Goal: Task Accomplishment & Management: Manage account settings

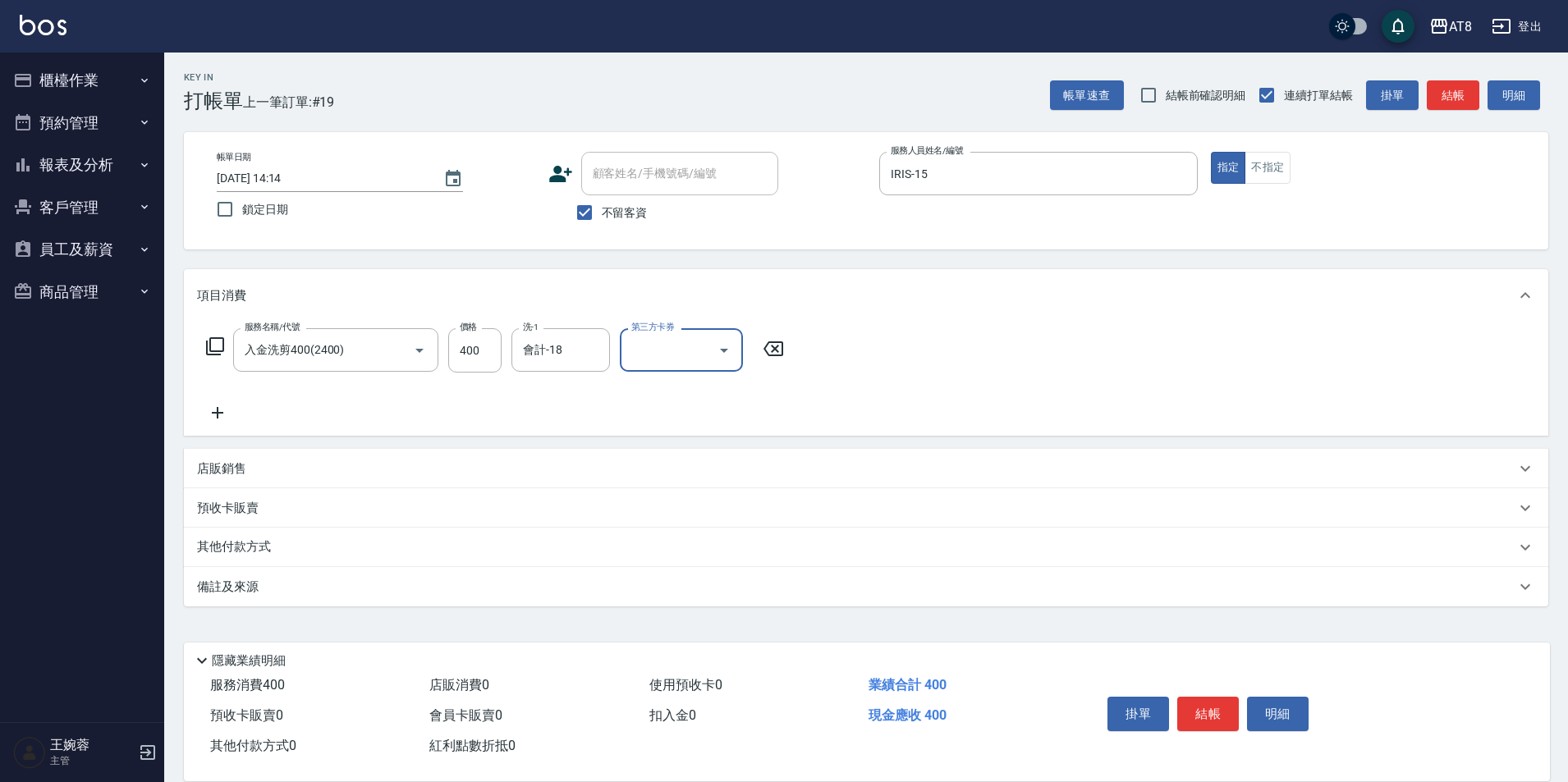
scroll to position [8, 0]
click at [723, 362] on button "Open" at bounding box center [724, 350] width 26 height 26
click at [705, 492] on span "儲值卡" at bounding box center [687, 505] width 123 height 27
type input "儲值卡"
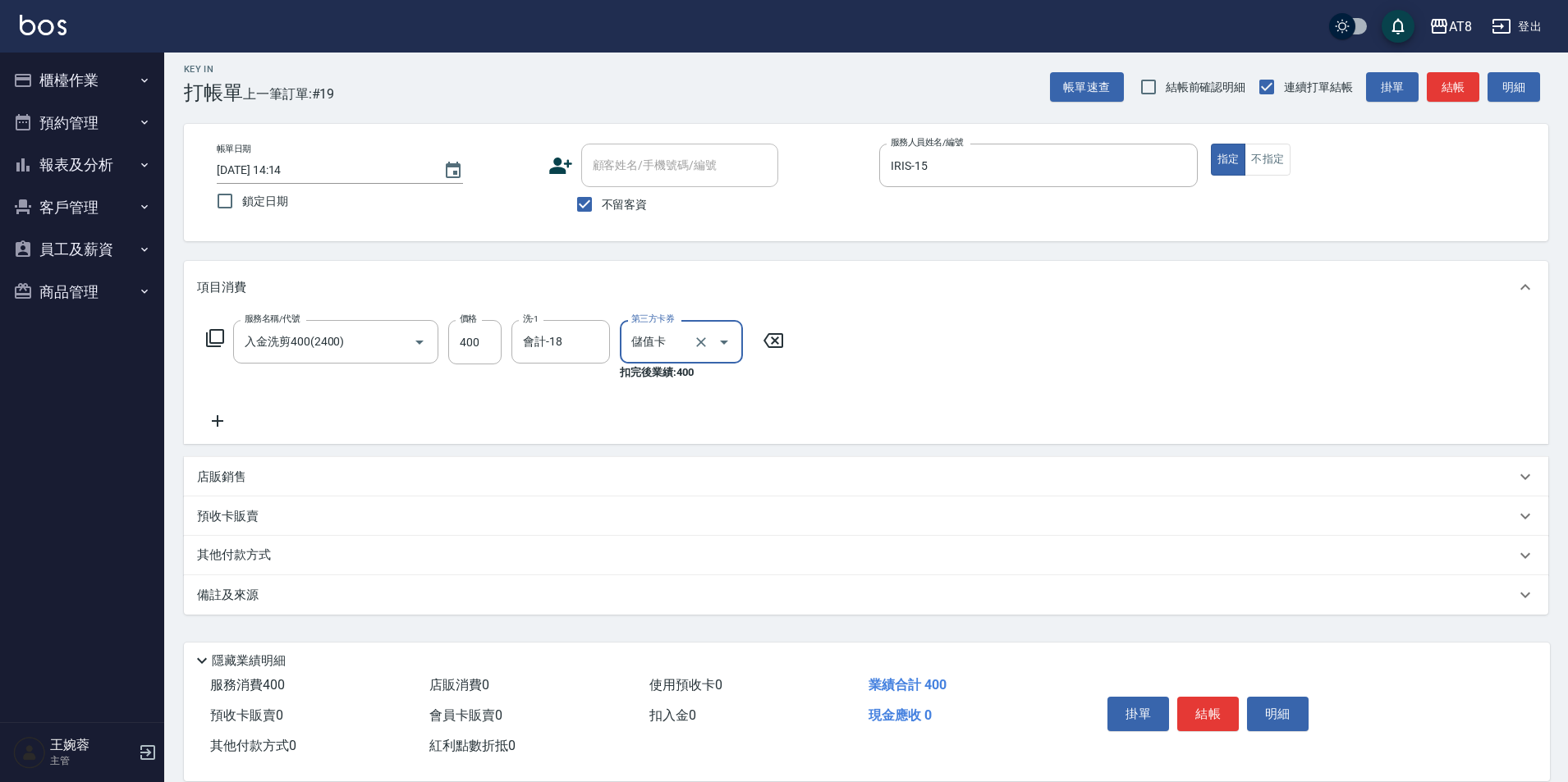
click at [1212, 719] on div "掛單 結帳 明細" at bounding box center [1208, 716] width 215 height 52
click at [1223, 711] on button "結帳" at bounding box center [1208, 715] width 62 height 35
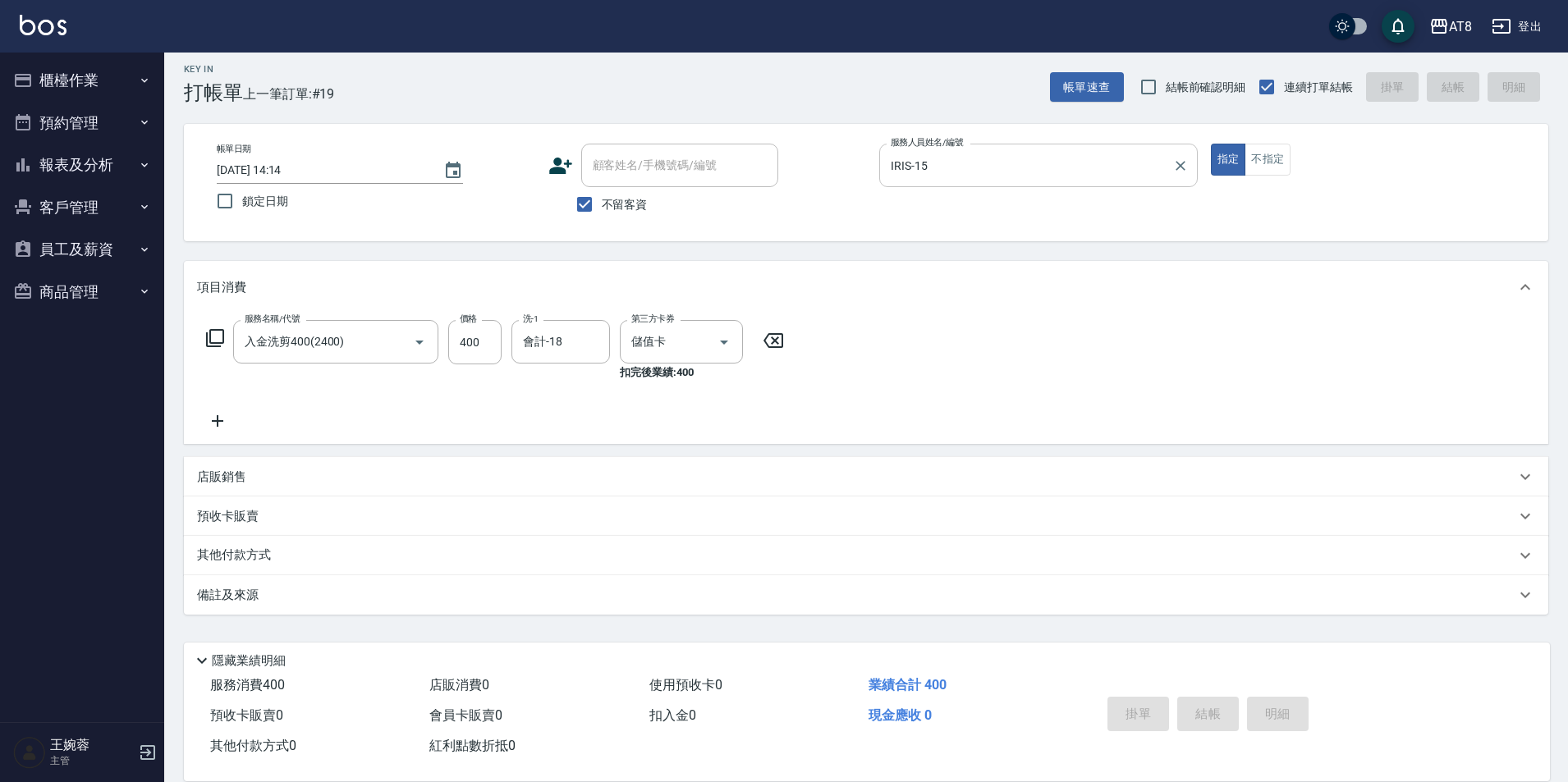
type input "[DATE] 15:32"
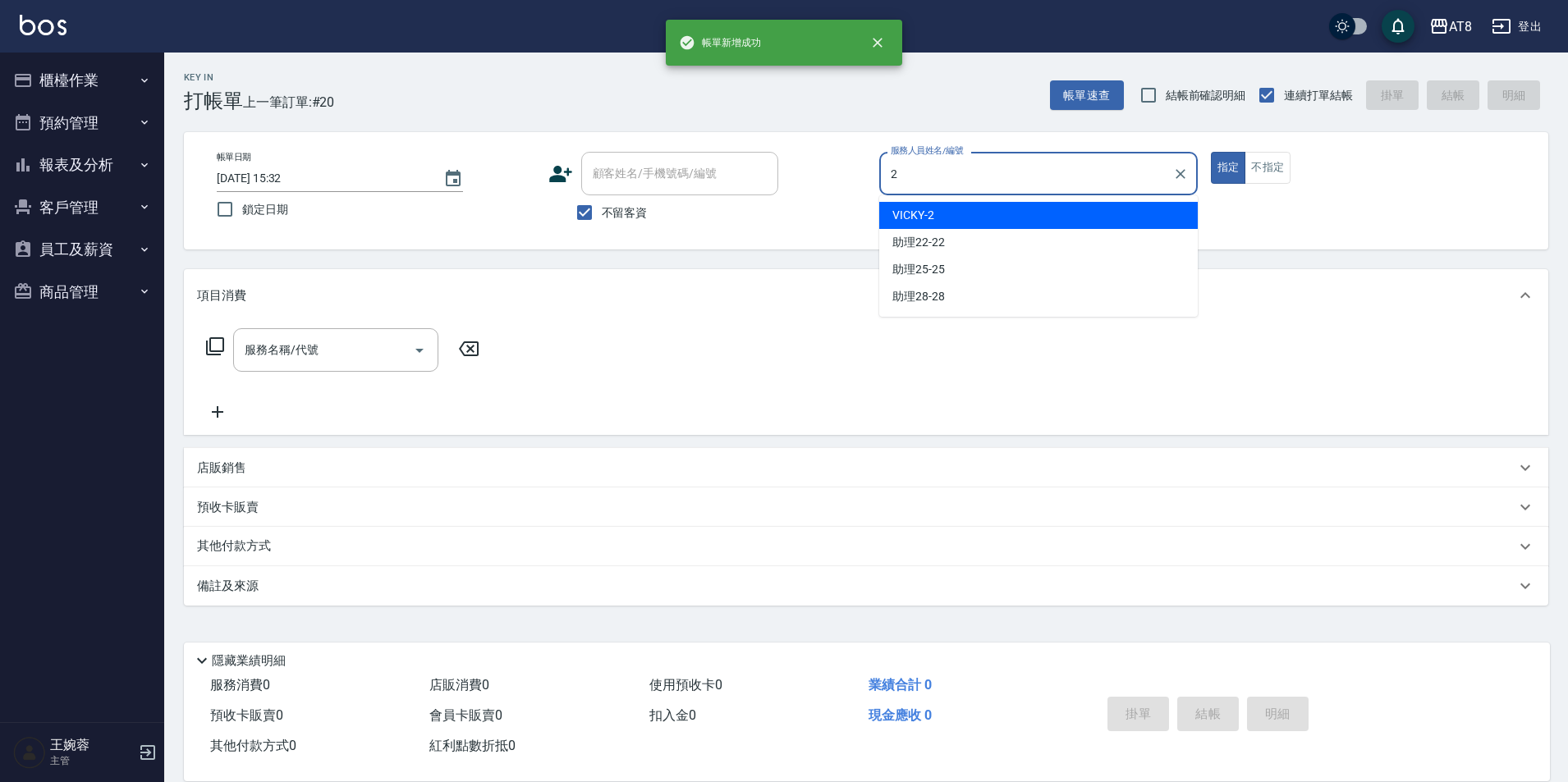
type input "VICKY-2"
type button "true"
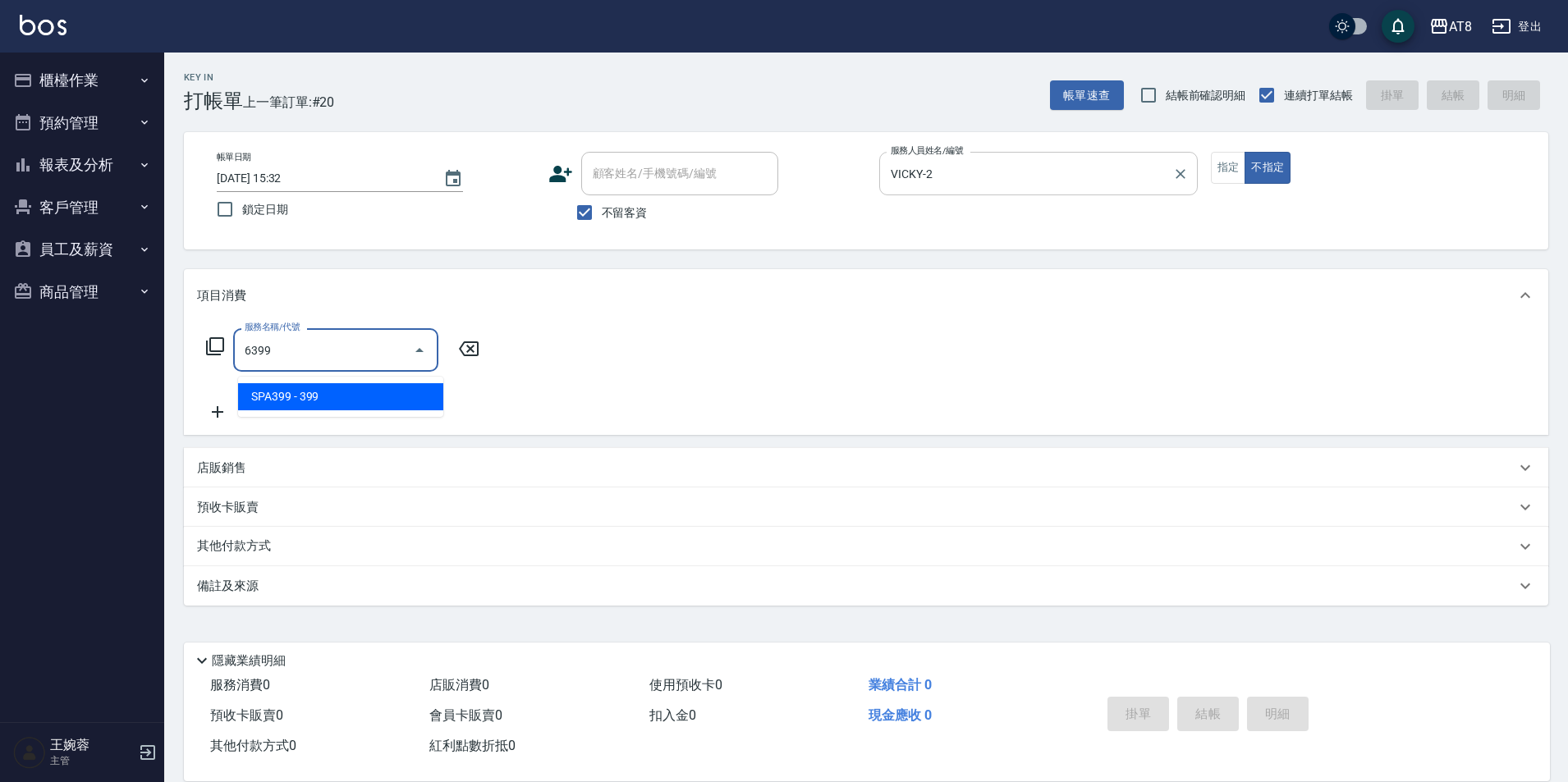
type input "SPA399(6399)"
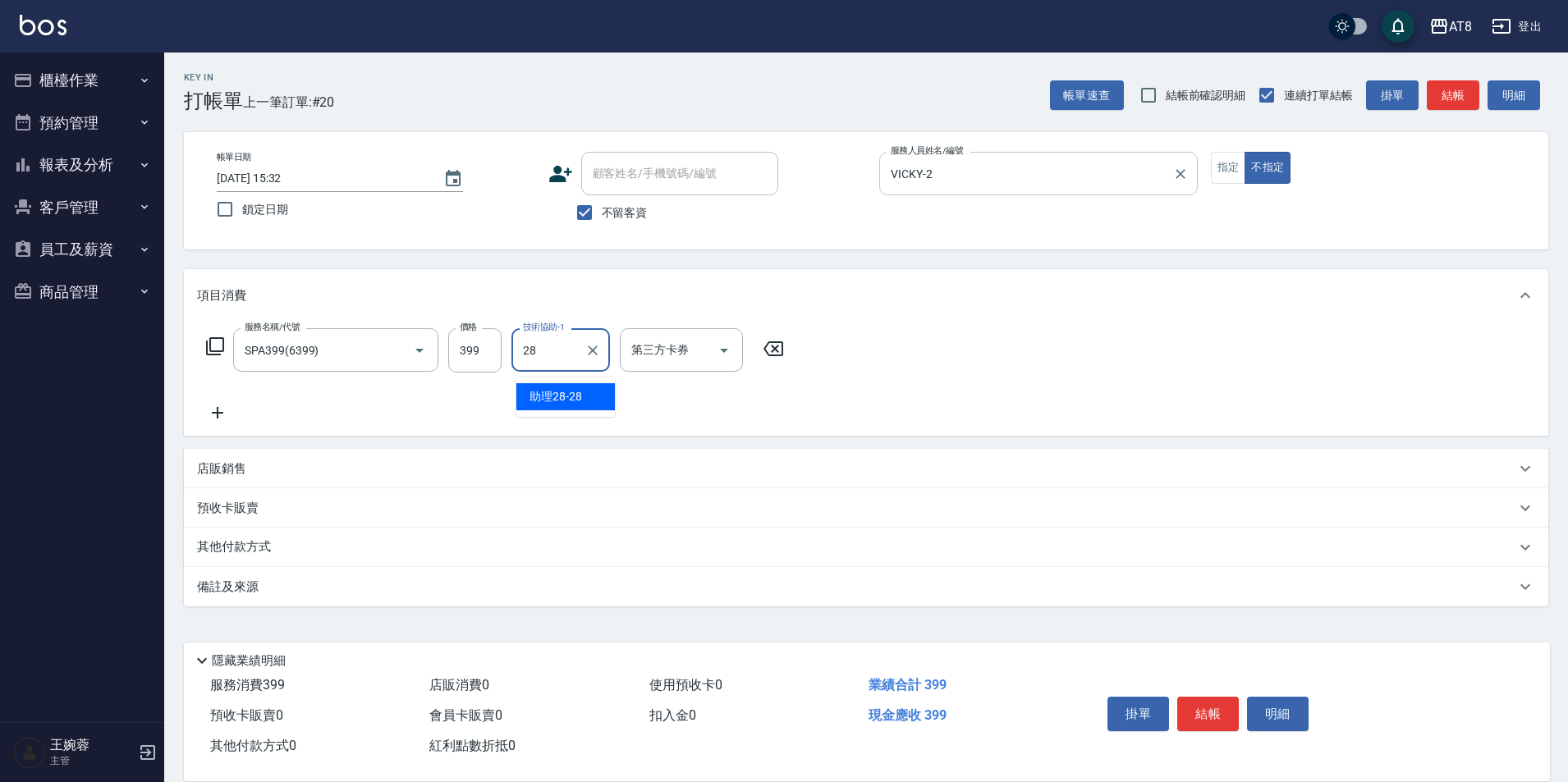
type input "助理28-28"
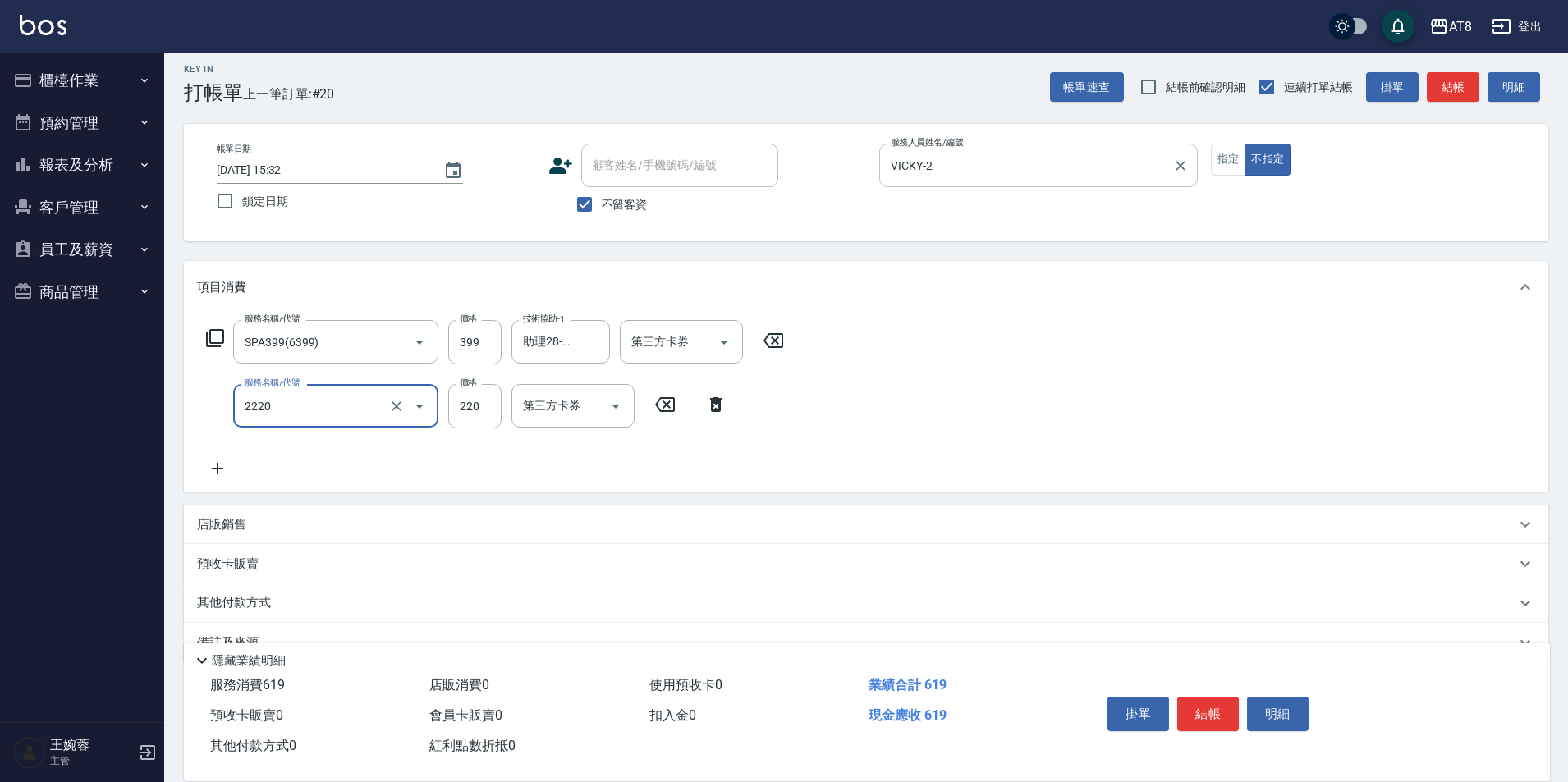
type input "剪髮(2220)"
click at [1223, 697] on button "結帳" at bounding box center [1208, 715] width 62 height 35
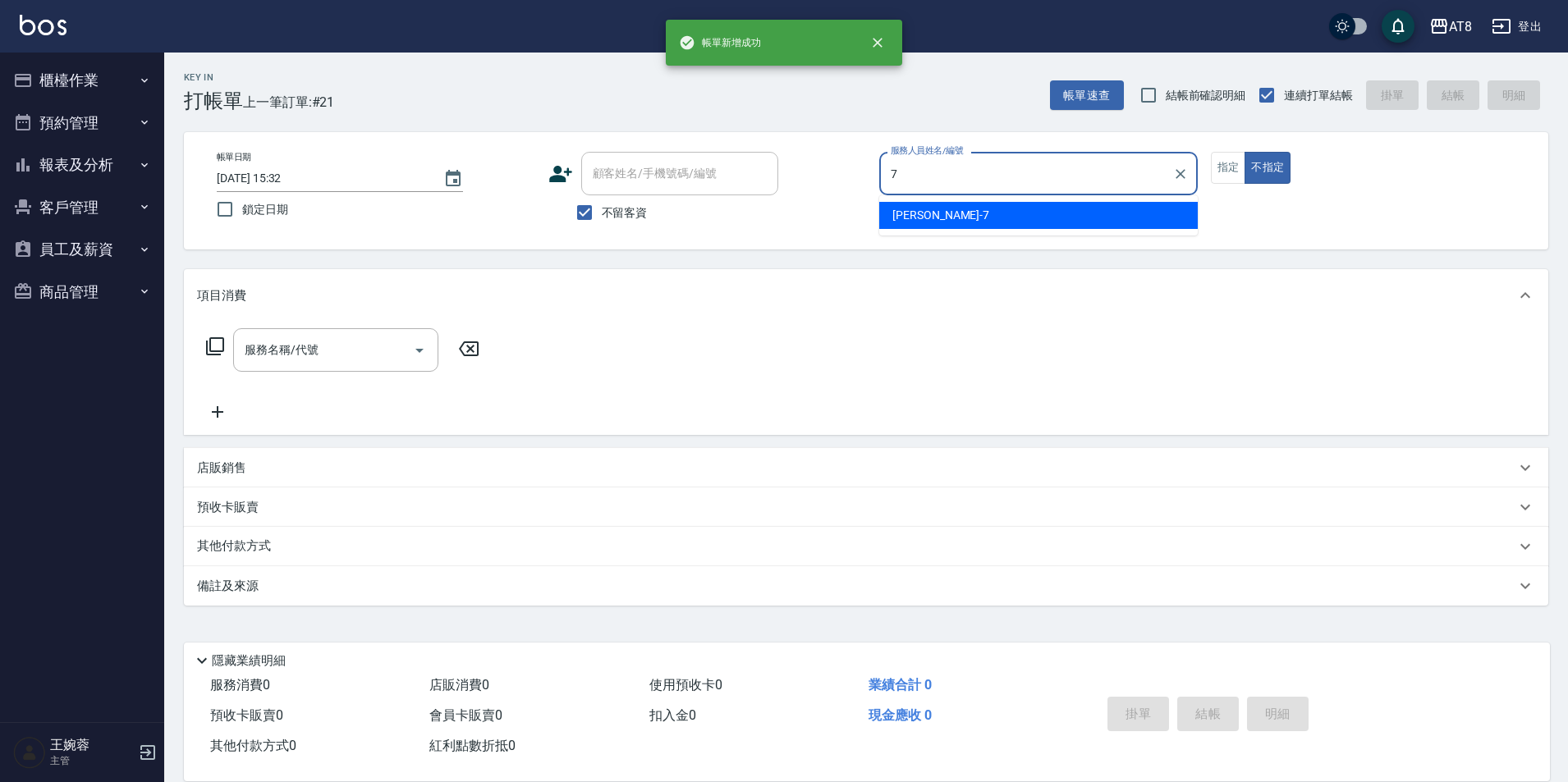
type input "NINA-7"
type button "false"
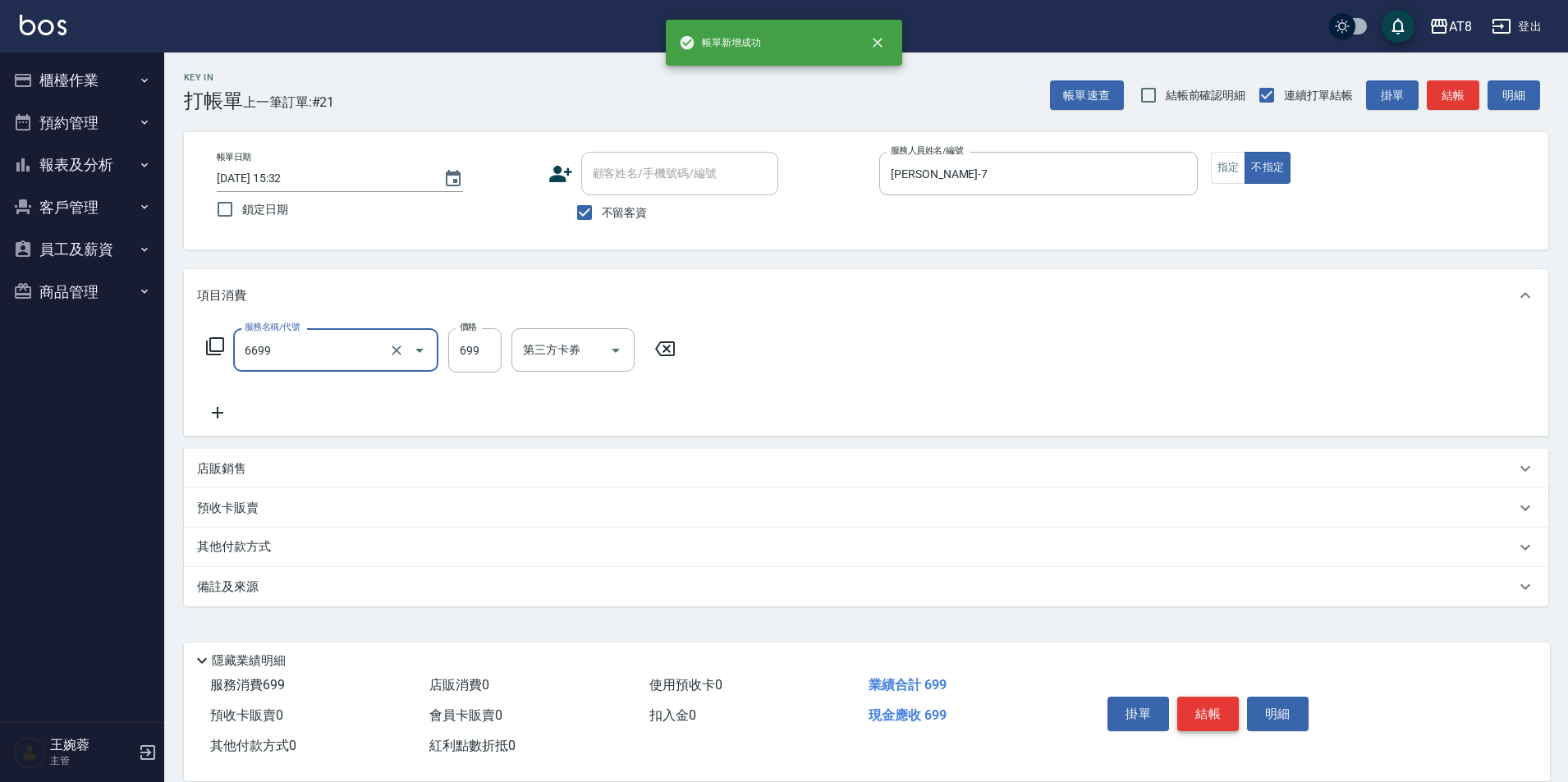
type input "SPA699(6699)"
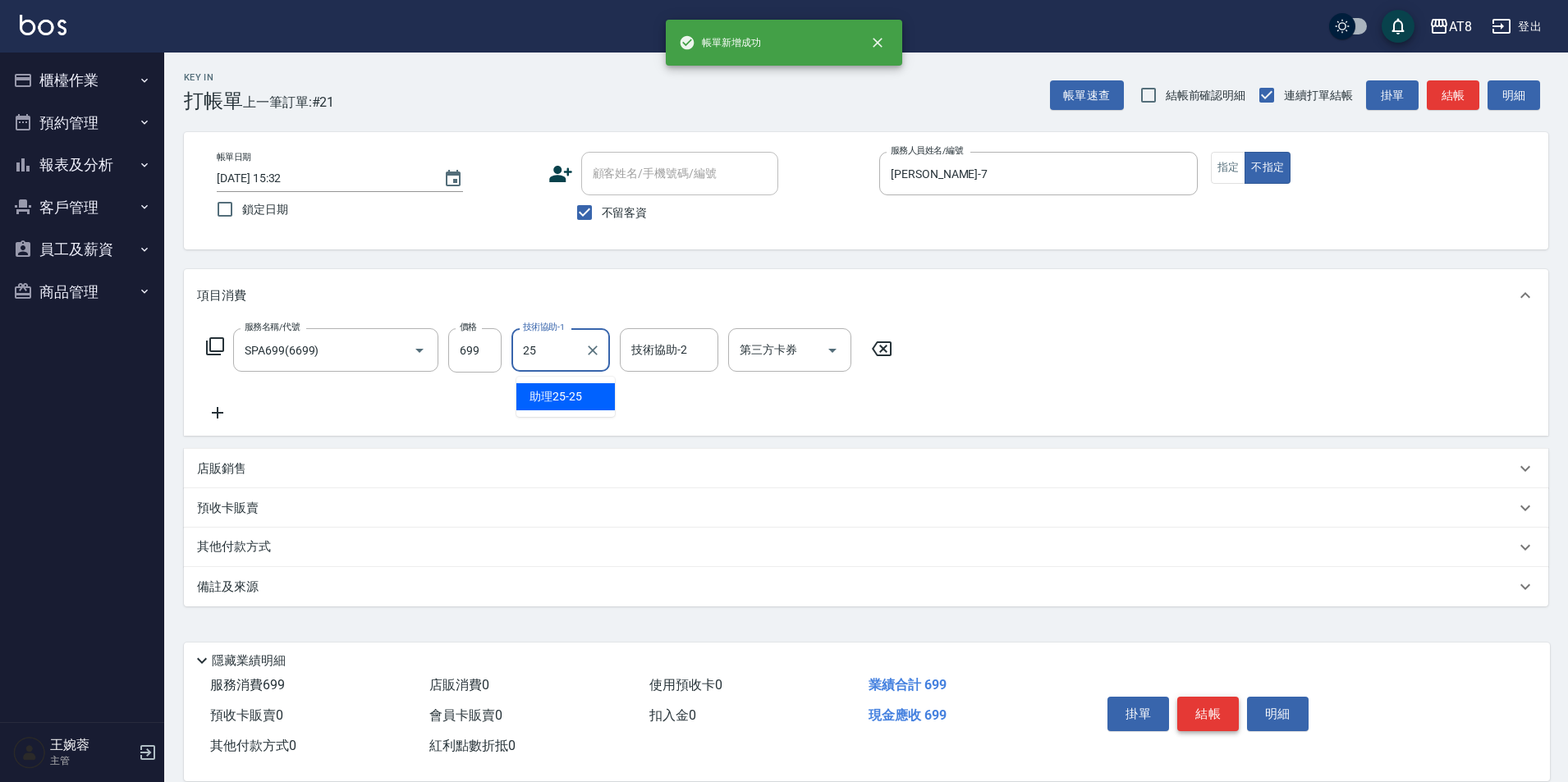
type input "助理25-25"
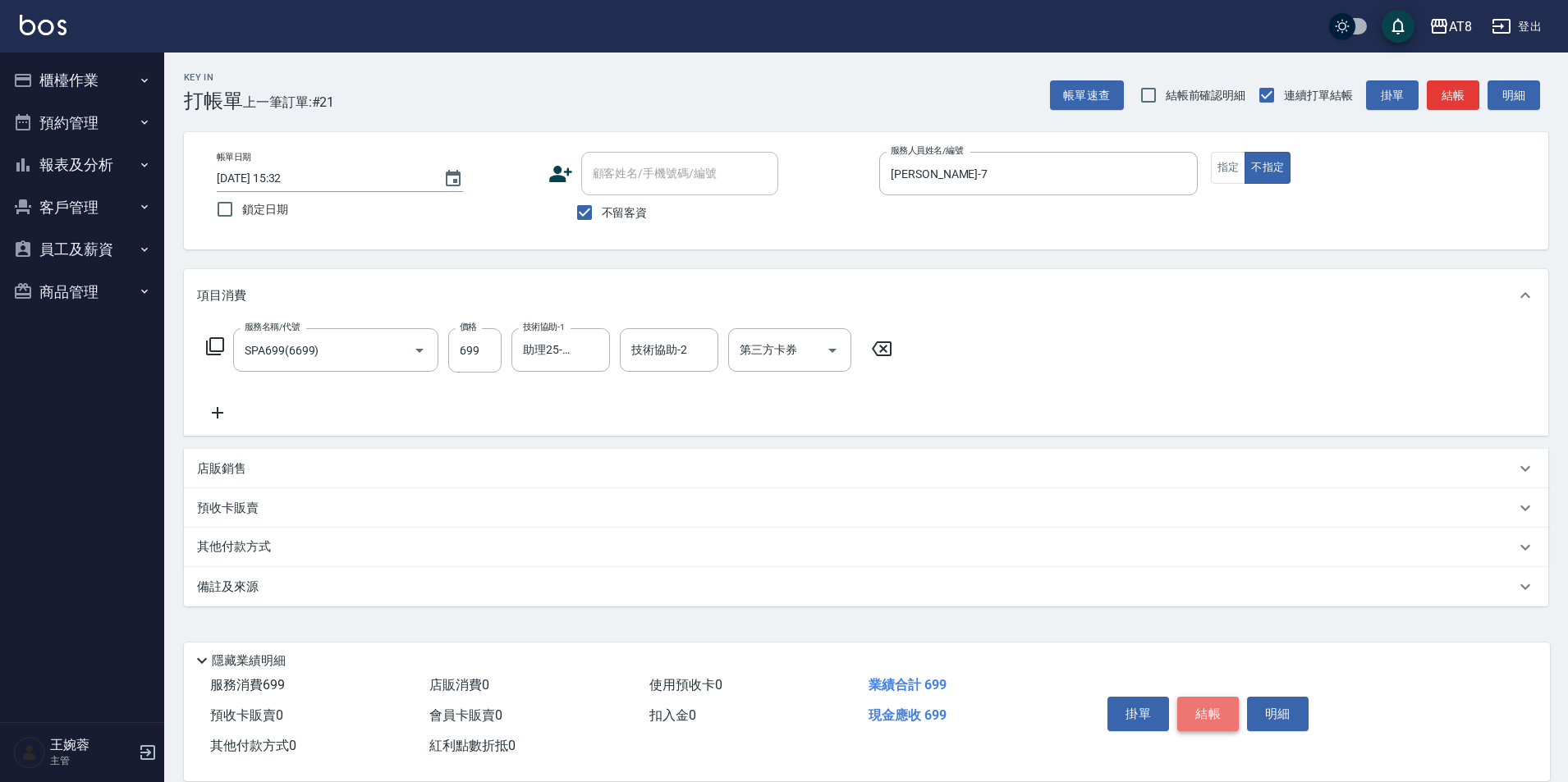
click at [1223, 697] on button "結帳" at bounding box center [1208, 715] width 62 height 35
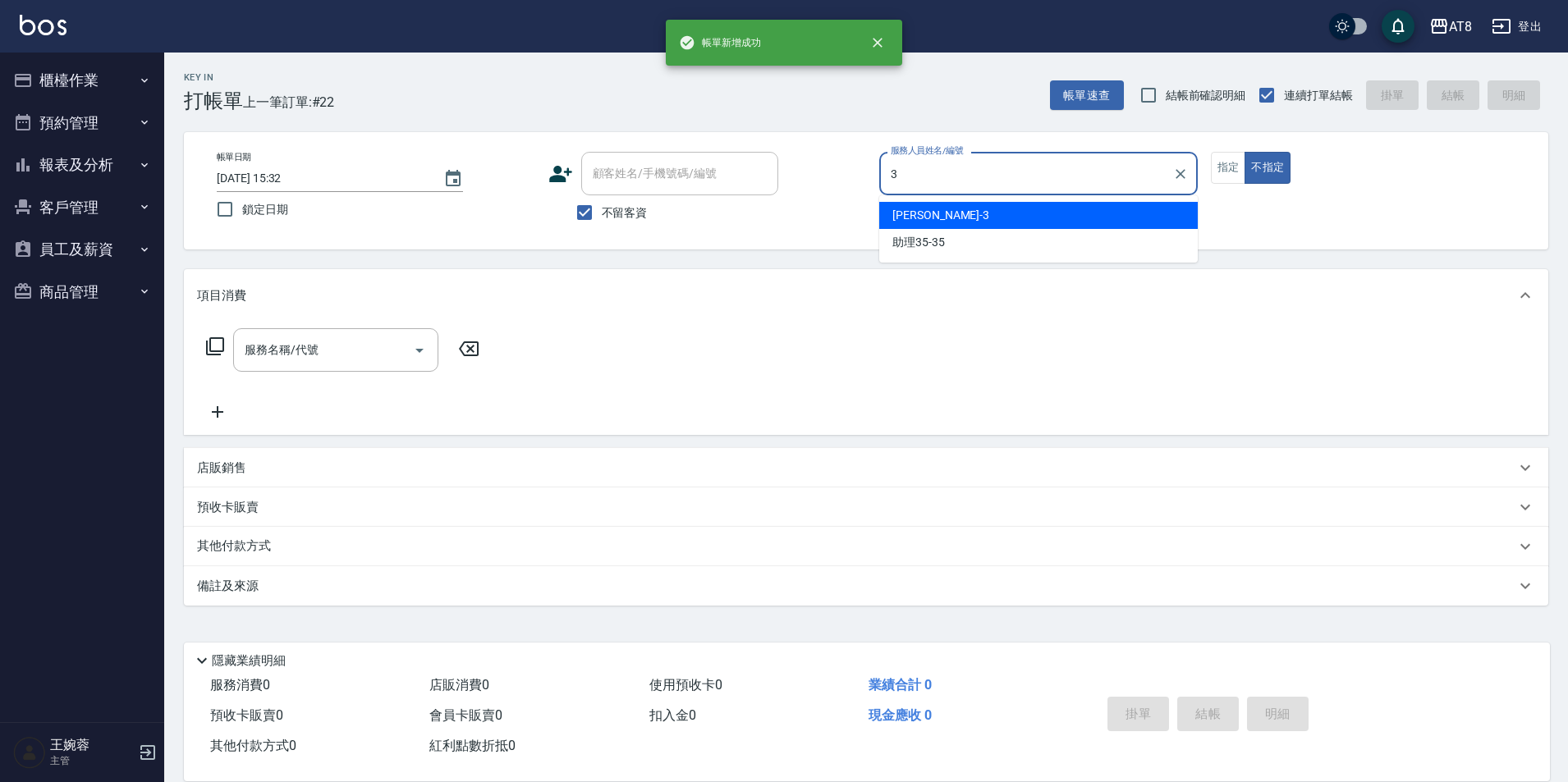
type input "RACHEL-3"
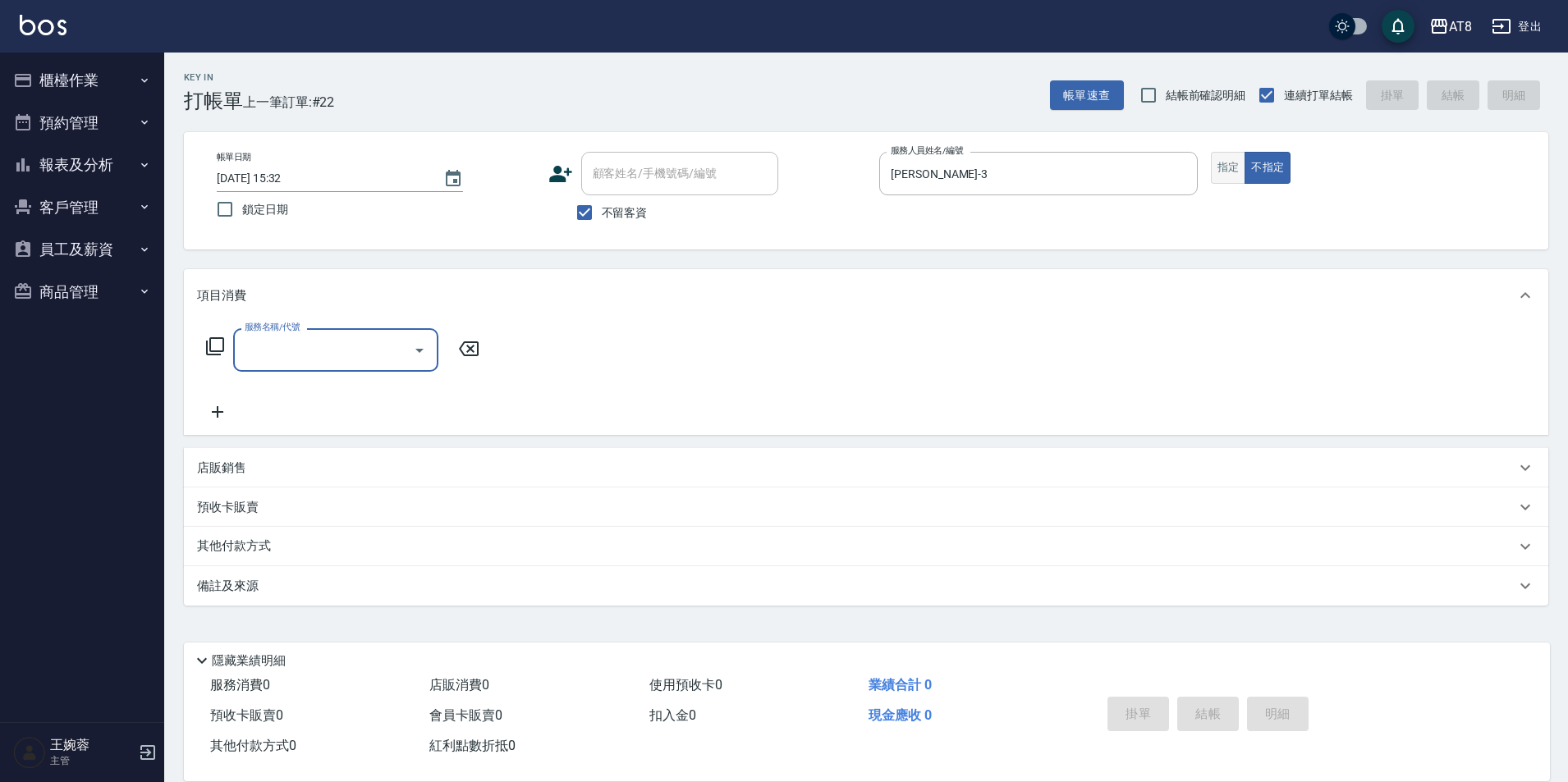
click at [1224, 163] on button "指定" at bounding box center [1228, 168] width 35 height 32
click at [286, 331] on div "服務名稱/代號" at bounding box center [336, 349] width 206 height 44
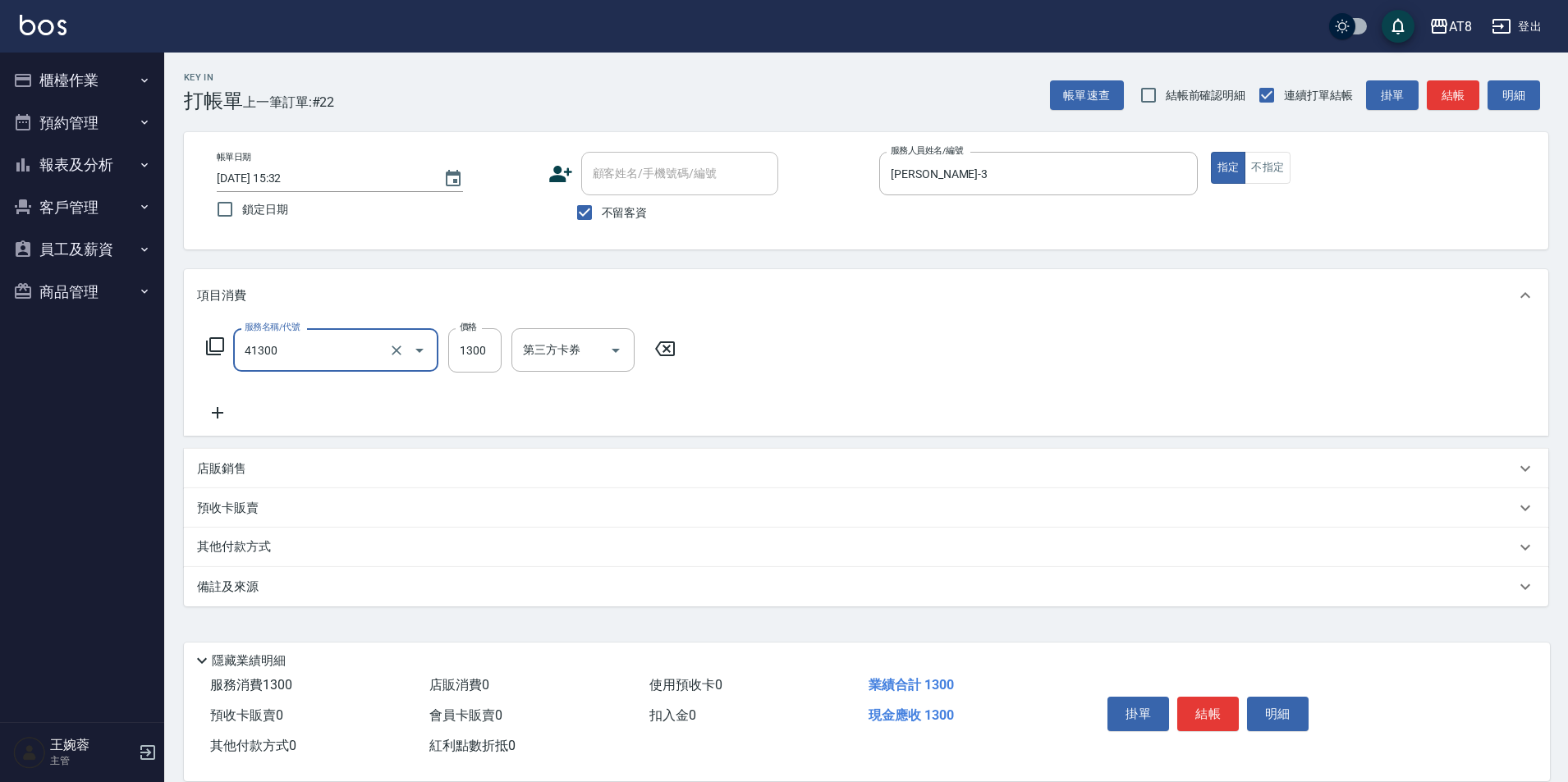
type input "染髮(41300)"
click at [1192, 706] on button "結帳" at bounding box center [1208, 715] width 62 height 35
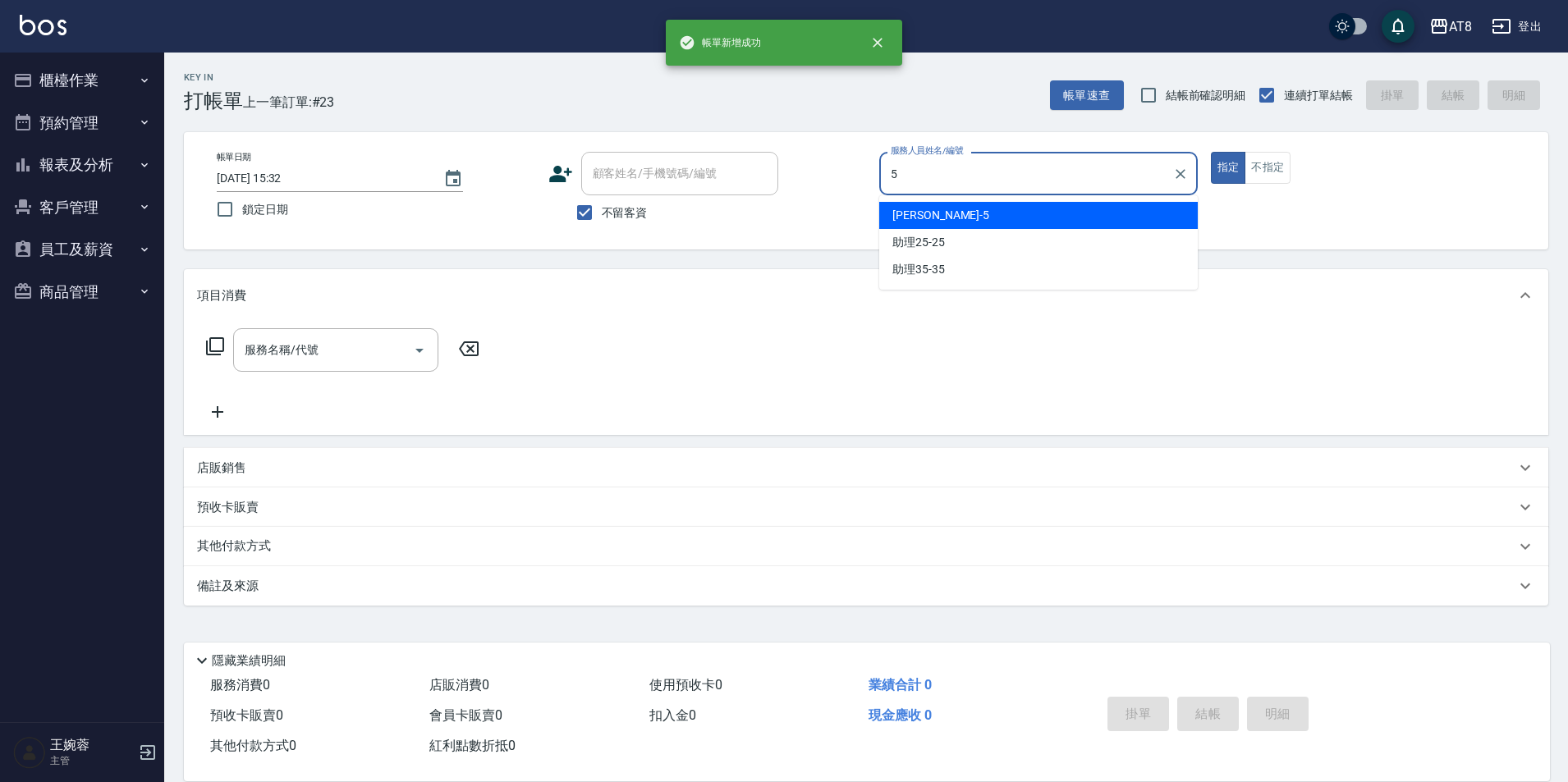
type input "HANK-5"
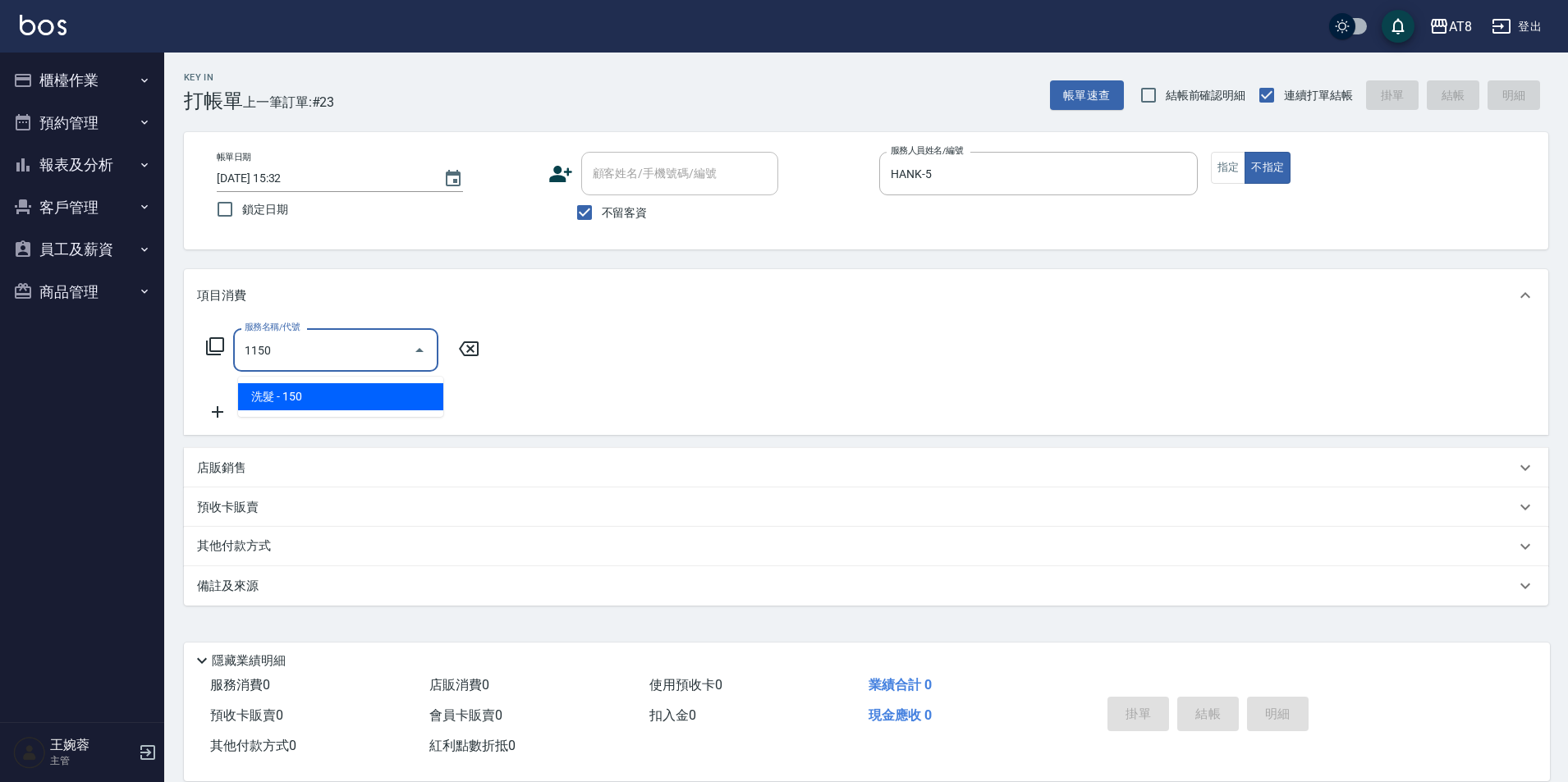
type input "洗髮(1150)"
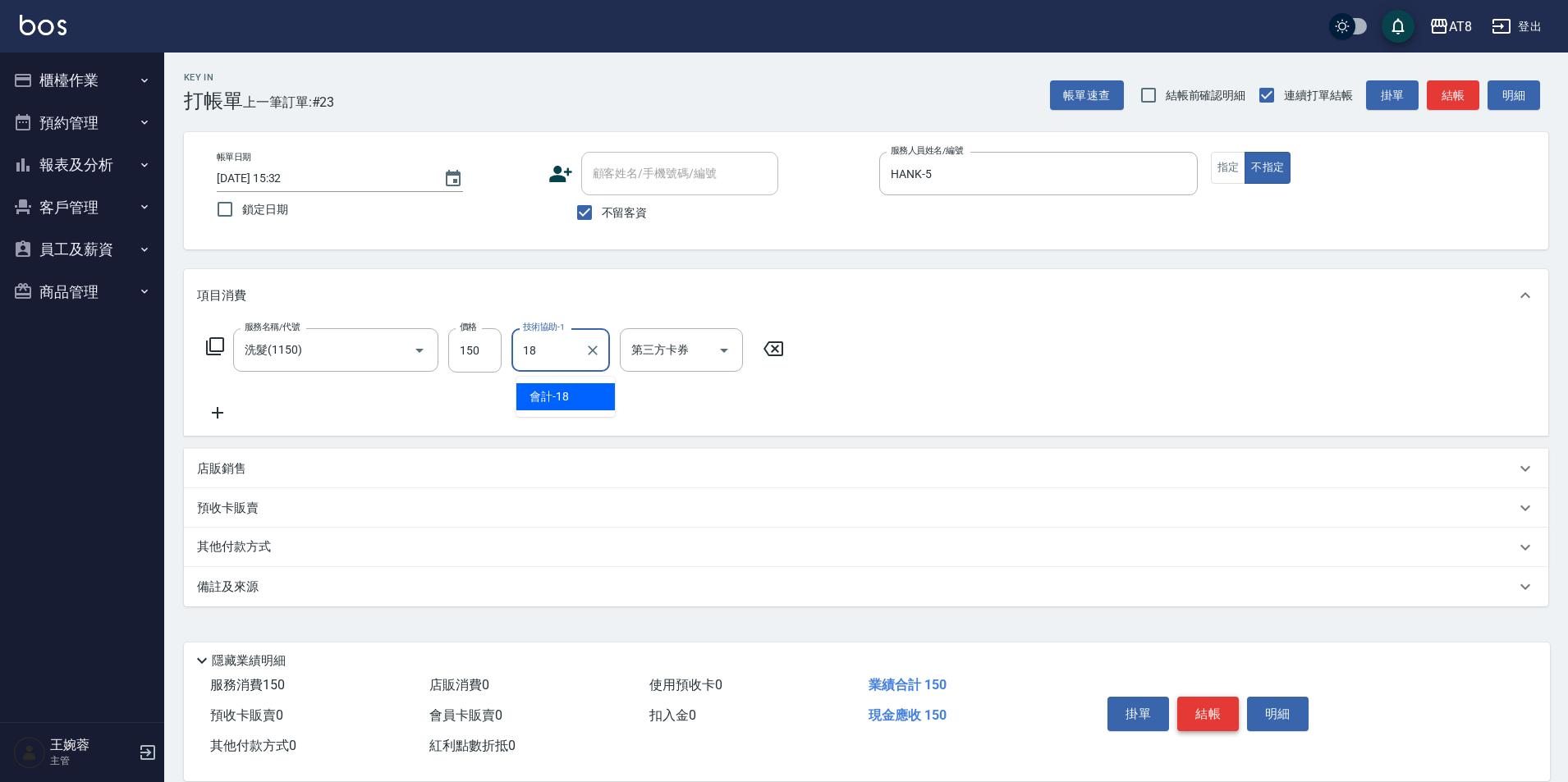
type input "會計-18"
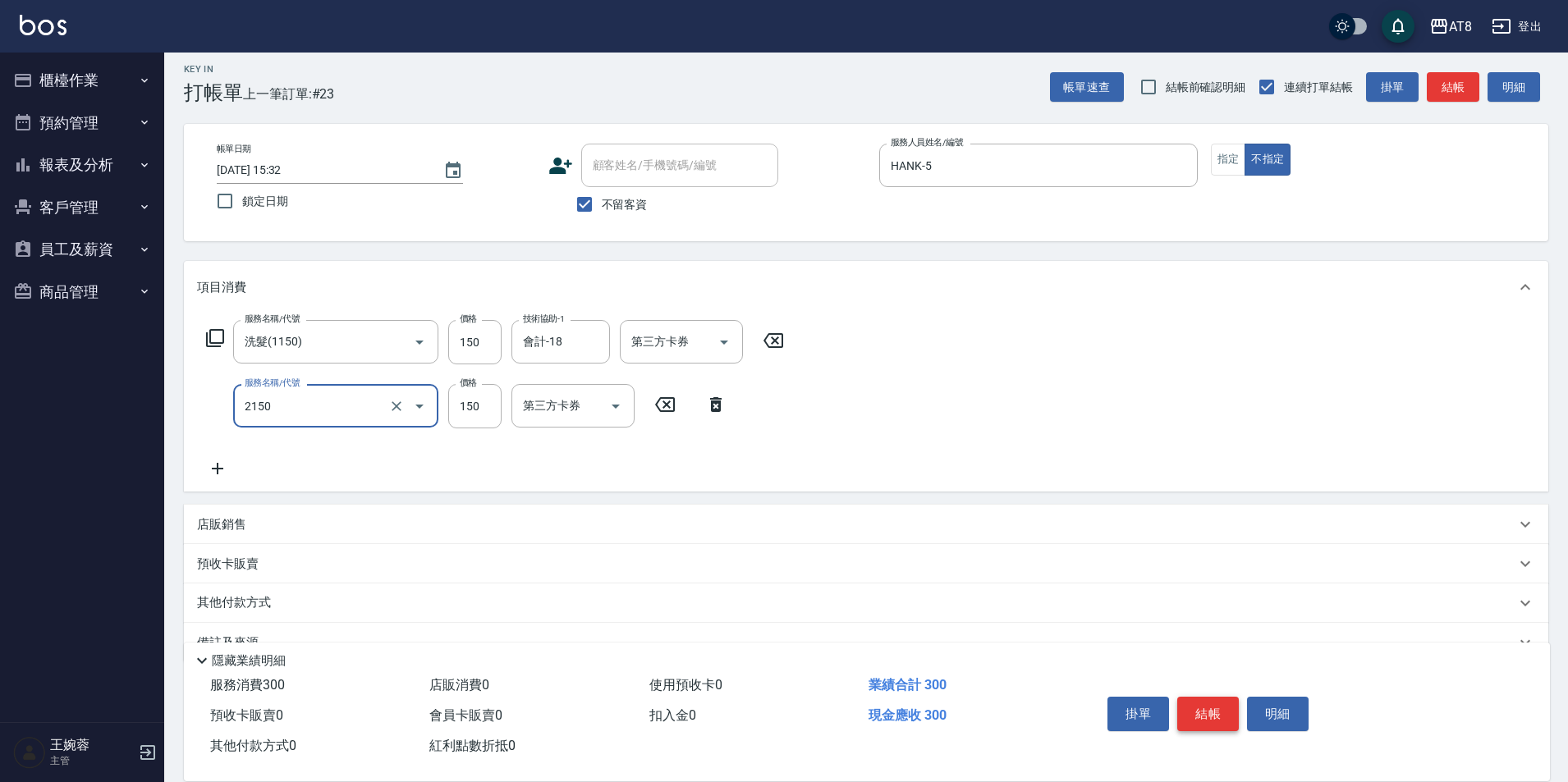
type input "剪髮(2150)"
click at [1192, 706] on button "結帳" at bounding box center [1208, 715] width 62 height 35
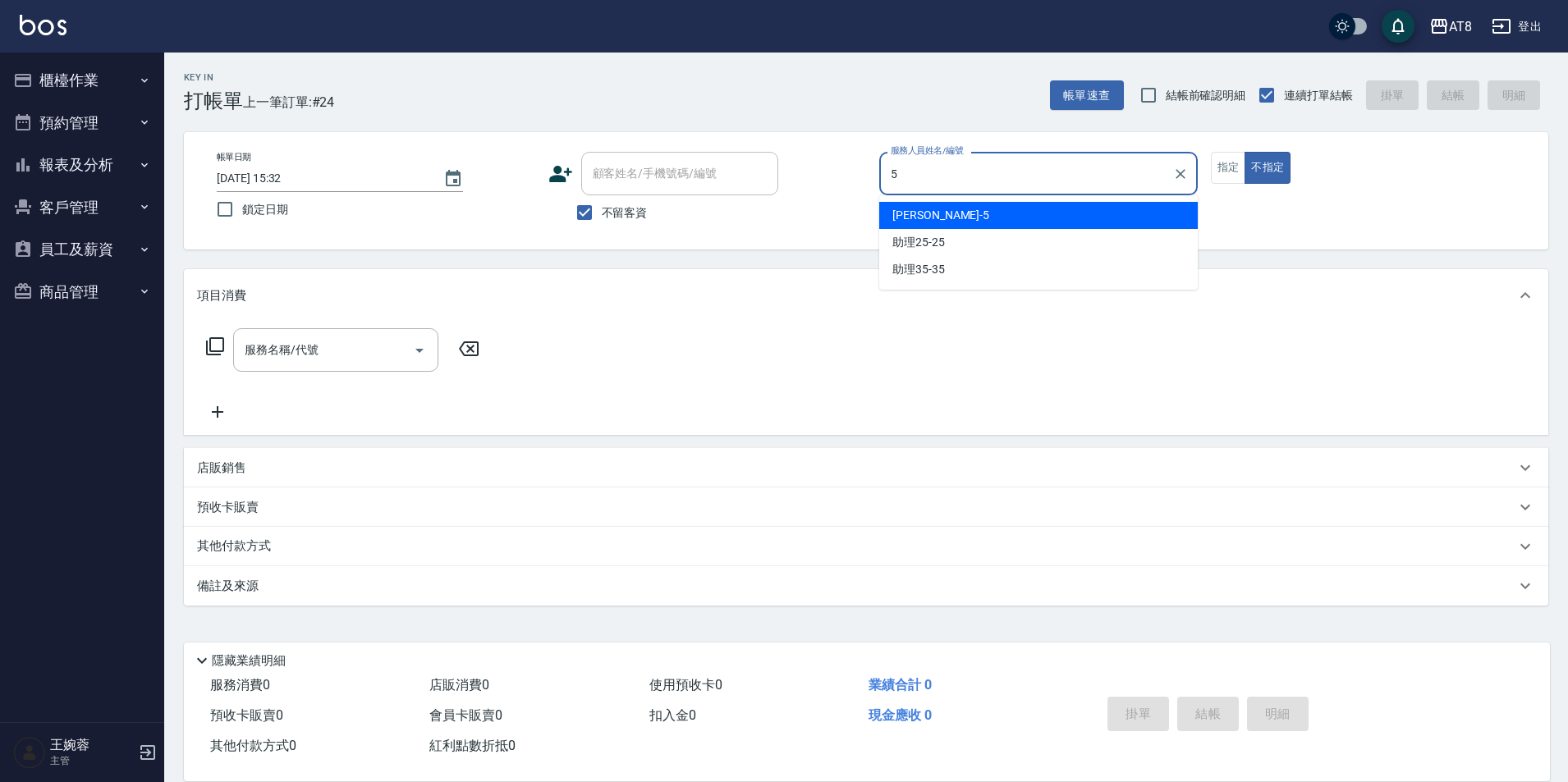
type input "HANK-5"
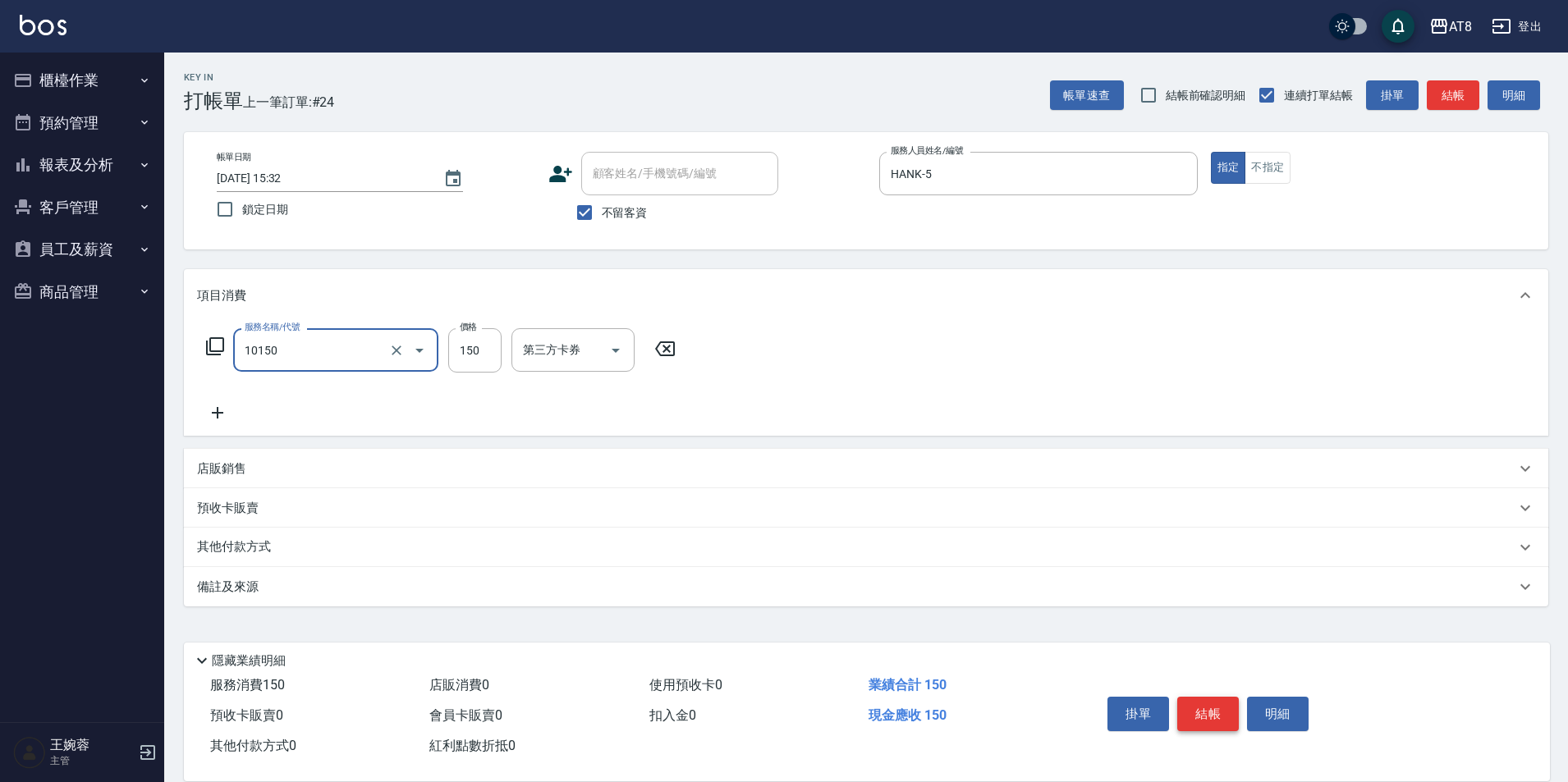
type input "入金洗髮150(10150)"
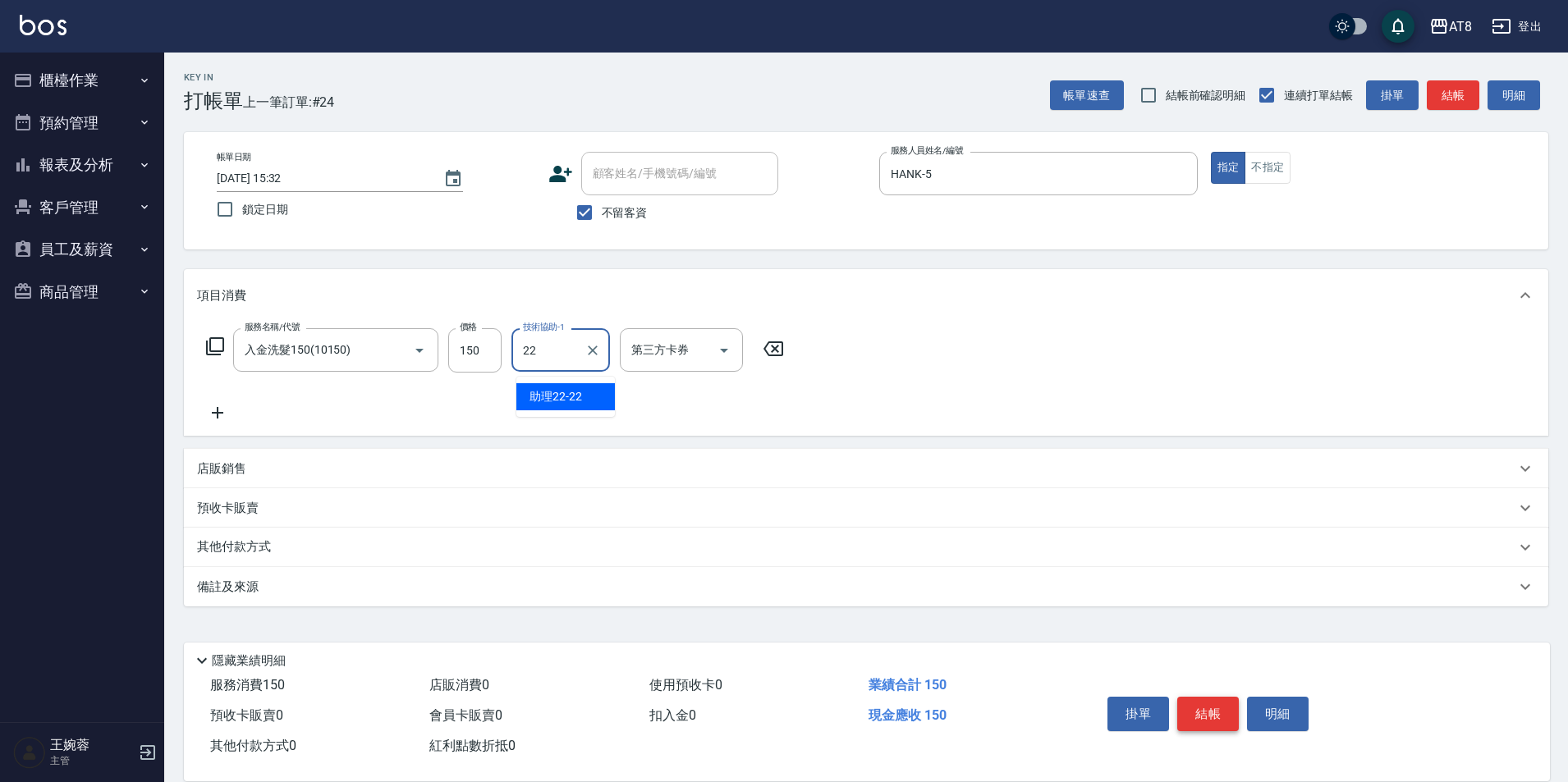
type input "助理22-22"
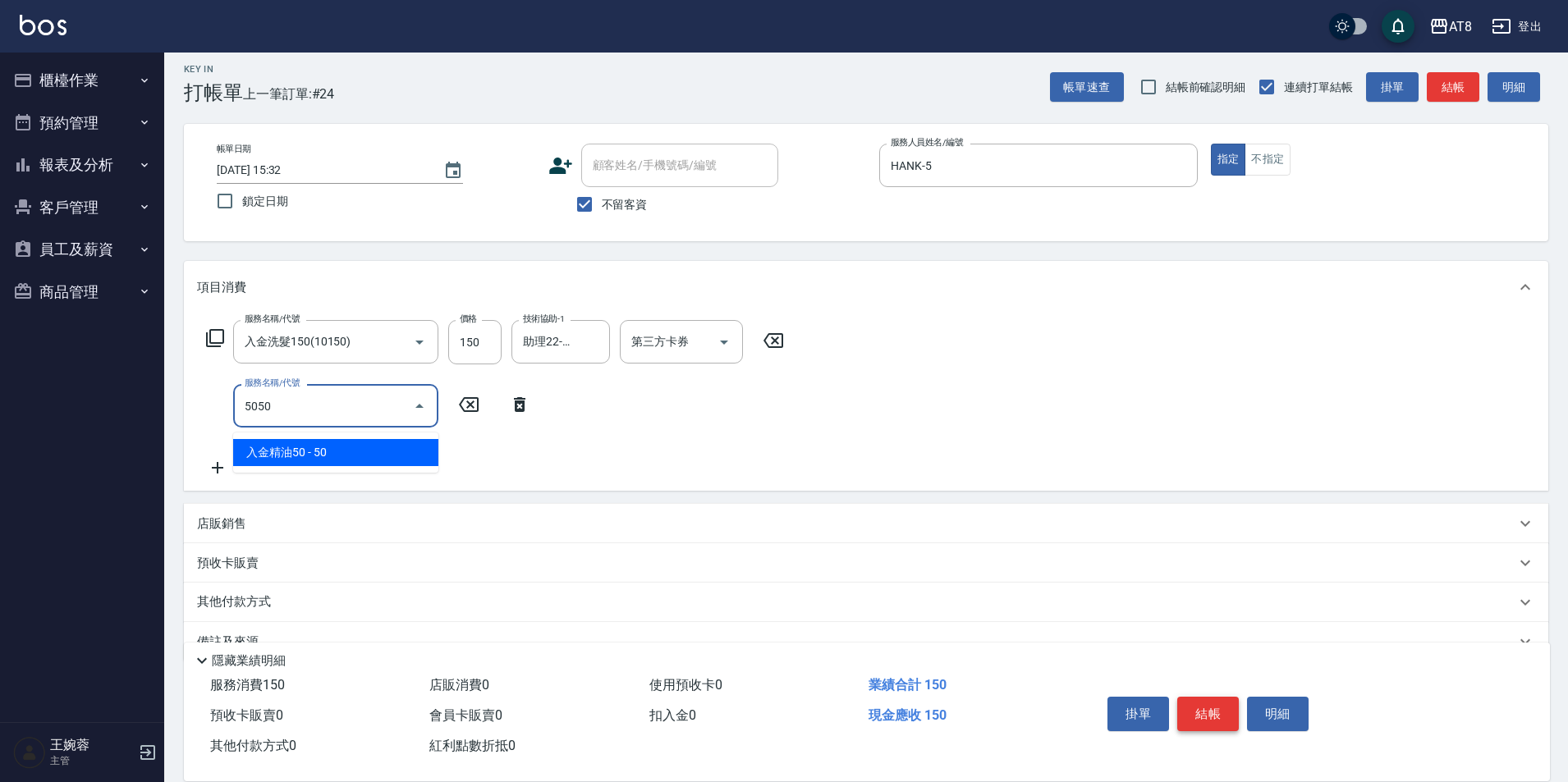
type input "入金精油50(5050)"
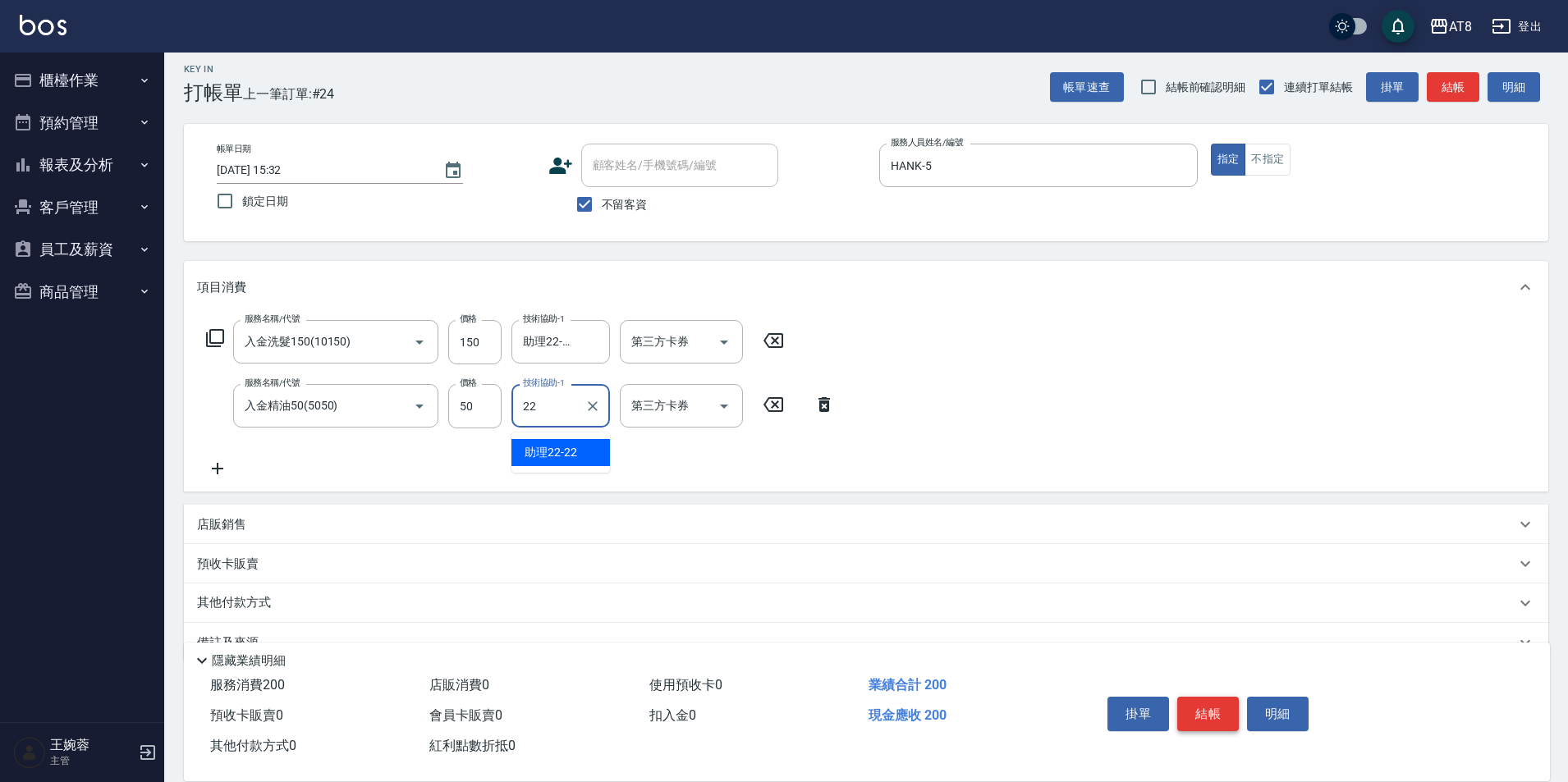
type input "助理22-22"
click at [480, 349] on input "150" at bounding box center [474, 342] width 53 height 44
click at [729, 340] on icon "Open" at bounding box center [724, 342] width 20 height 20
type input "200"
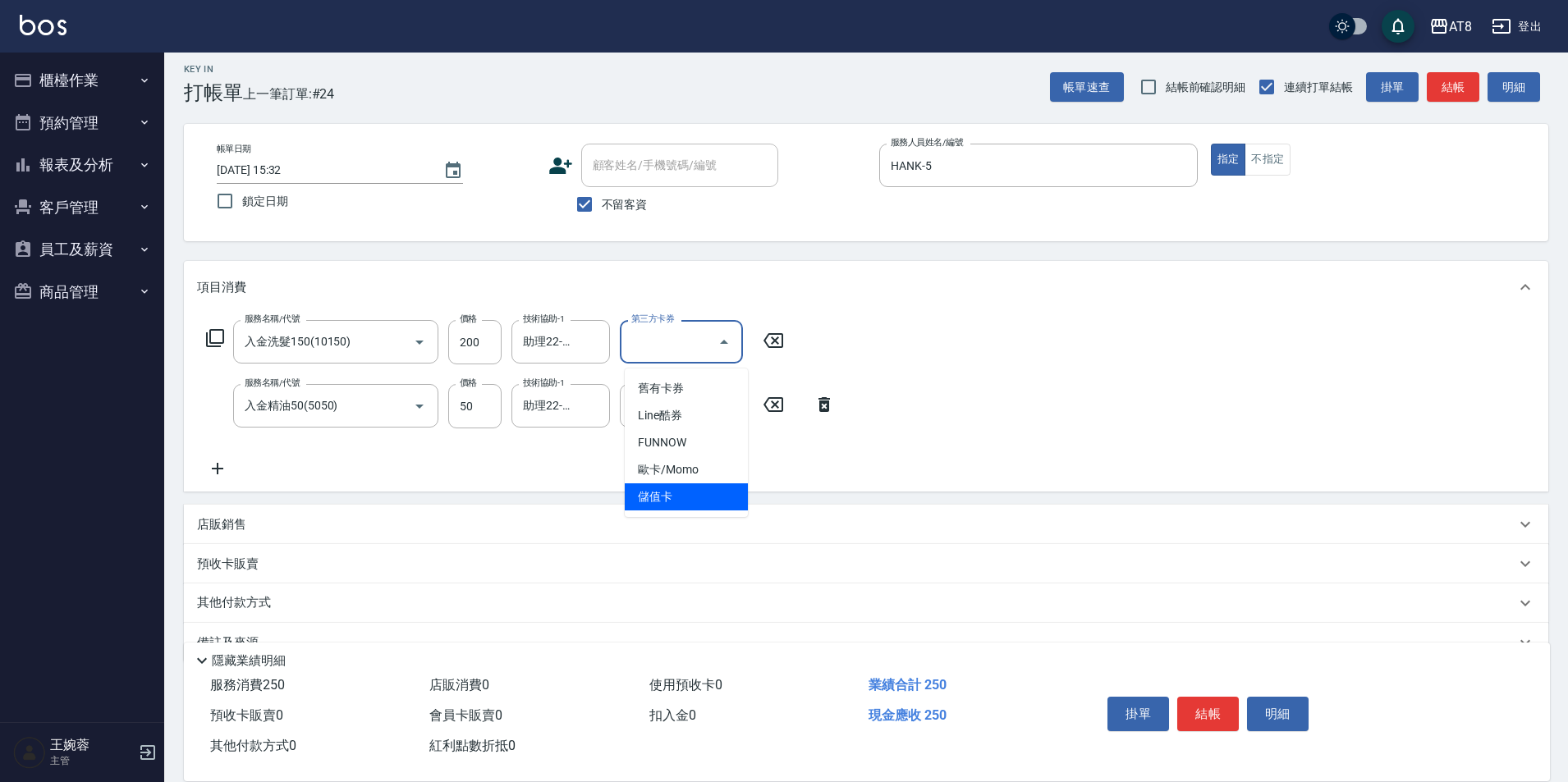
click at [686, 505] on span "儲值卡" at bounding box center [687, 497] width 123 height 27
type input "儲值卡"
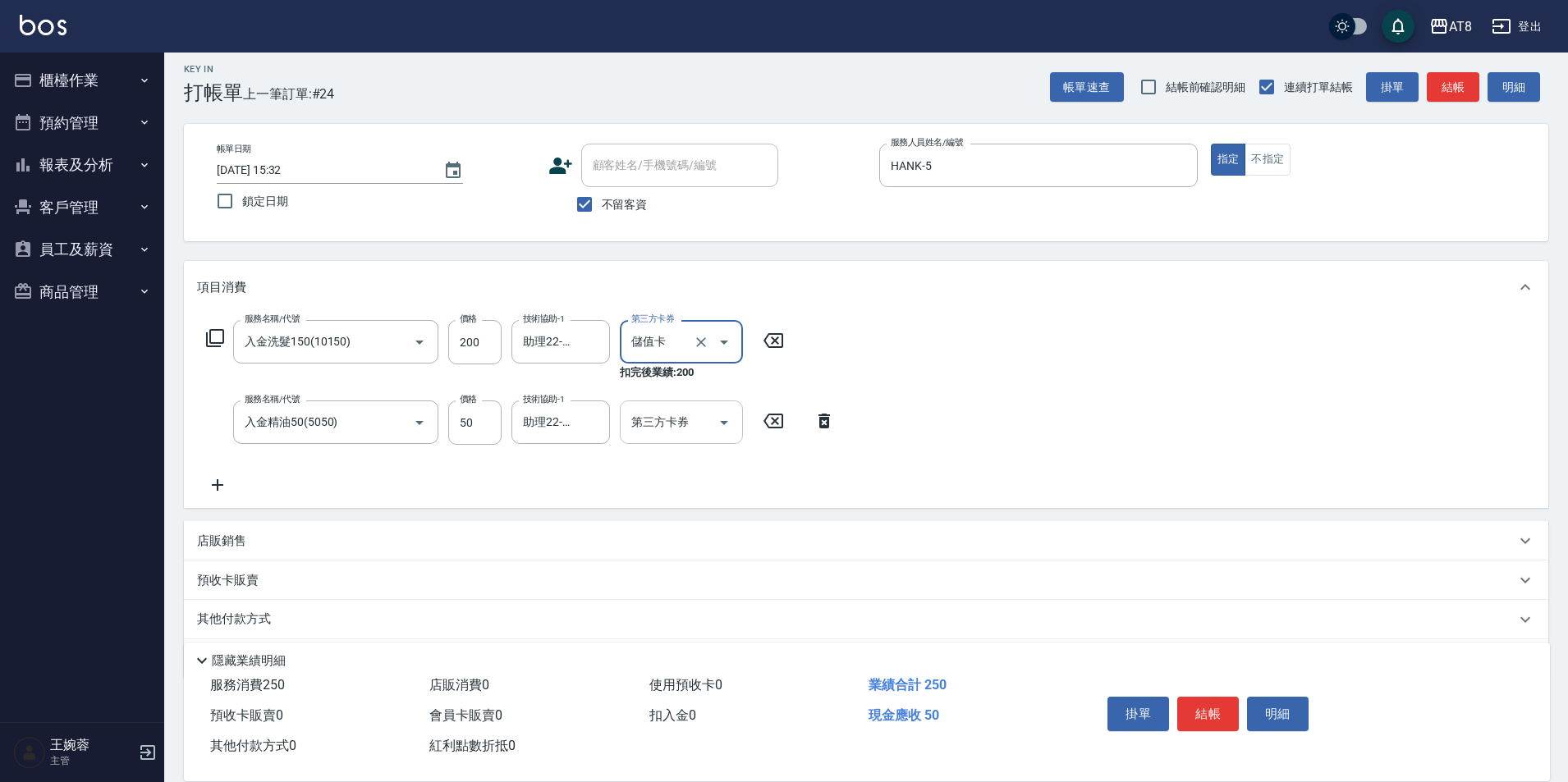
click at [733, 428] on icon "Open" at bounding box center [724, 423] width 20 height 20
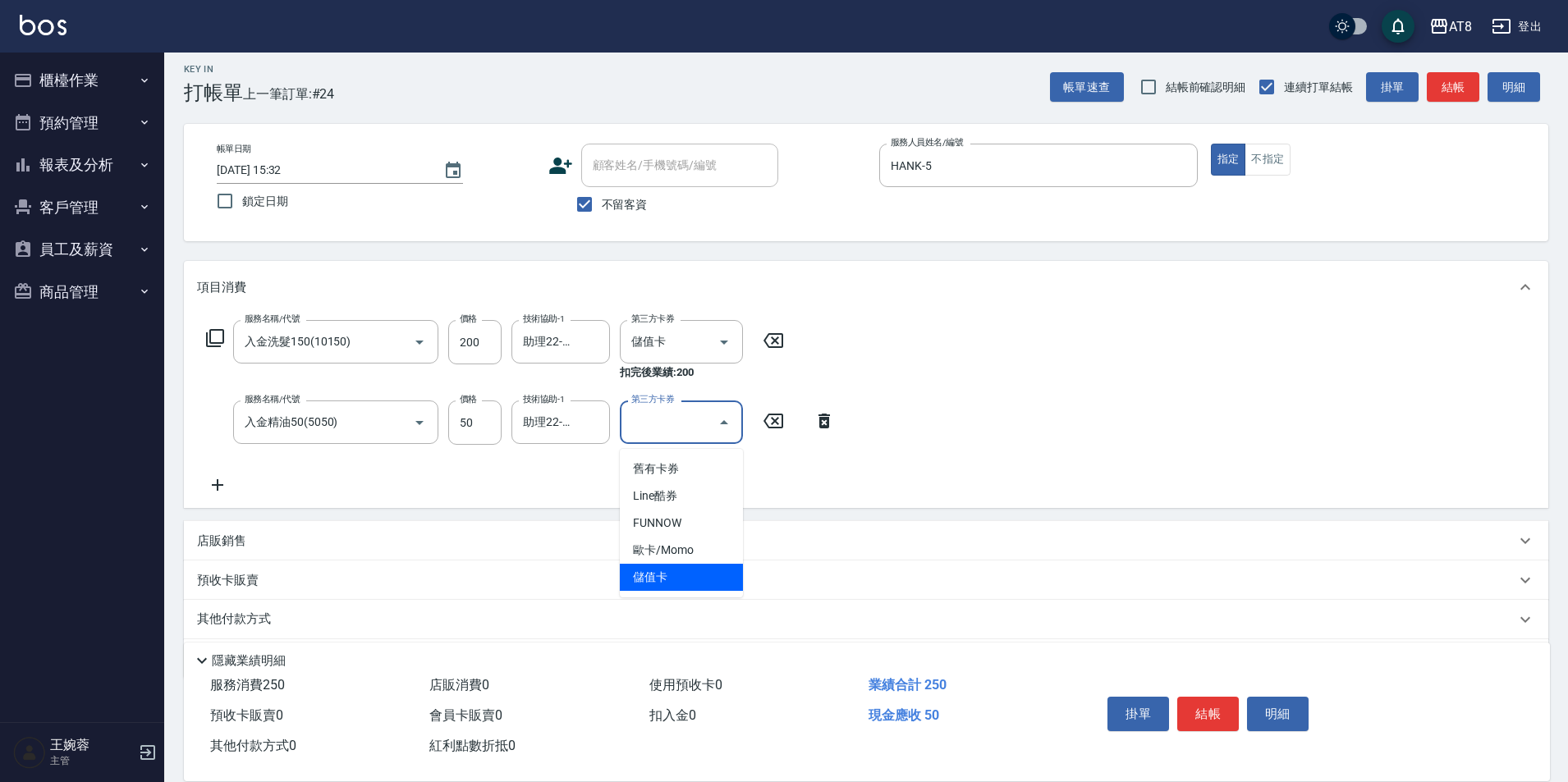
click at [687, 597] on ul "舊有卡券 Line酷券 FUNNOW 歐卡/Momo 儲值卡" at bounding box center [682, 523] width 123 height 149
click at [693, 575] on span "儲值卡" at bounding box center [682, 577] width 123 height 27
type input "儲值卡"
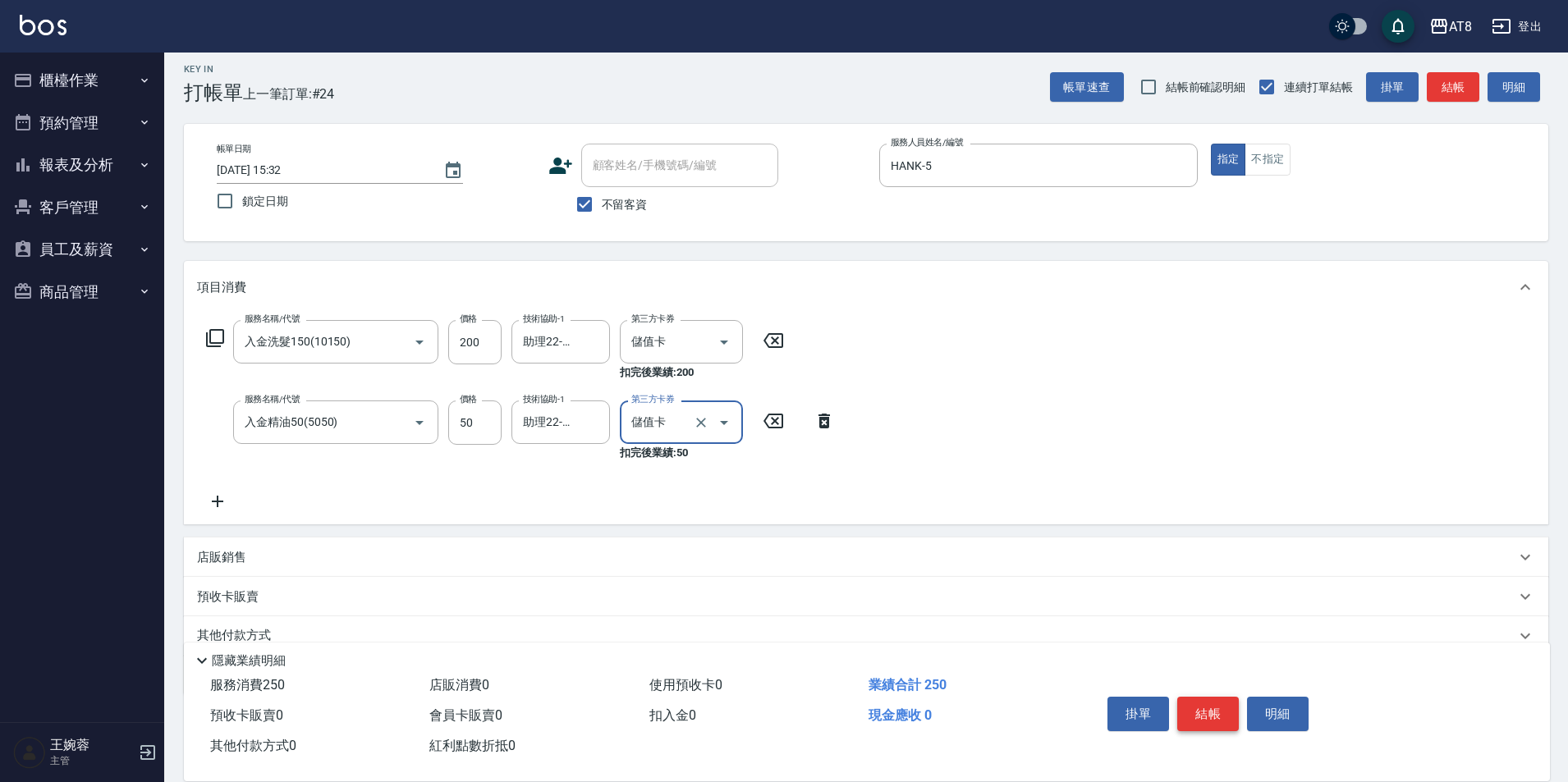
click at [1205, 701] on button "結帳" at bounding box center [1208, 715] width 62 height 35
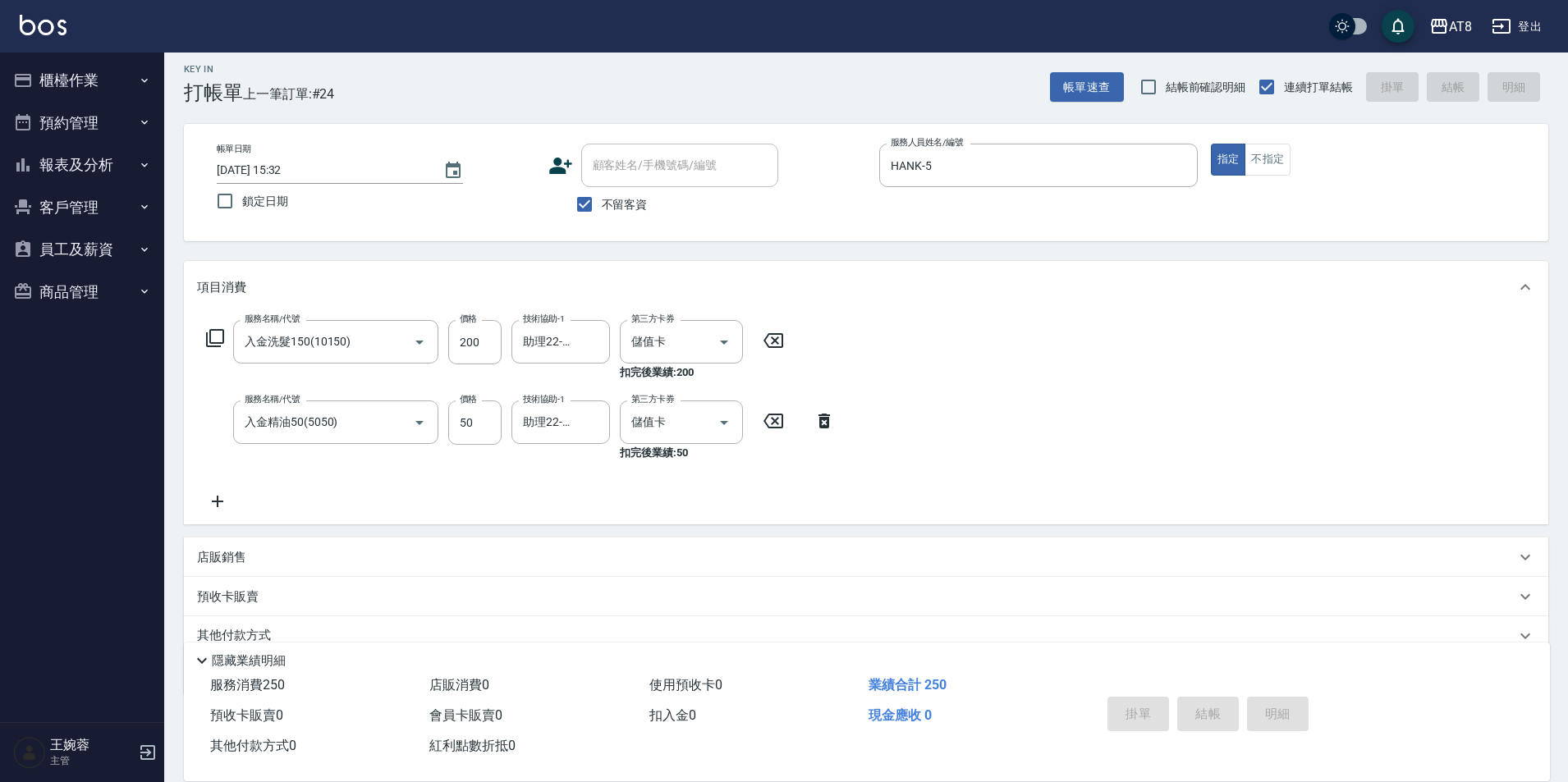
type input "2025/09/14 15:33"
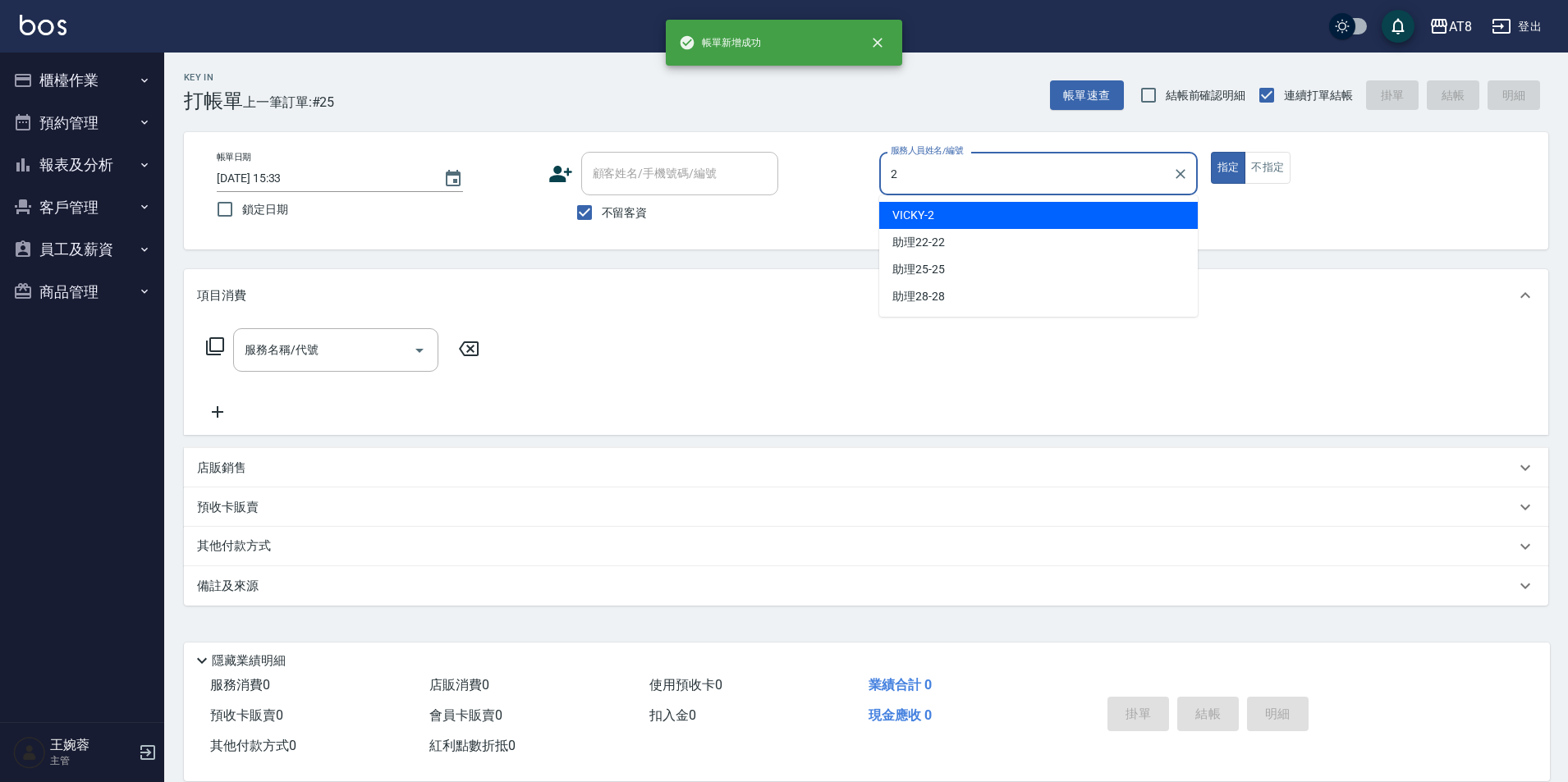
type input "VICKY-2"
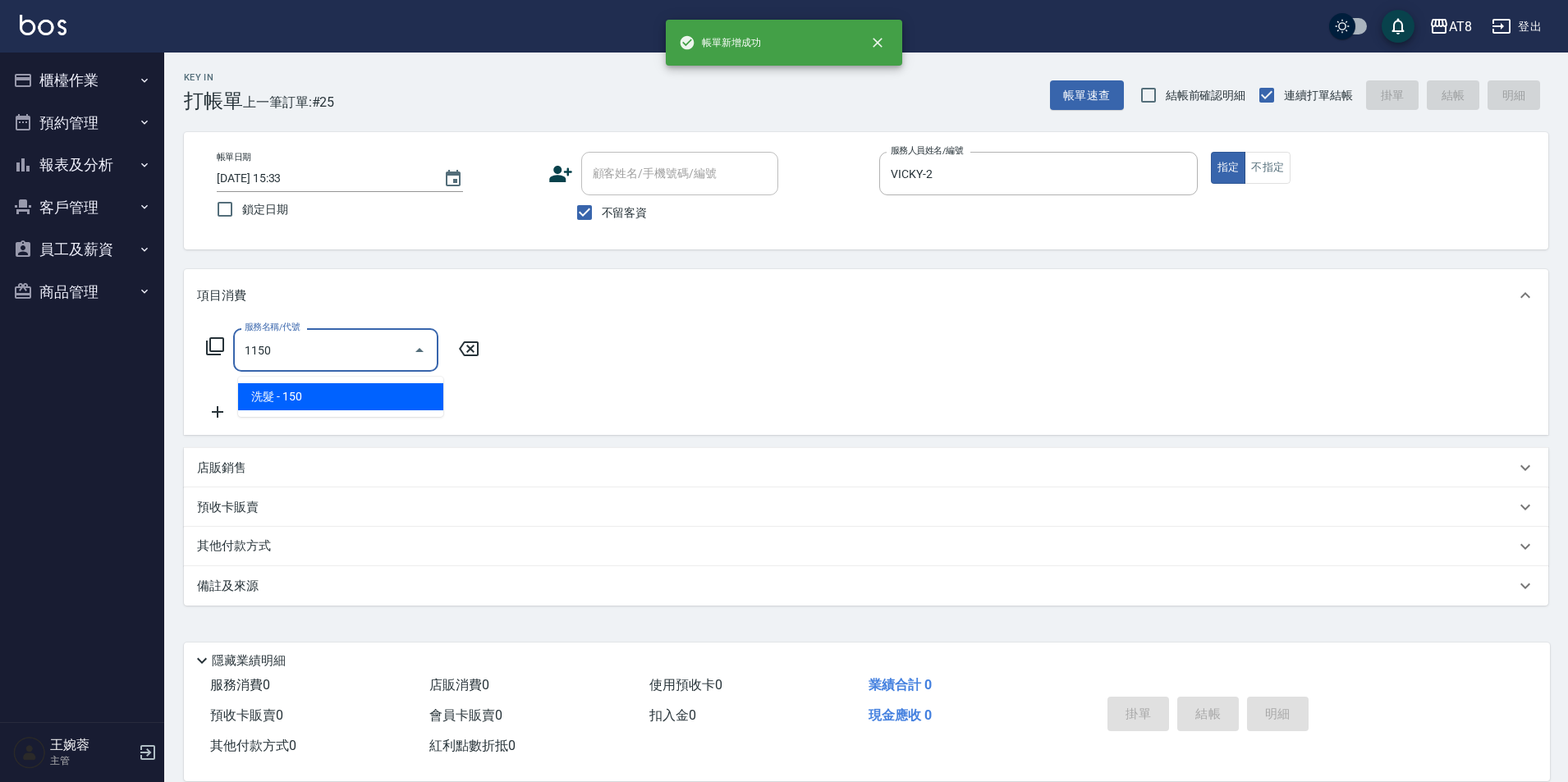
type input "洗髮(1150)"
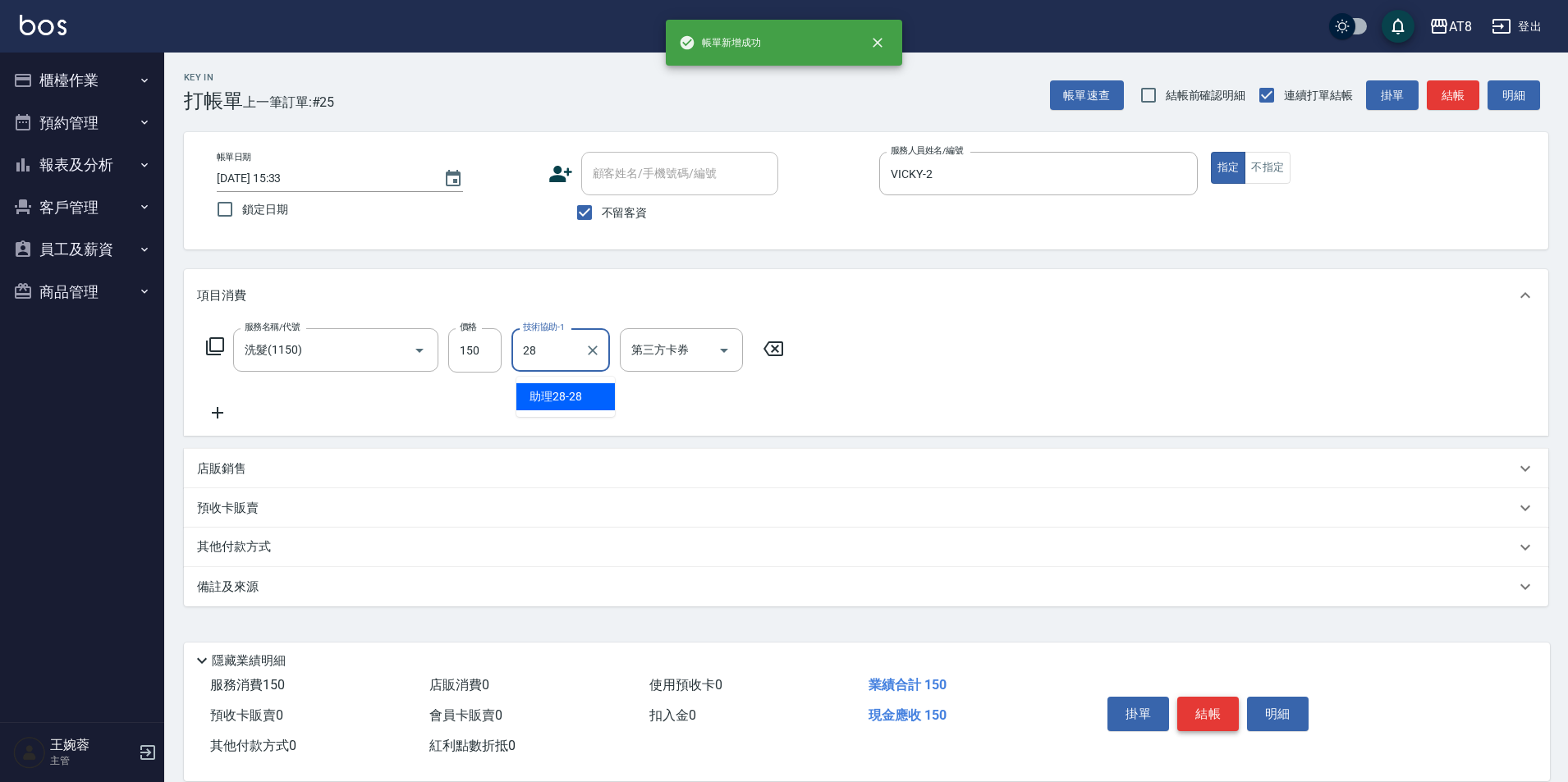
type input "助理28-28"
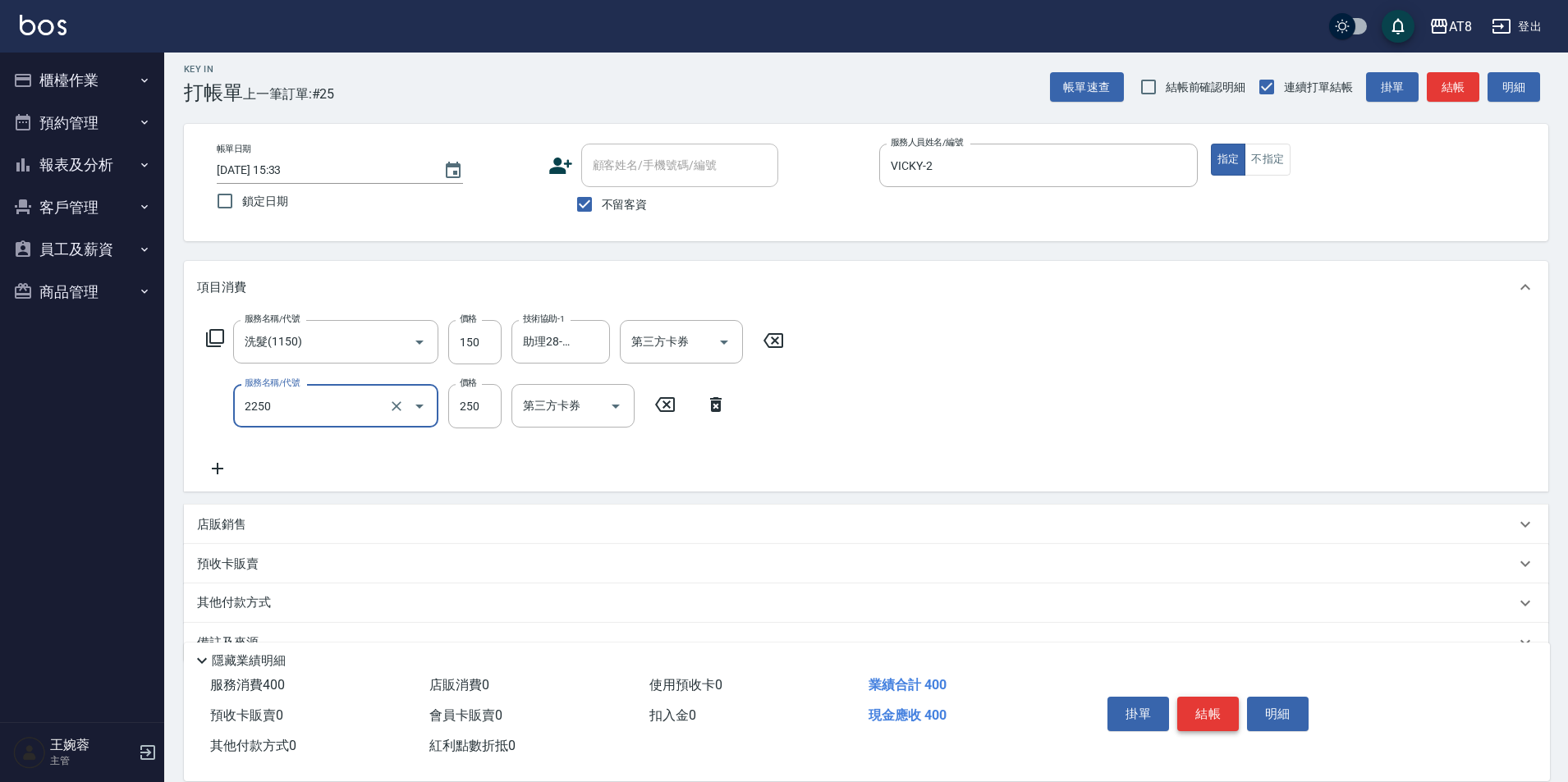
type input "剪髮(2250)"
click at [1205, 701] on button "結帳" at bounding box center [1208, 715] width 62 height 35
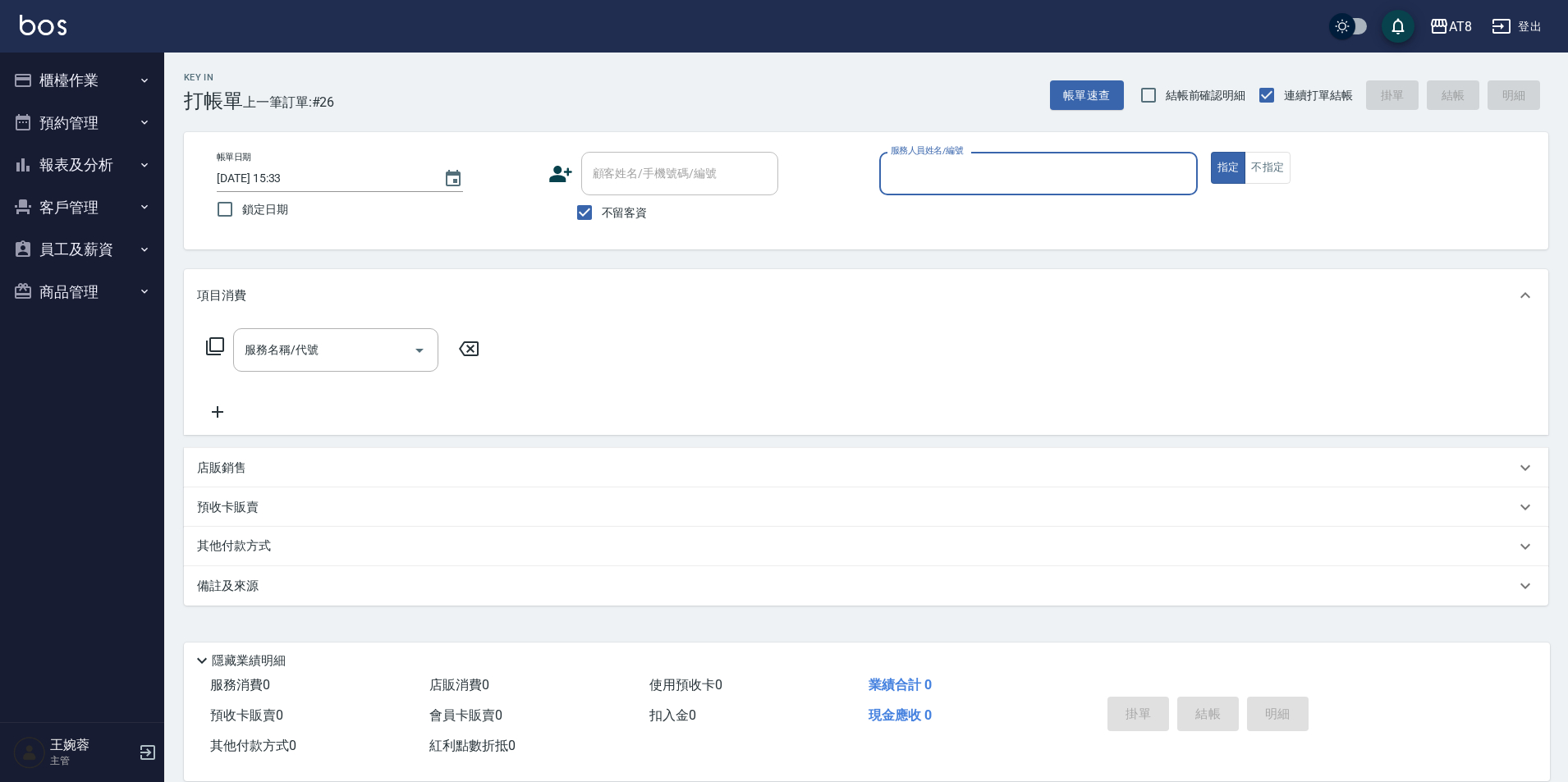
click at [124, 87] on button "櫃檯作業" at bounding box center [82, 81] width 151 height 43
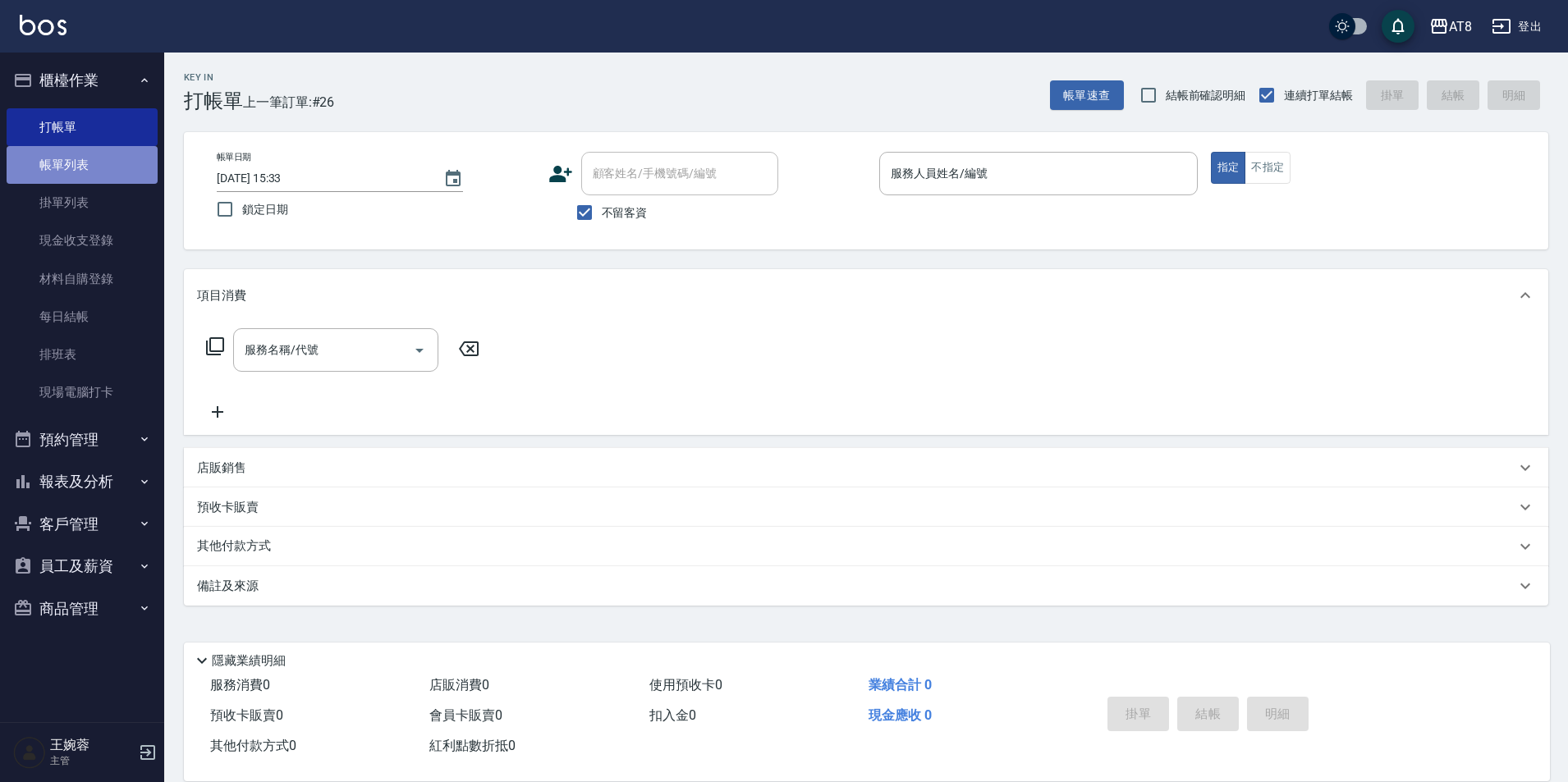
click at [111, 165] on link "帳單列表" at bounding box center [82, 165] width 151 height 38
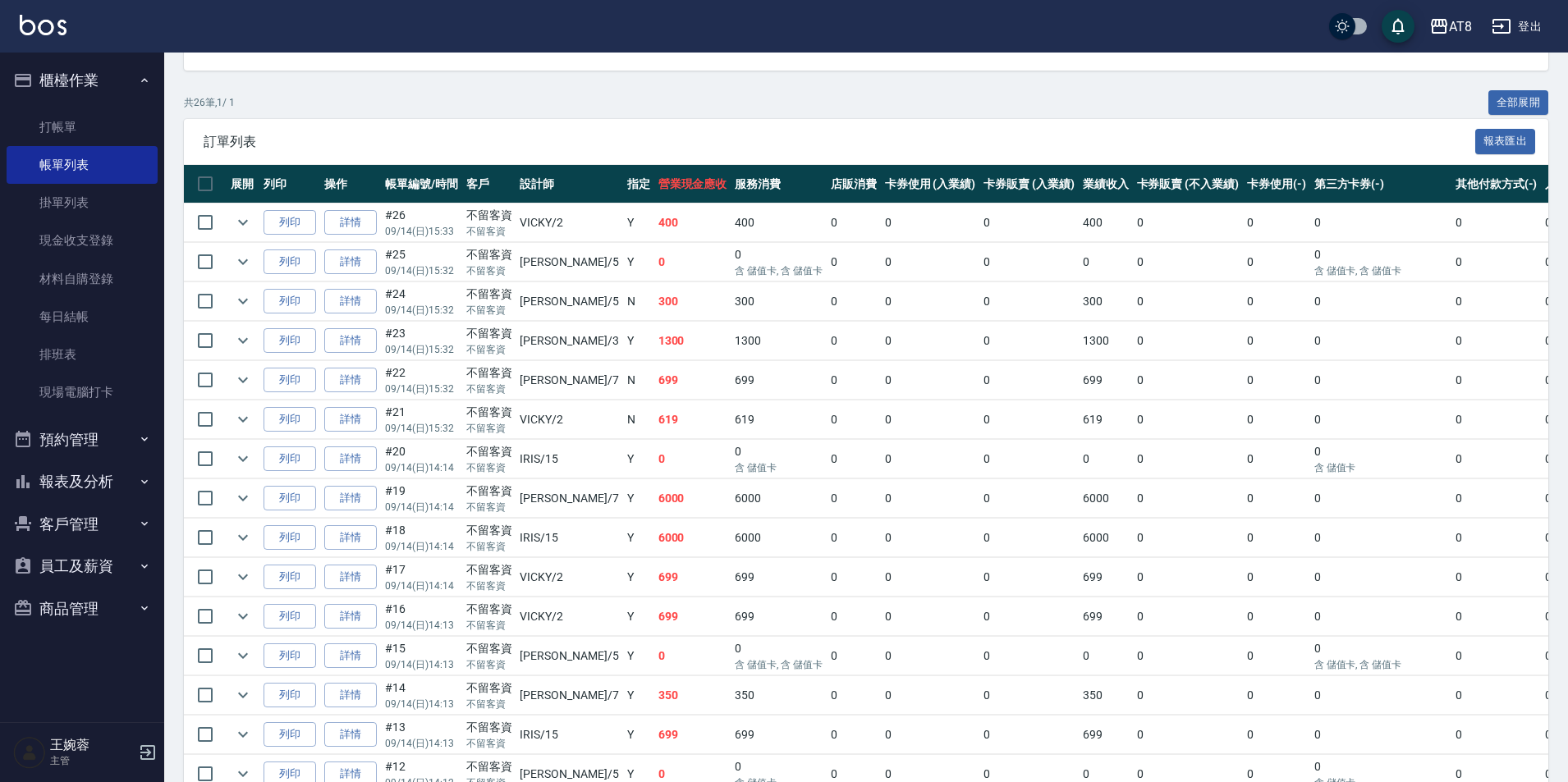
scroll to position [303, 0]
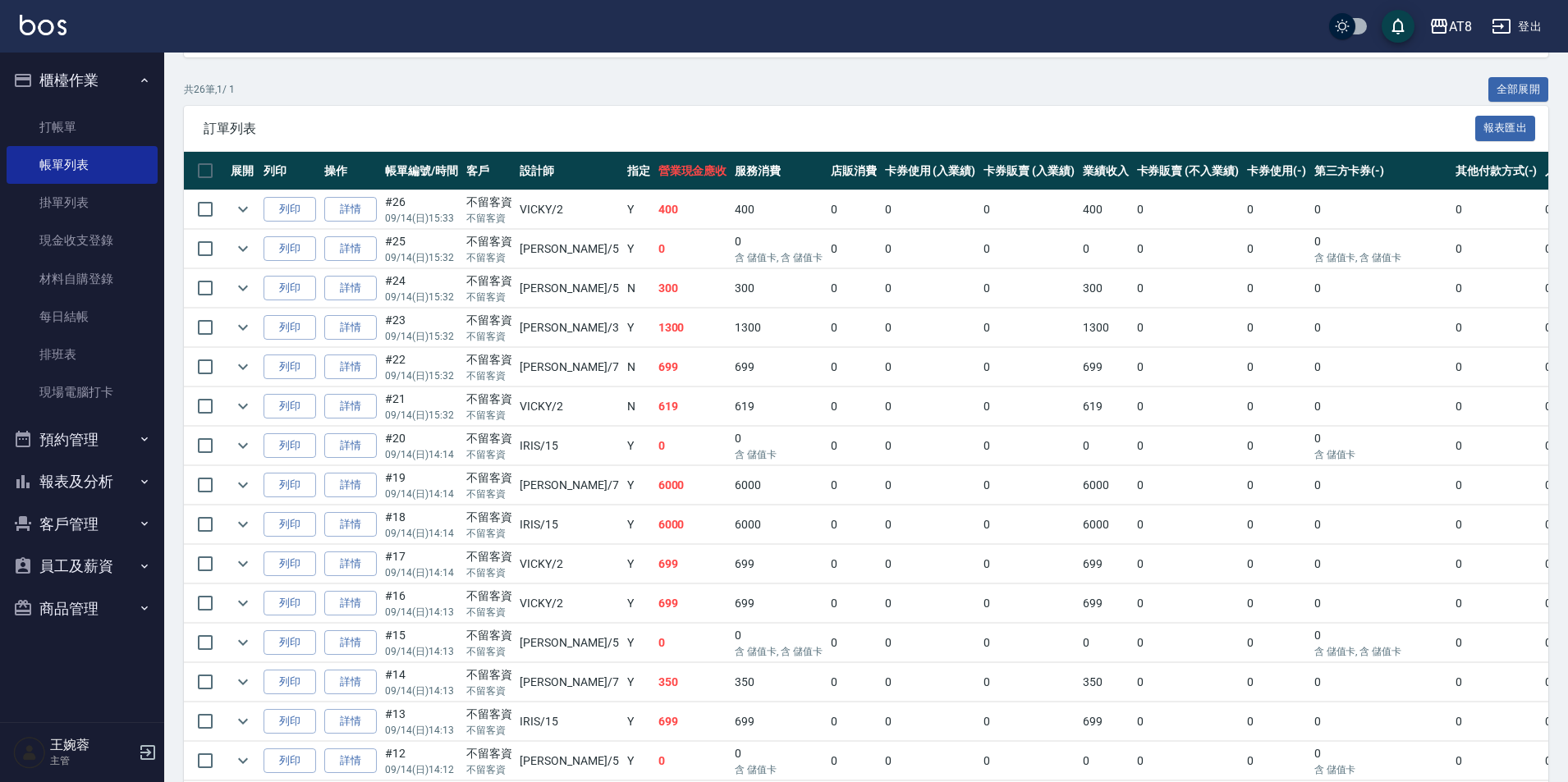
click at [381, 505] on td "詳情" at bounding box center [350, 485] width 61 height 39
click at [377, 498] on link "詳情" at bounding box center [350, 485] width 53 height 25
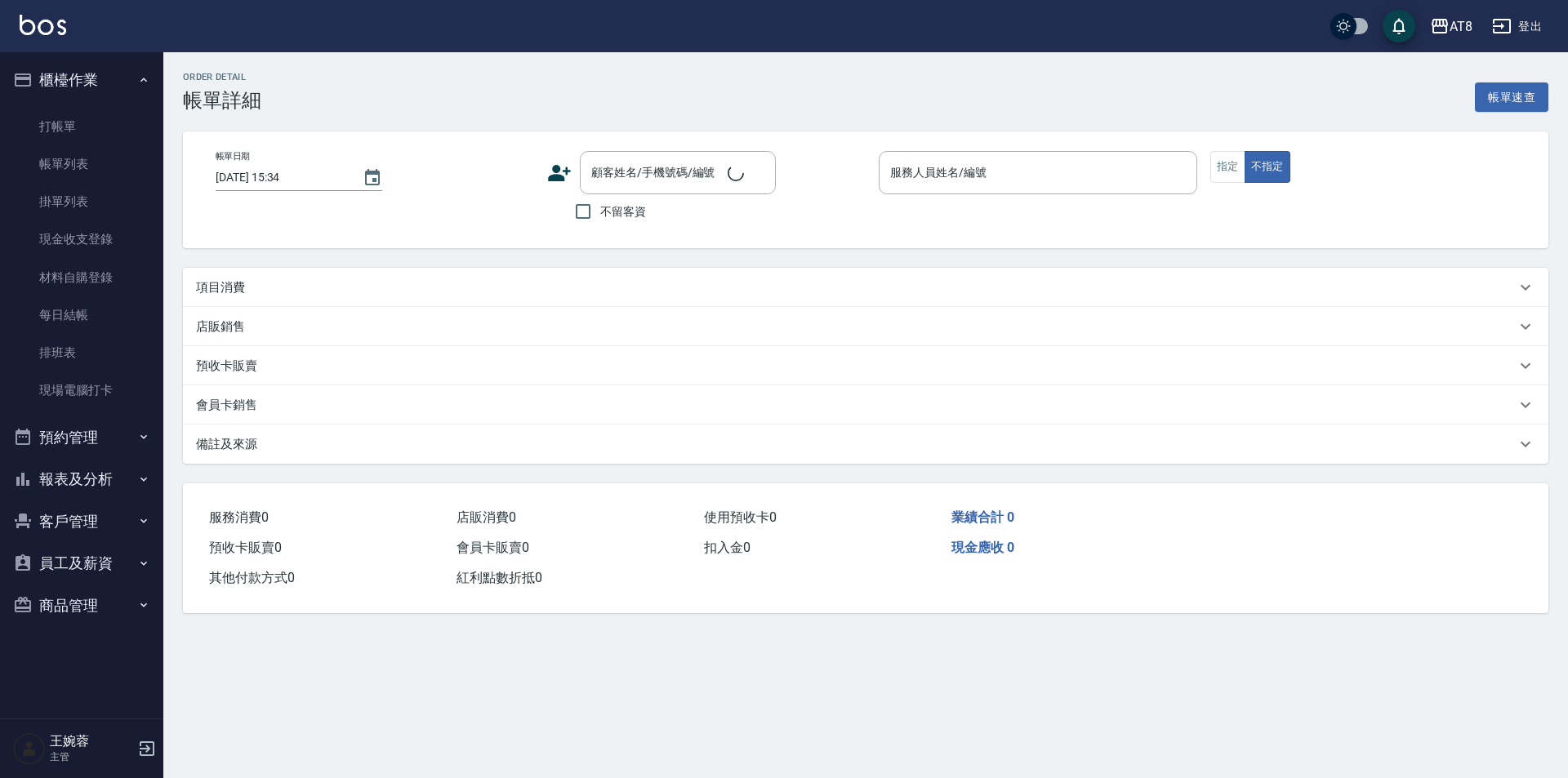
type input "2025/09/14 14:14"
checkbox input "true"
type input "NINA-7"
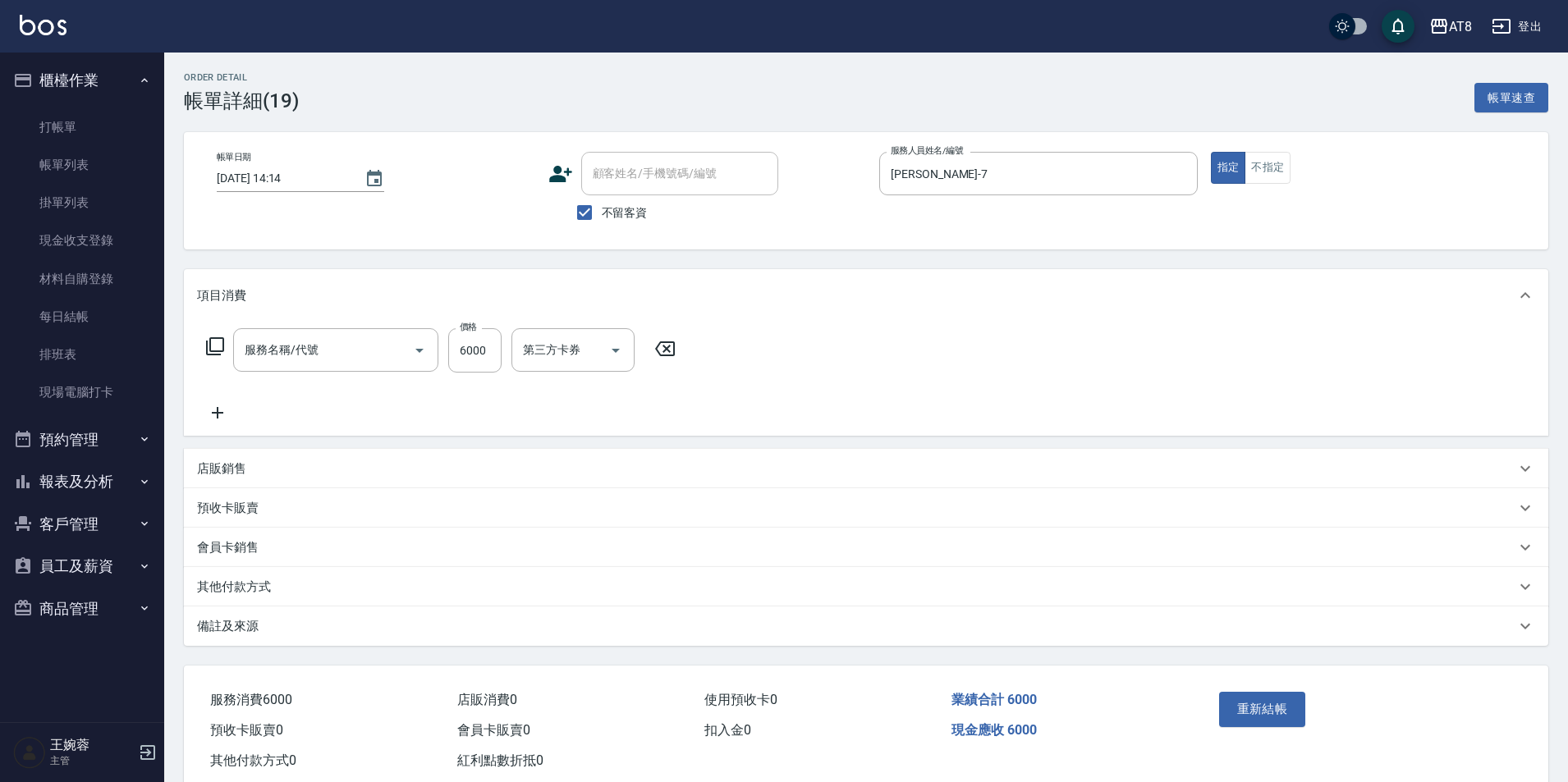
type input "頂級豪華2(802)"
click at [220, 422] on icon at bounding box center [218, 413] width 41 height 20
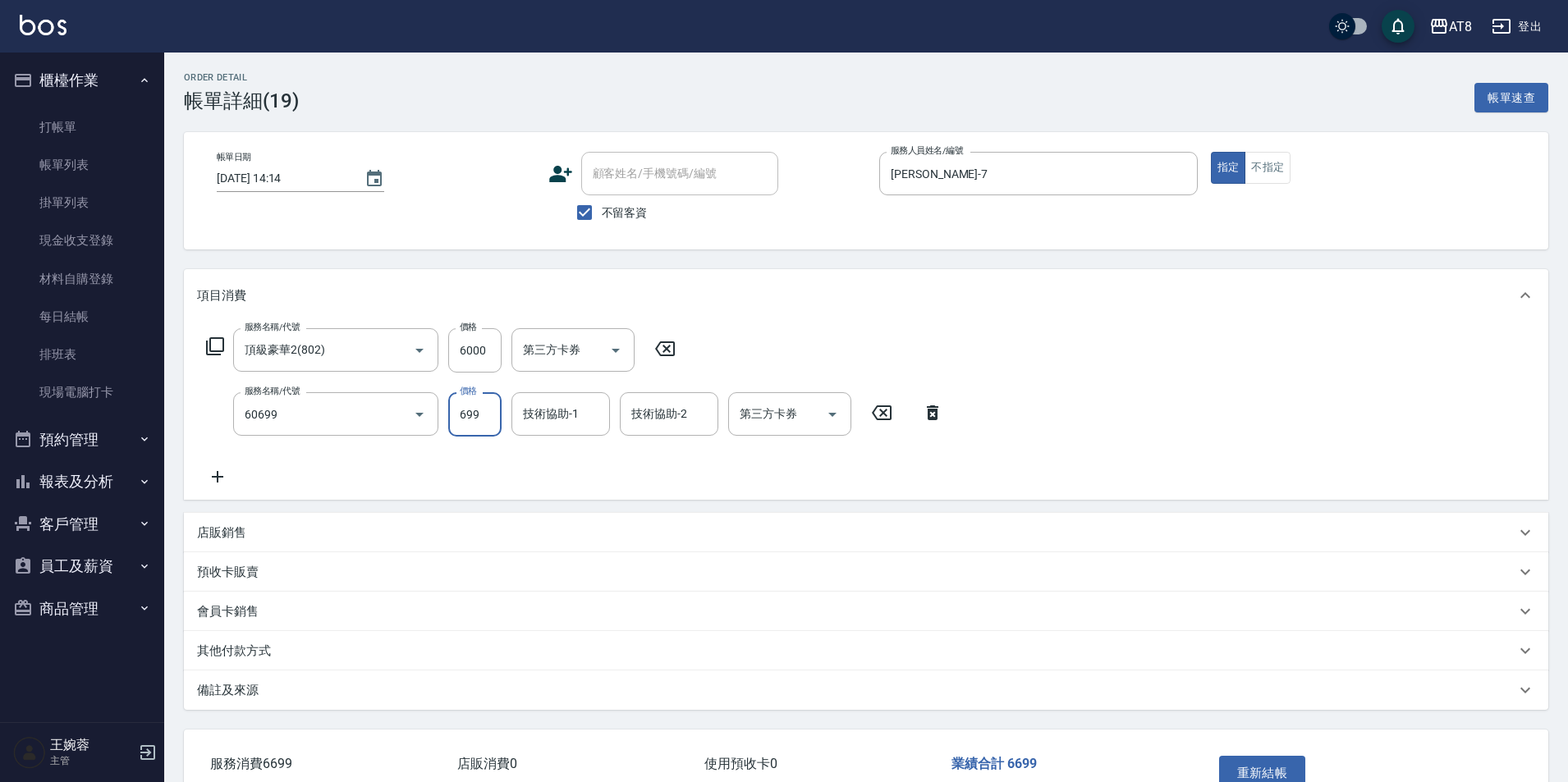
type input "入金SPA699(60699)"
type input "助理22-22"
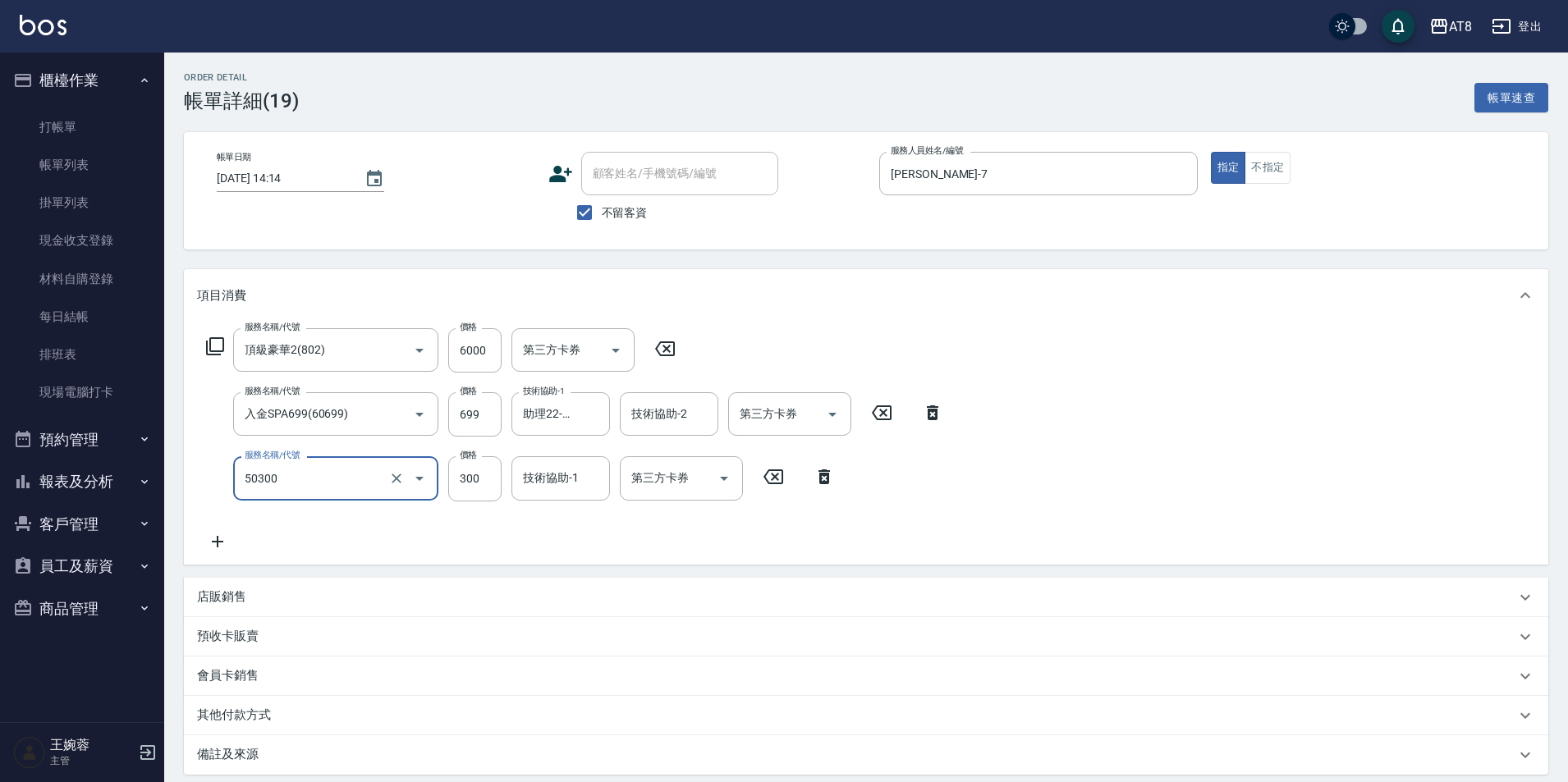
type input "入金護髮.隔離300(50300)"
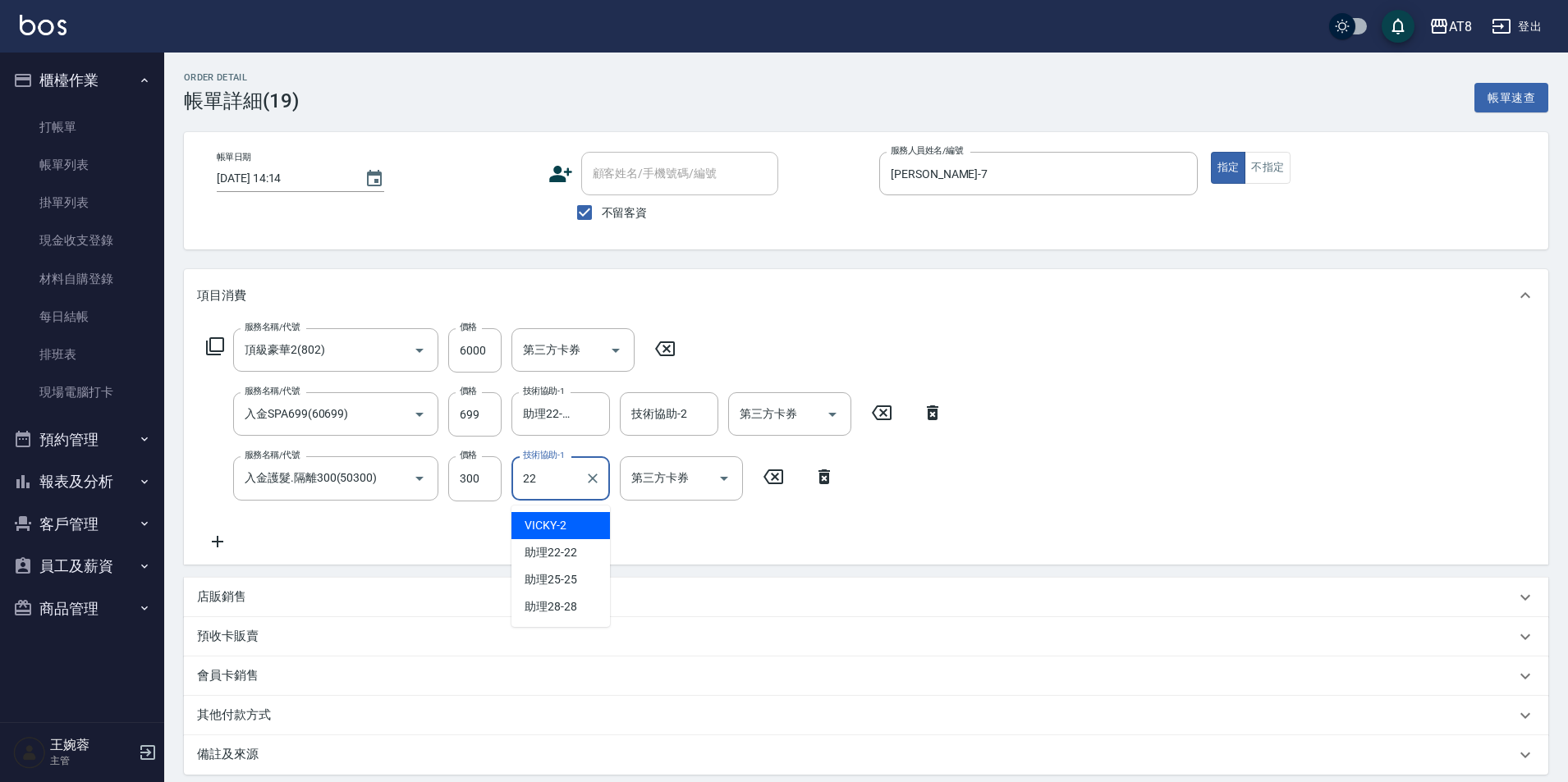
type input "助理22-22"
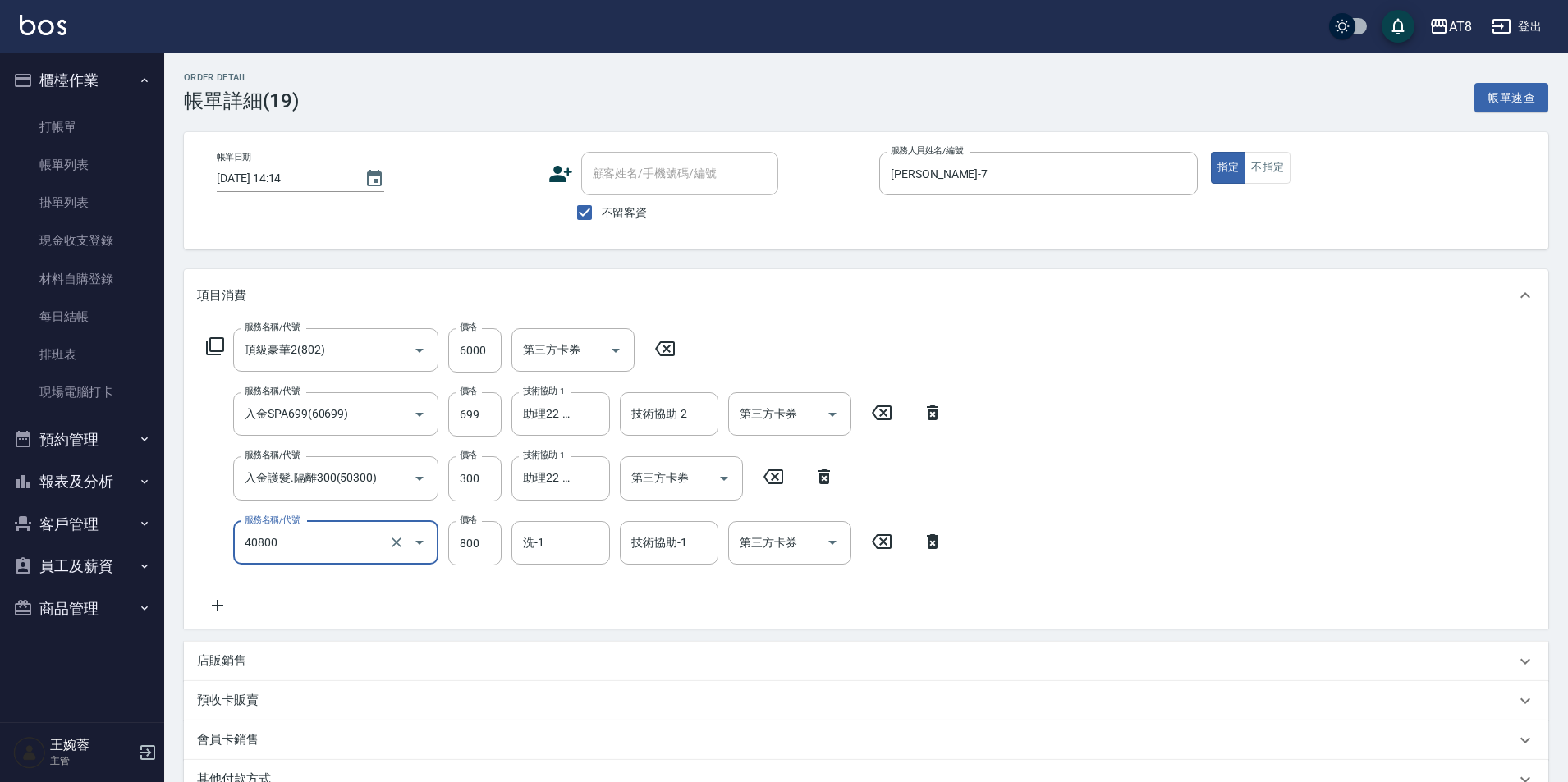
type input "入金染800(40800)"
type input "300"
type input "助理22-22"
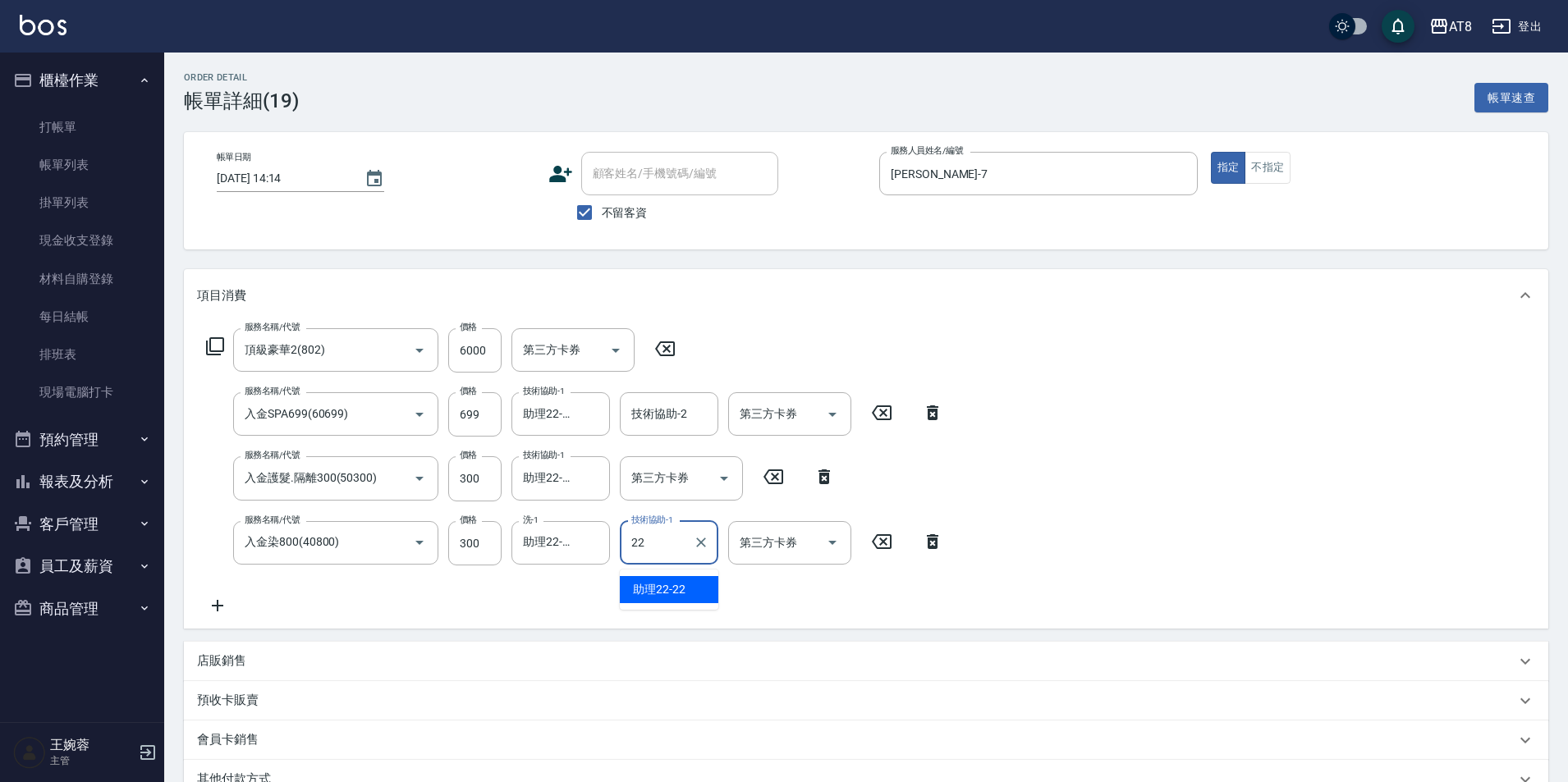
type input "助理22-22"
click at [593, 548] on icon "Clear" at bounding box center [593, 543] width 10 height 10
click at [838, 407] on icon "Open" at bounding box center [832, 414] width 20 height 20
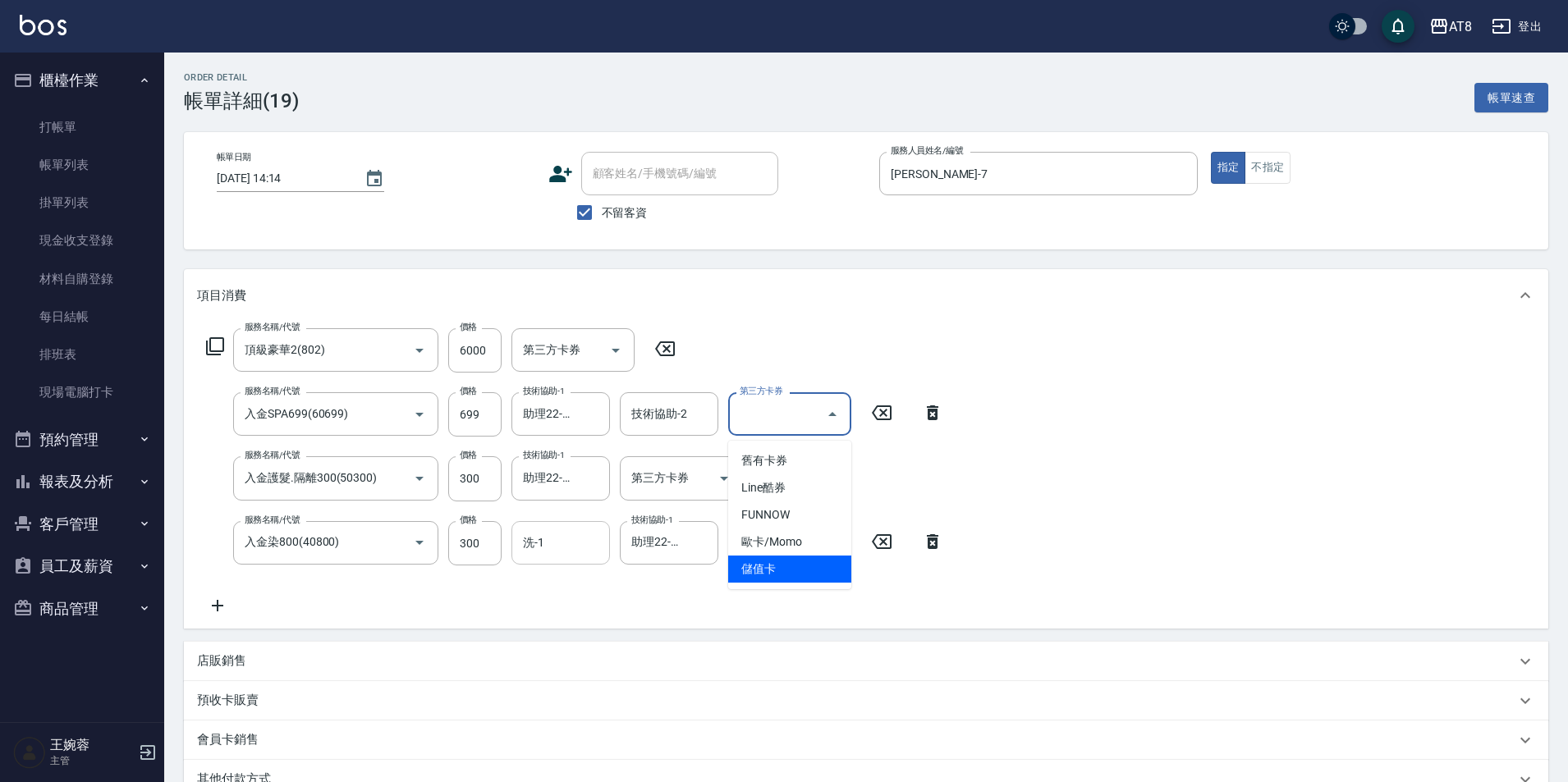
drag, startPoint x: 798, startPoint y: 558, endPoint x: 756, endPoint y: 504, distance: 68.4
click at [798, 558] on span "儲值卡" at bounding box center [790, 569] width 123 height 27
type input "儲值卡"
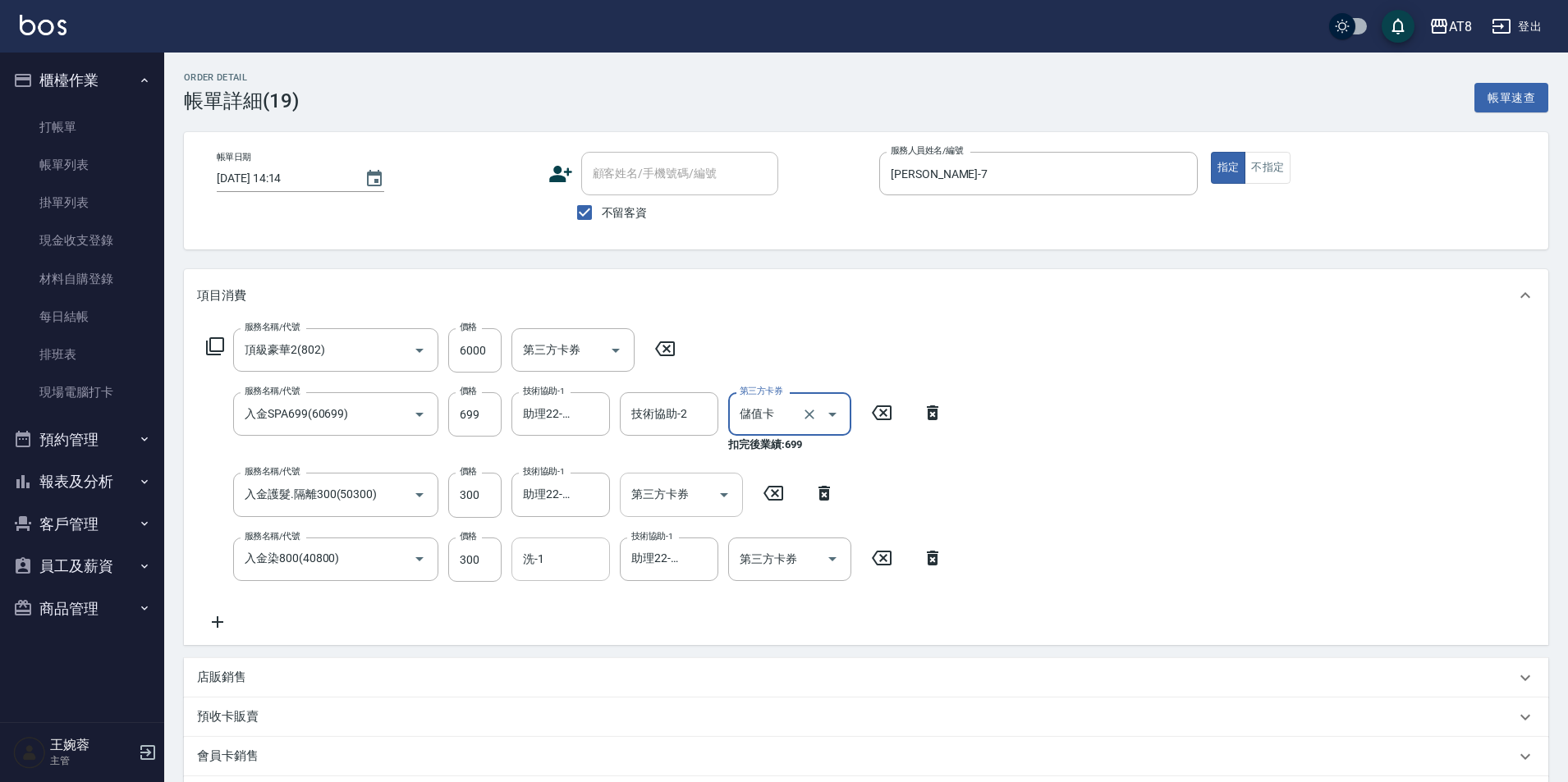
click at [731, 489] on icon "Open" at bounding box center [724, 495] width 20 height 20
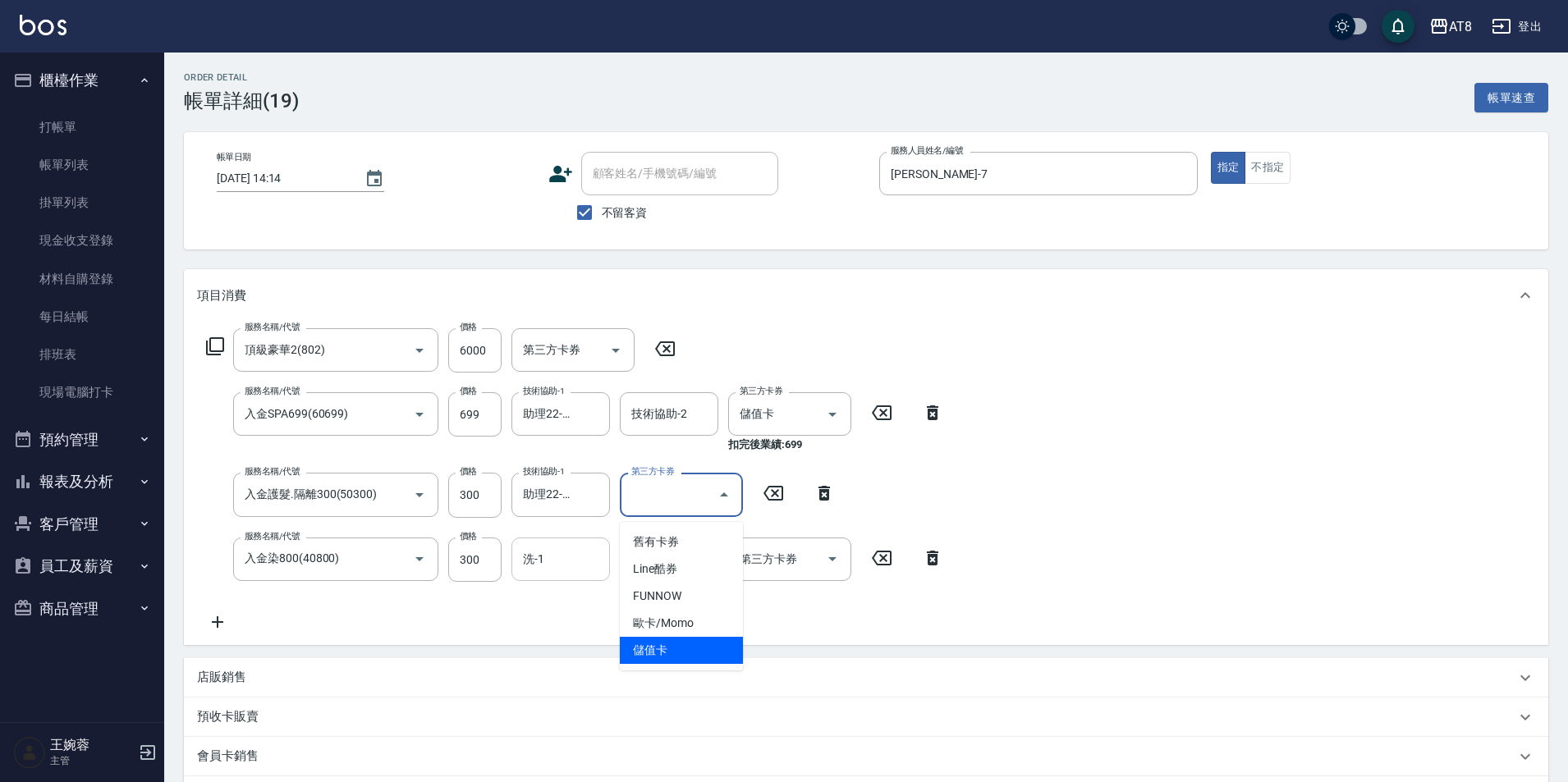
click at [714, 660] on span "儲值卡" at bounding box center [682, 650] width 123 height 27
type input "儲值卡"
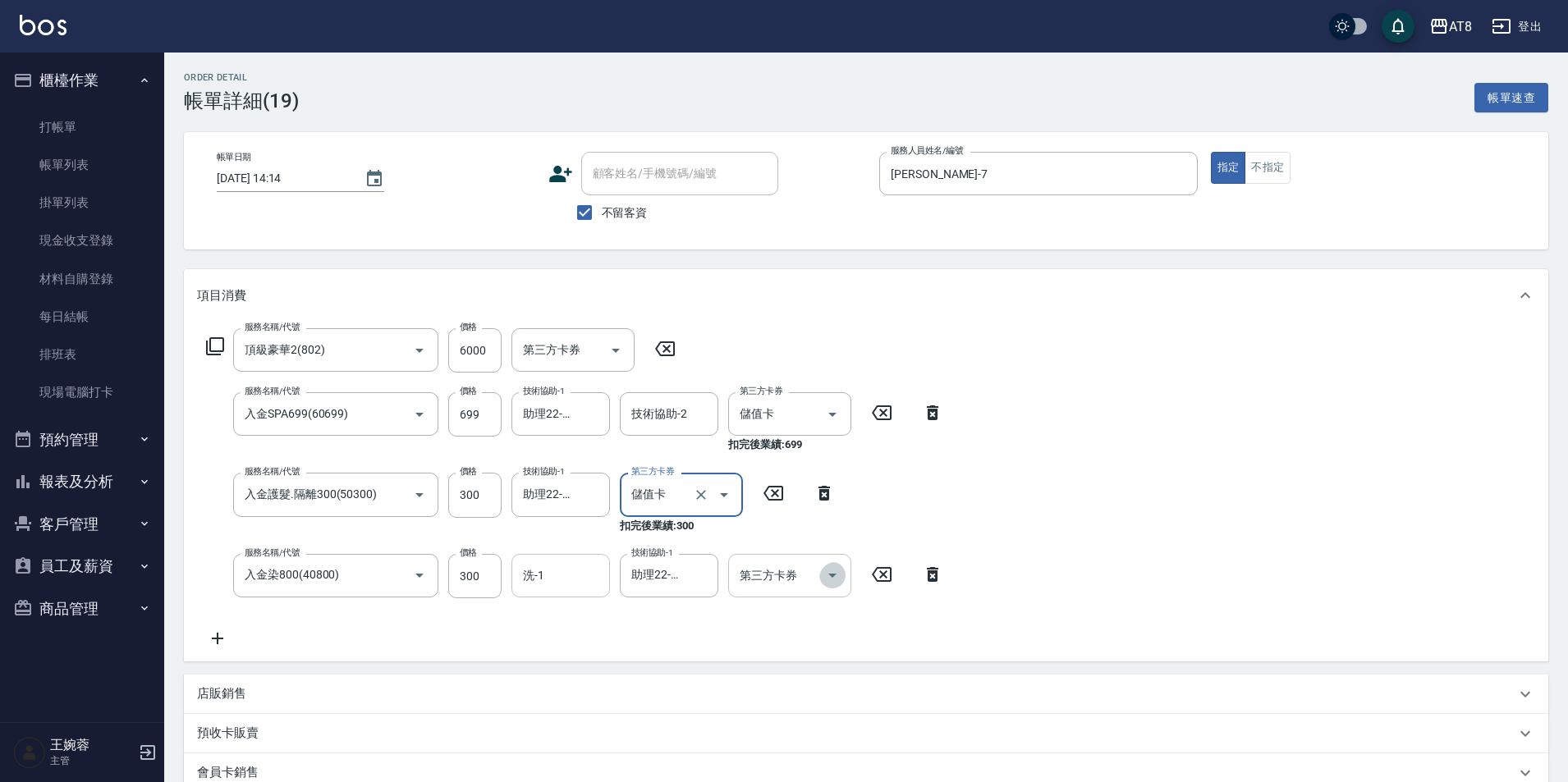
click at [830, 576] on icon "Open" at bounding box center [832, 576] width 20 height 20
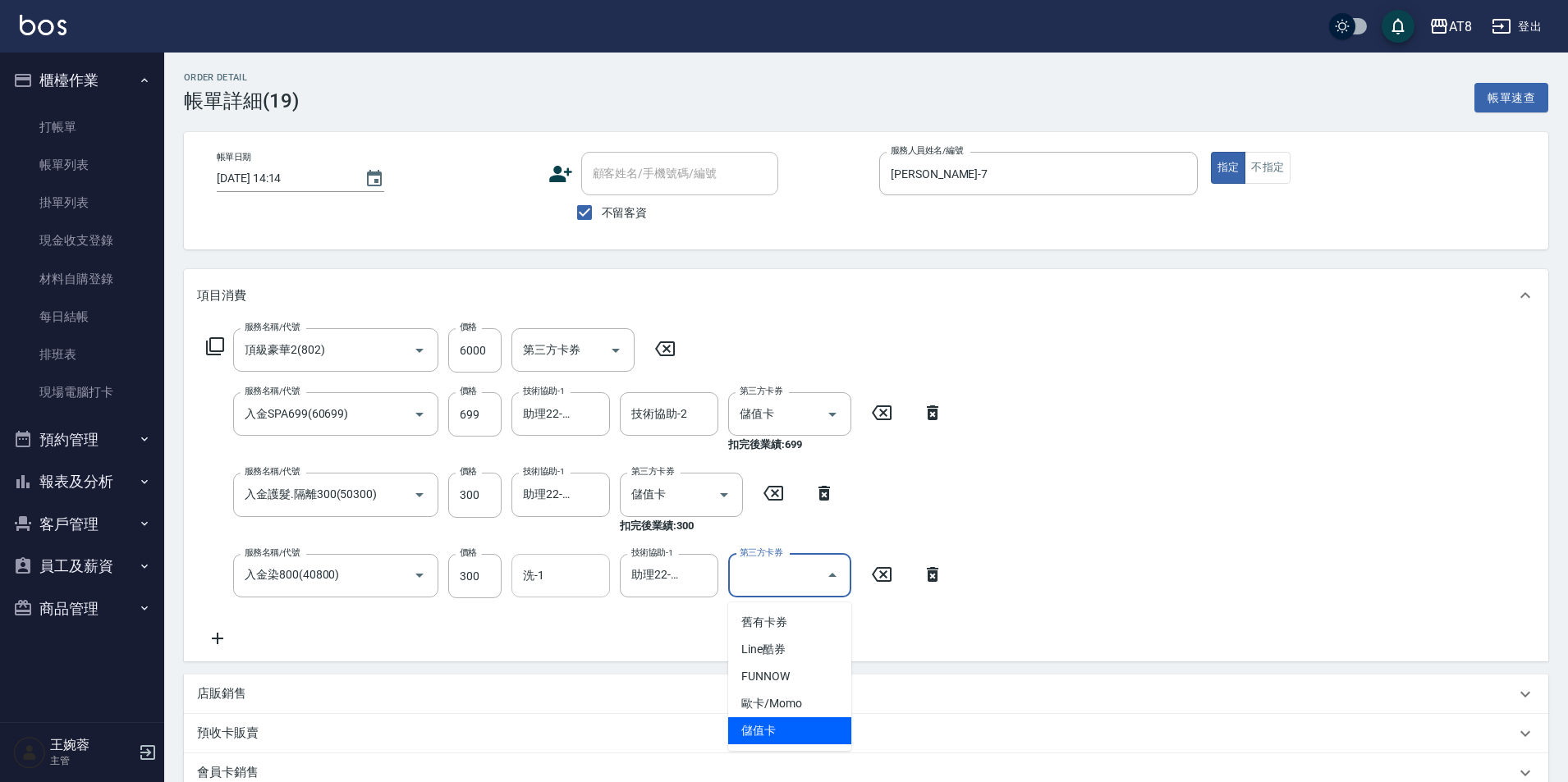
click at [823, 726] on span "儲值卡" at bounding box center [790, 731] width 123 height 27
type input "儲值卡"
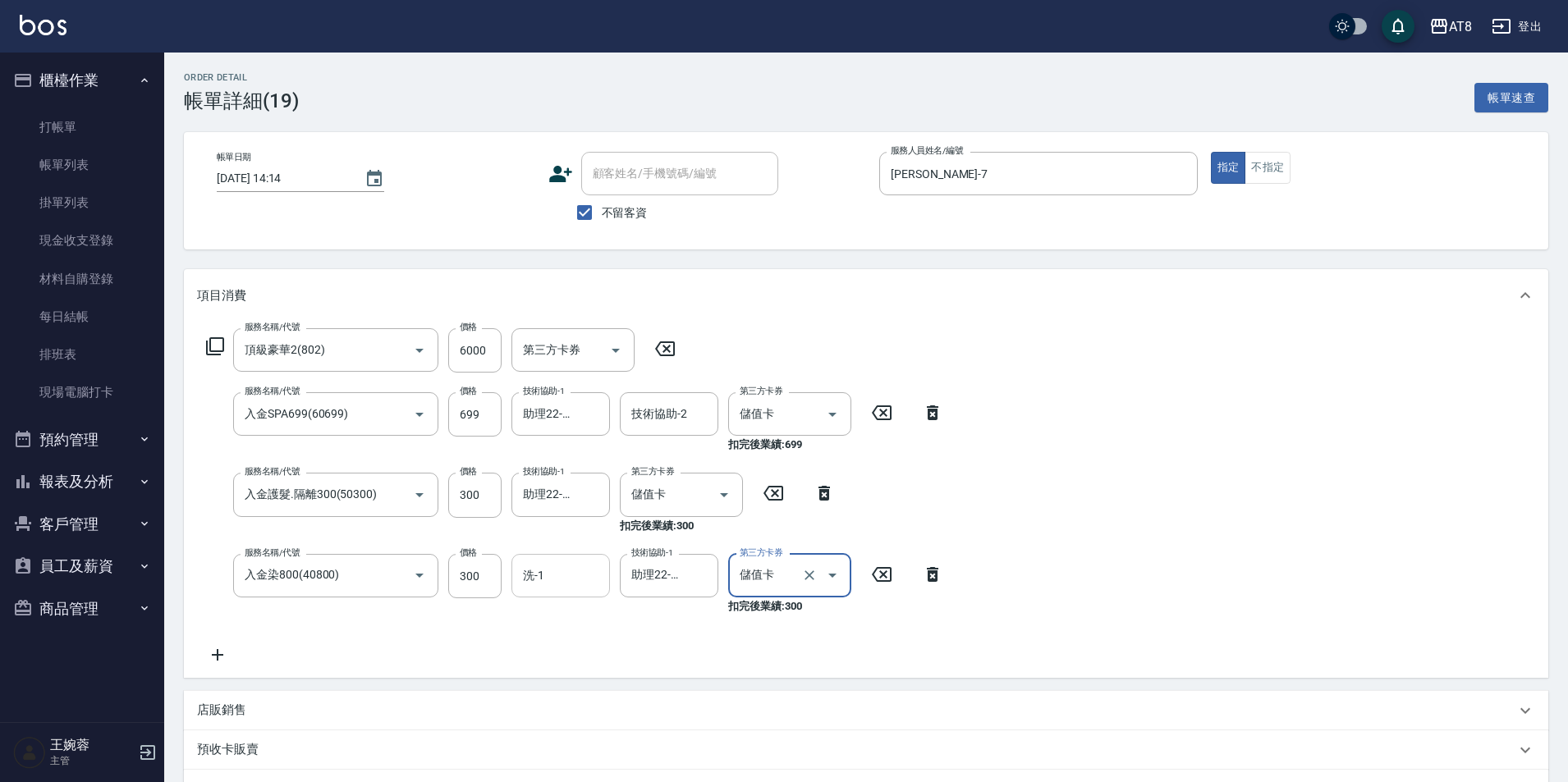
scroll to position [245, 0]
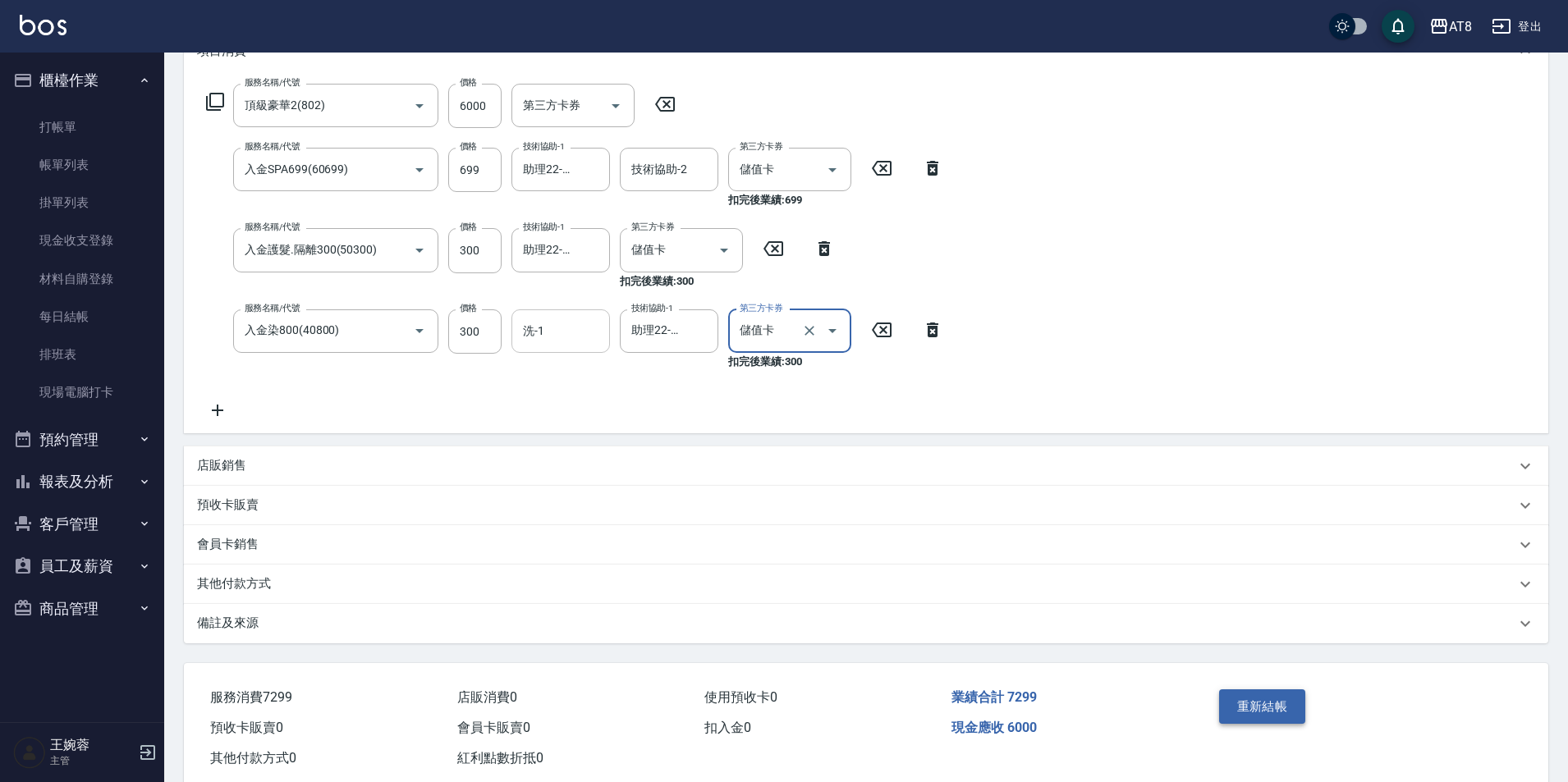
click at [1277, 714] on button "重新結帳" at bounding box center [1263, 707] width 87 height 35
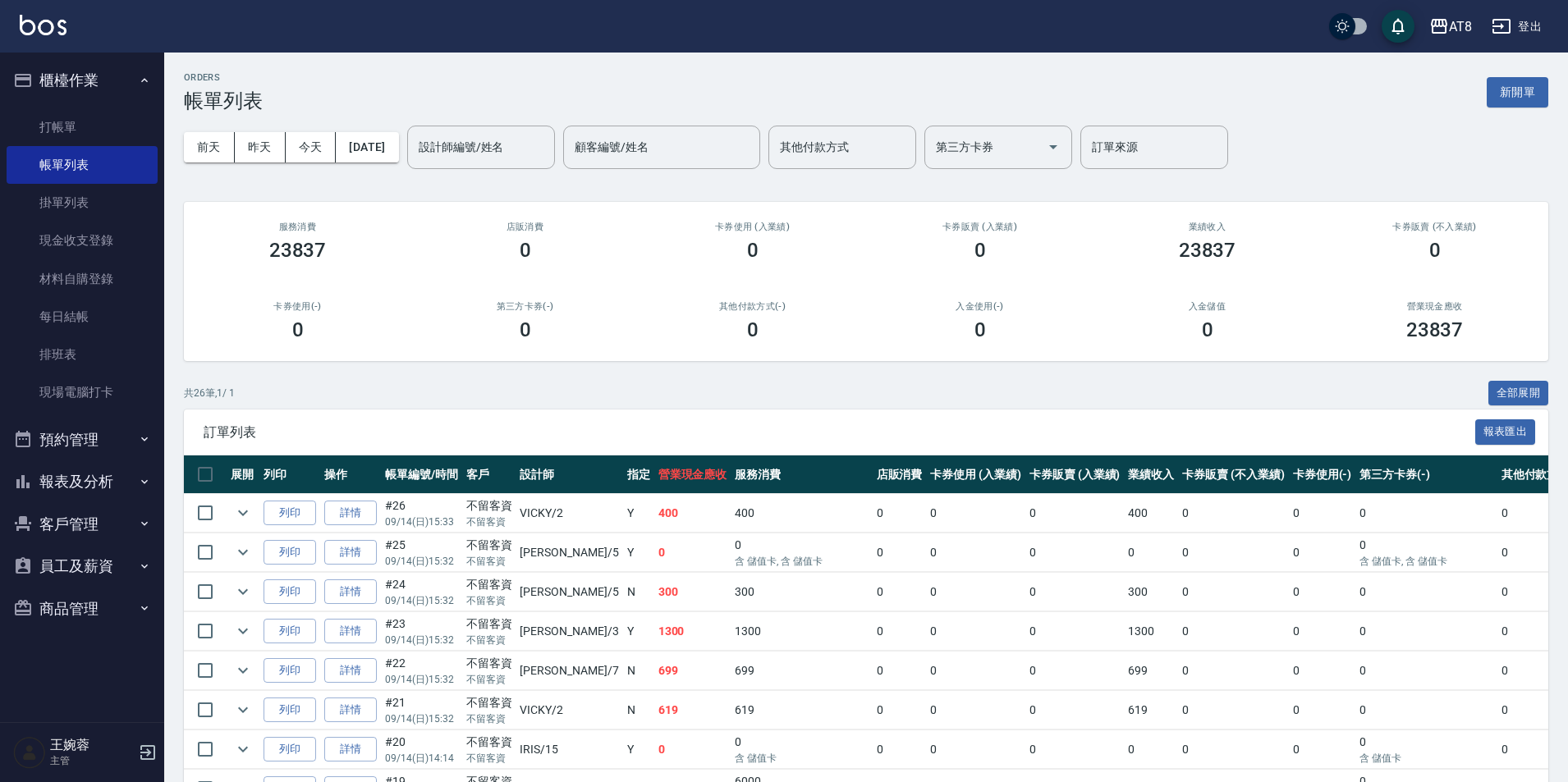
click at [91, 488] on button "報表及分析" at bounding box center [82, 482] width 151 height 43
click at [99, 650] on link "互助日報表" at bounding box center [82, 642] width 151 height 38
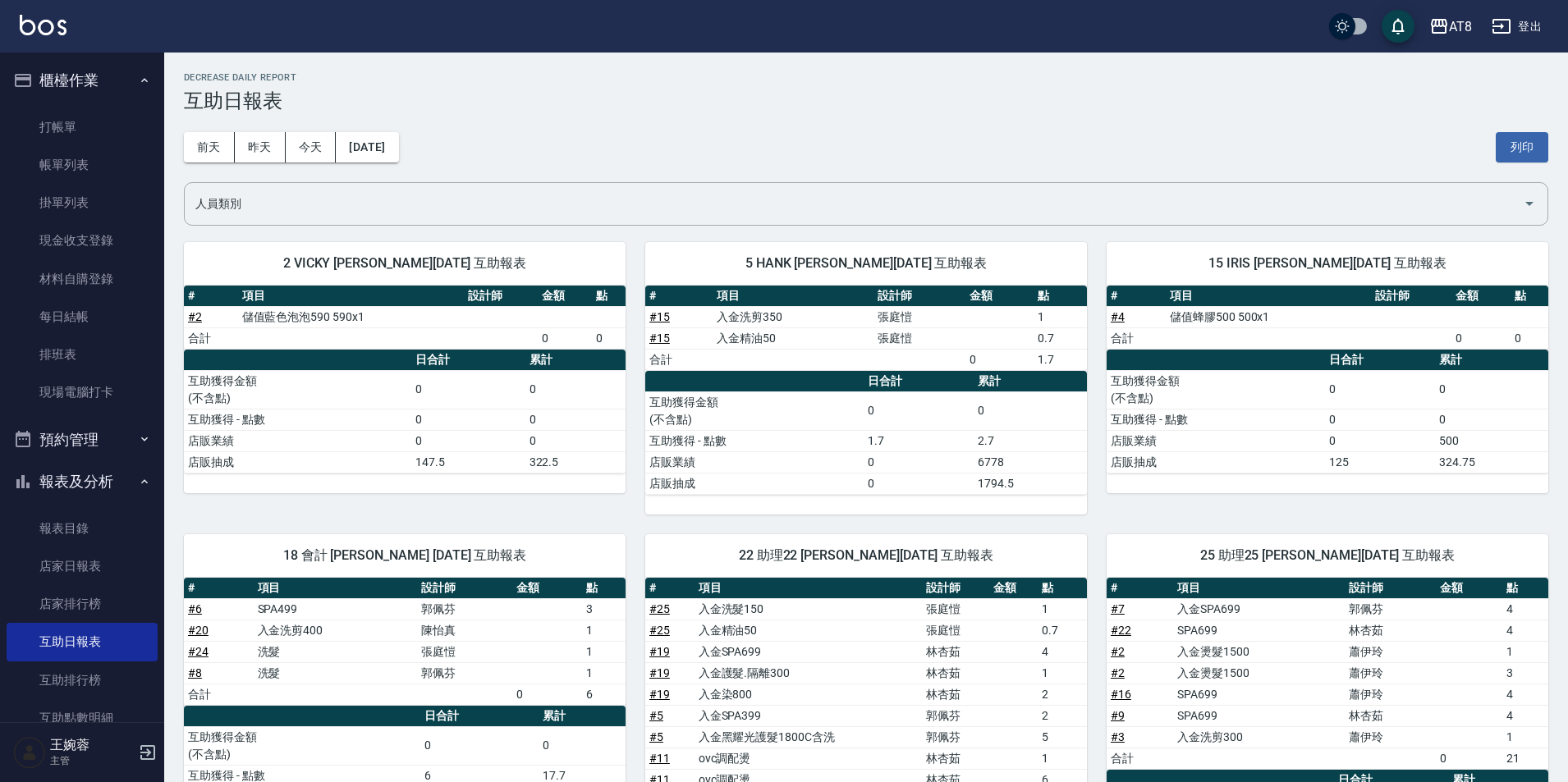
click at [62, 16] on img at bounding box center [43, 25] width 47 height 21
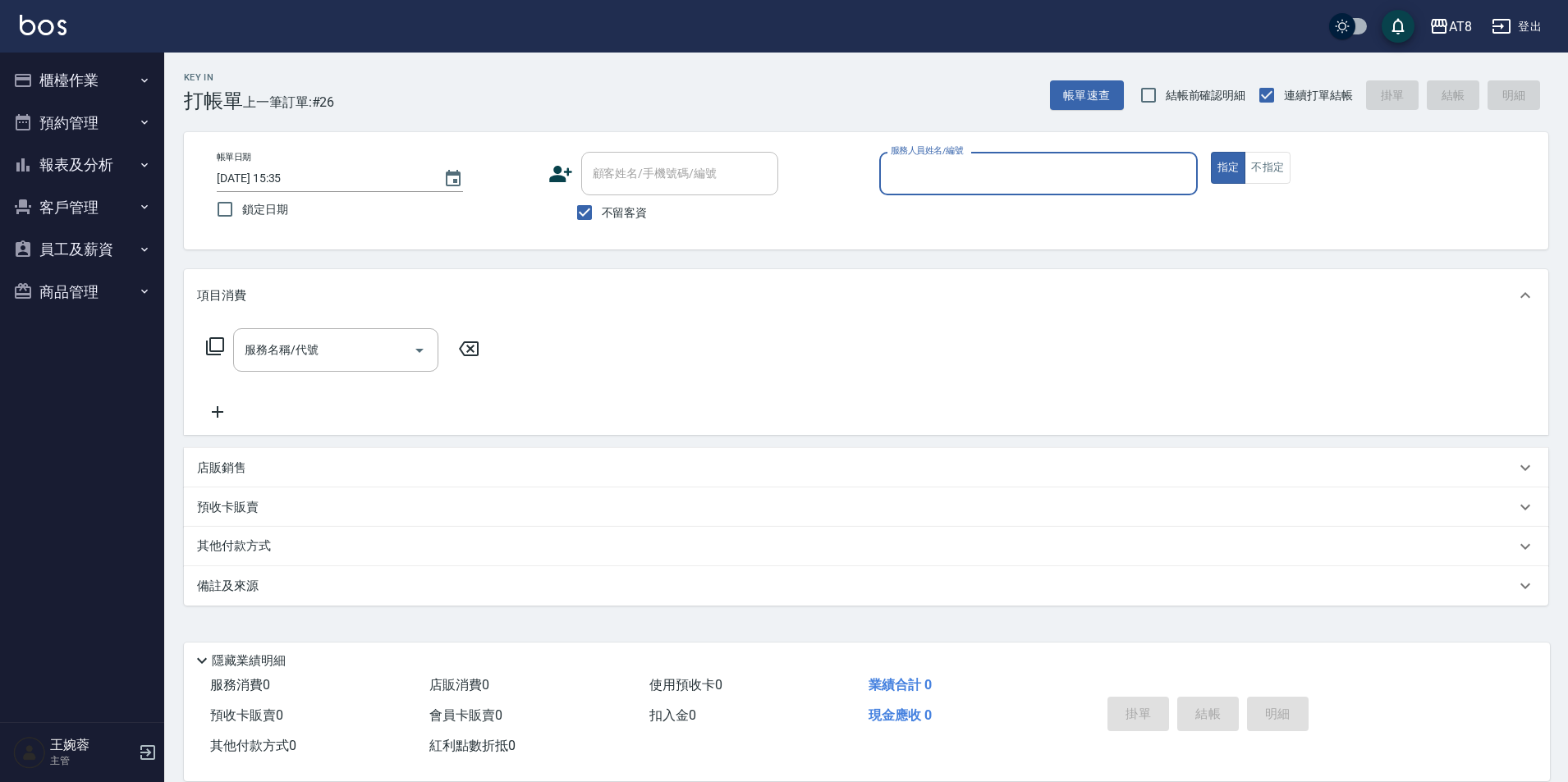
click at [76, 81] on button "櫃檯作業" at bounding box center [82, 81] width 151 height 43
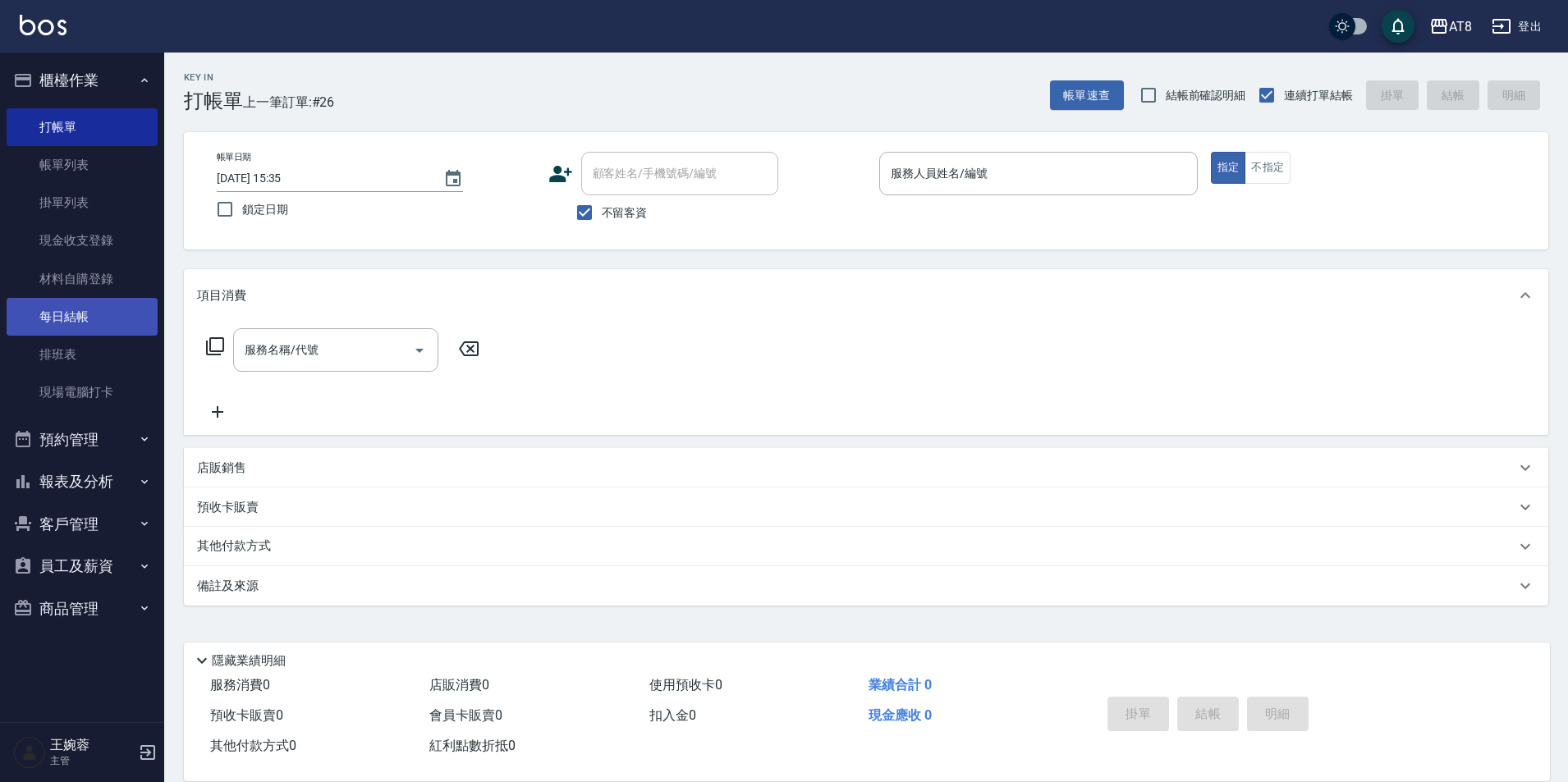
click at [71, 312] on link "每日結帳" at bounding box center [82, 317] width 151 height 38
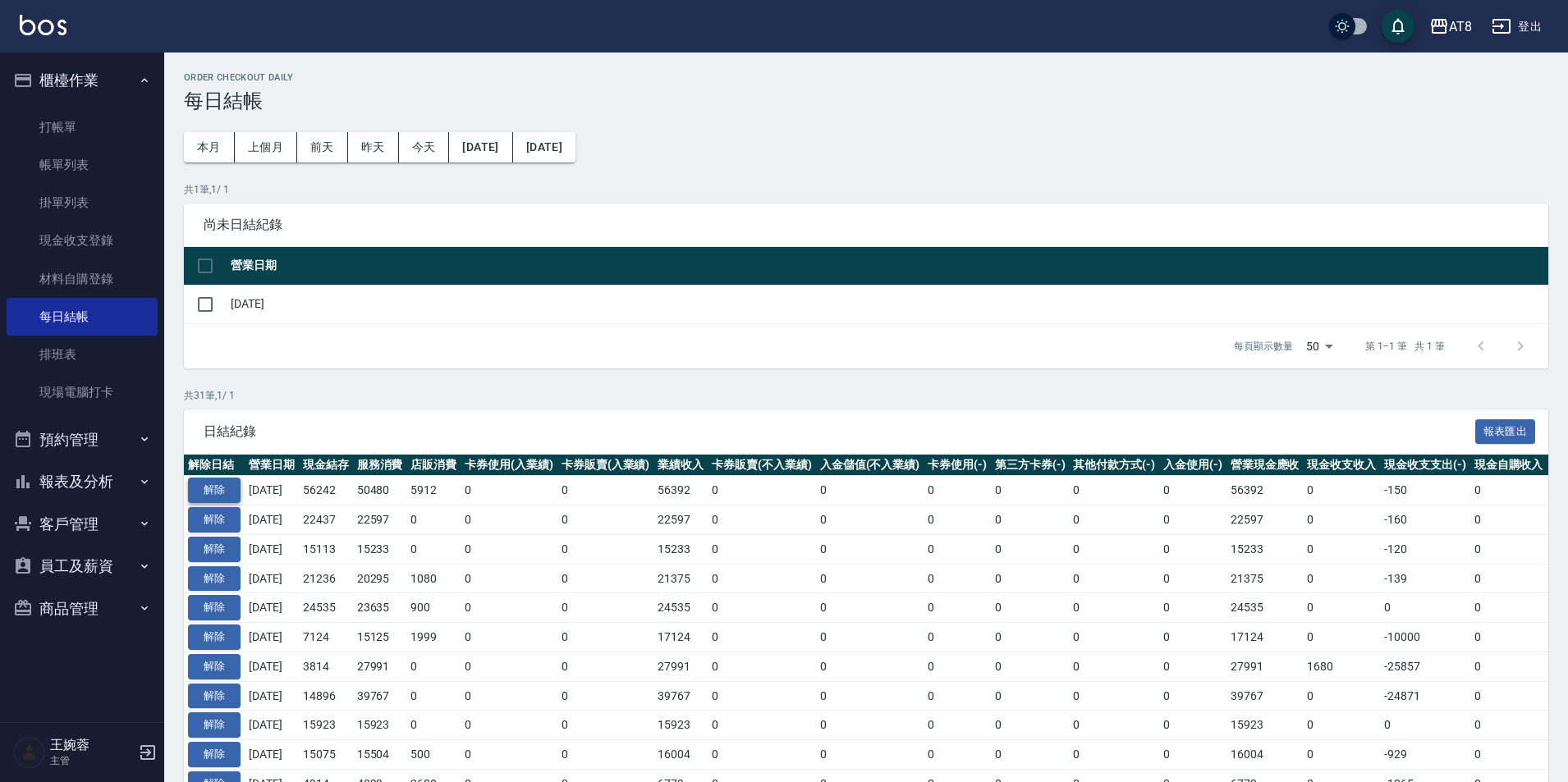
click at [202, 502] on button "解除" at bounding box center [215, 490] width 53 height 25
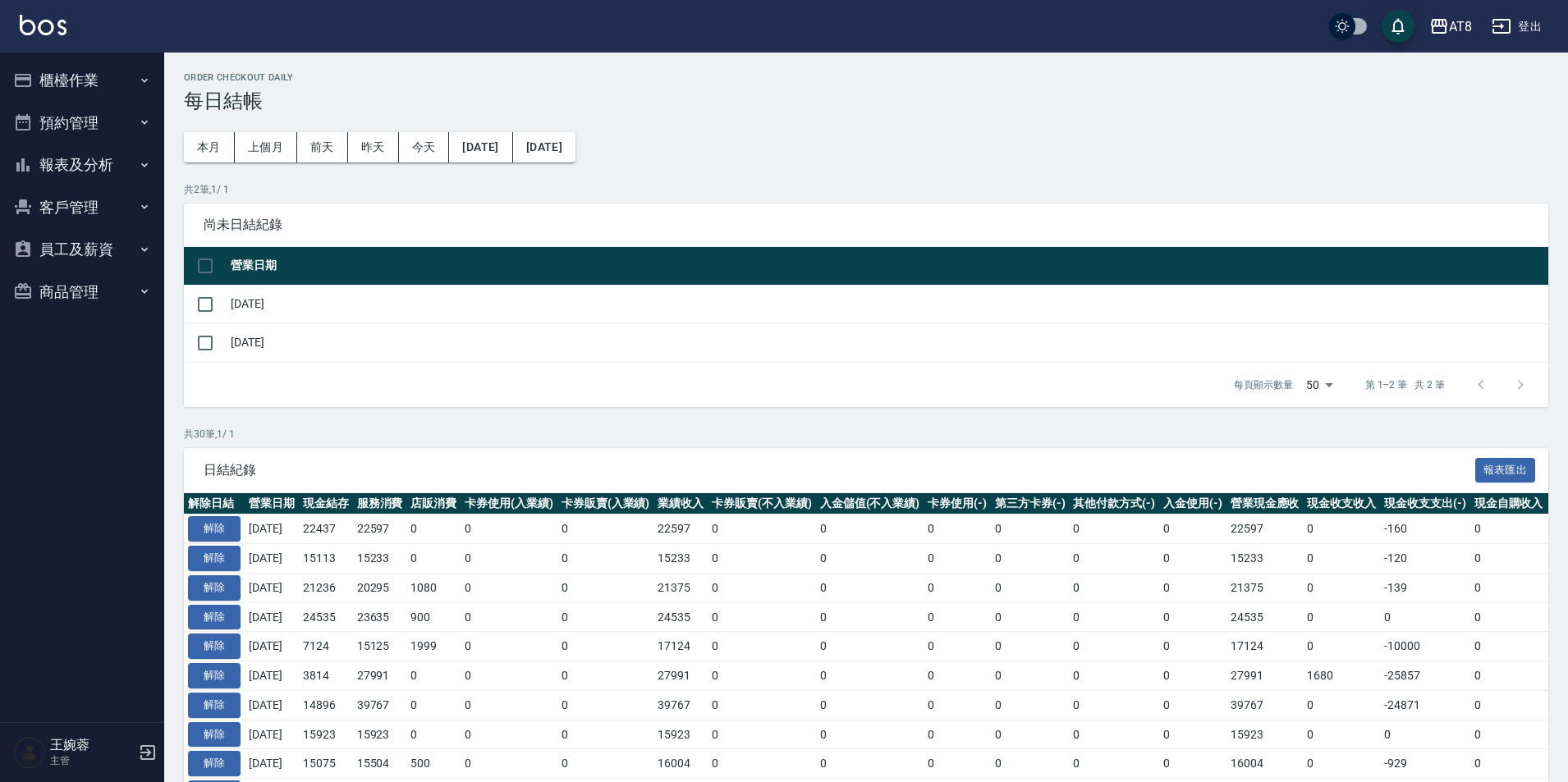
click at [111, 75] on button "櫃檯作業" at bounding box center [82, 81] width 151 height 43
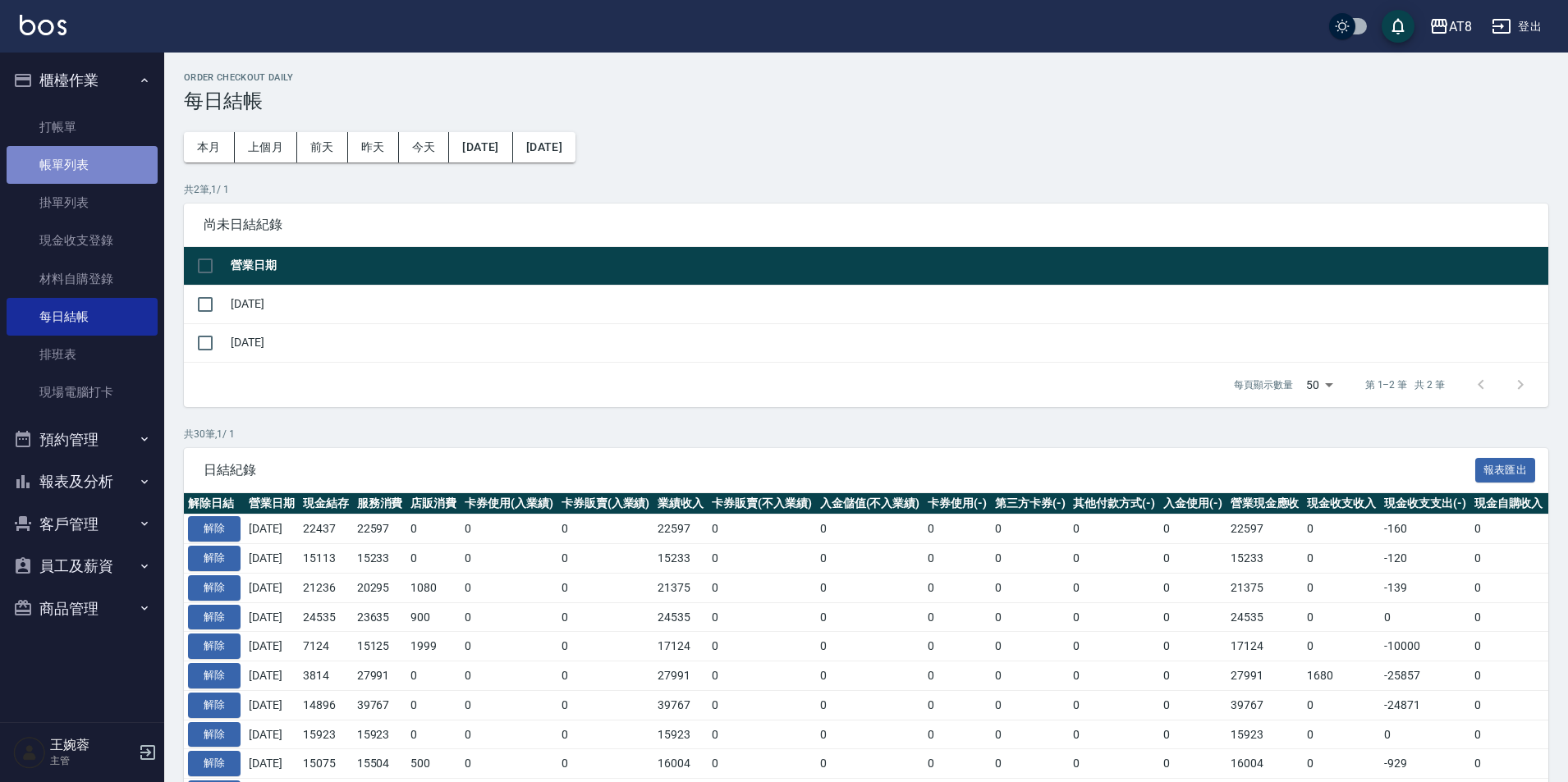
click at [82, 169] on link "帳單列表" at bounding box center [82, 165] width 151 height 38
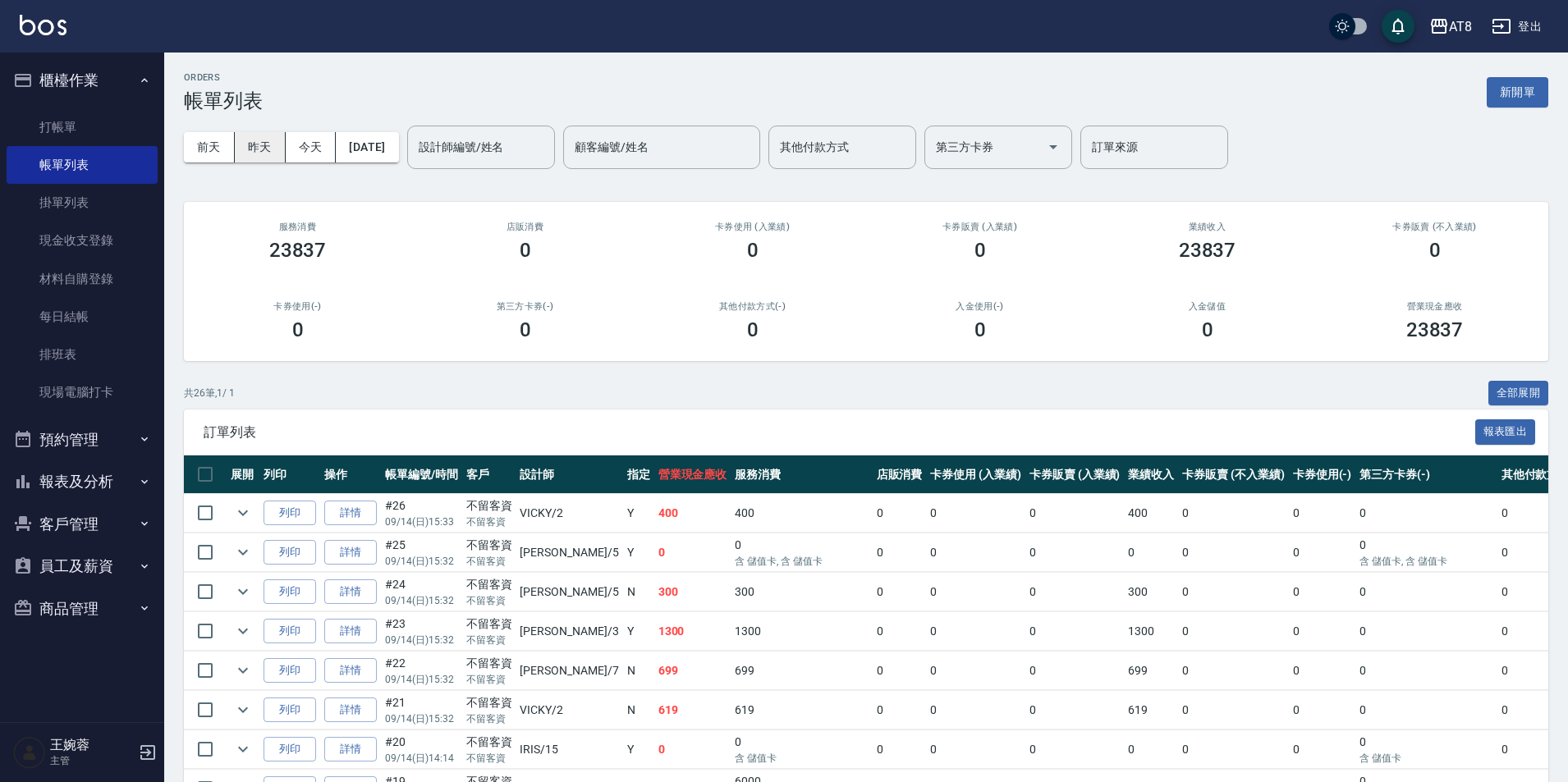
click at [254, 153] on button "昨天" at bounding box center [261, 147] width 51 height 30
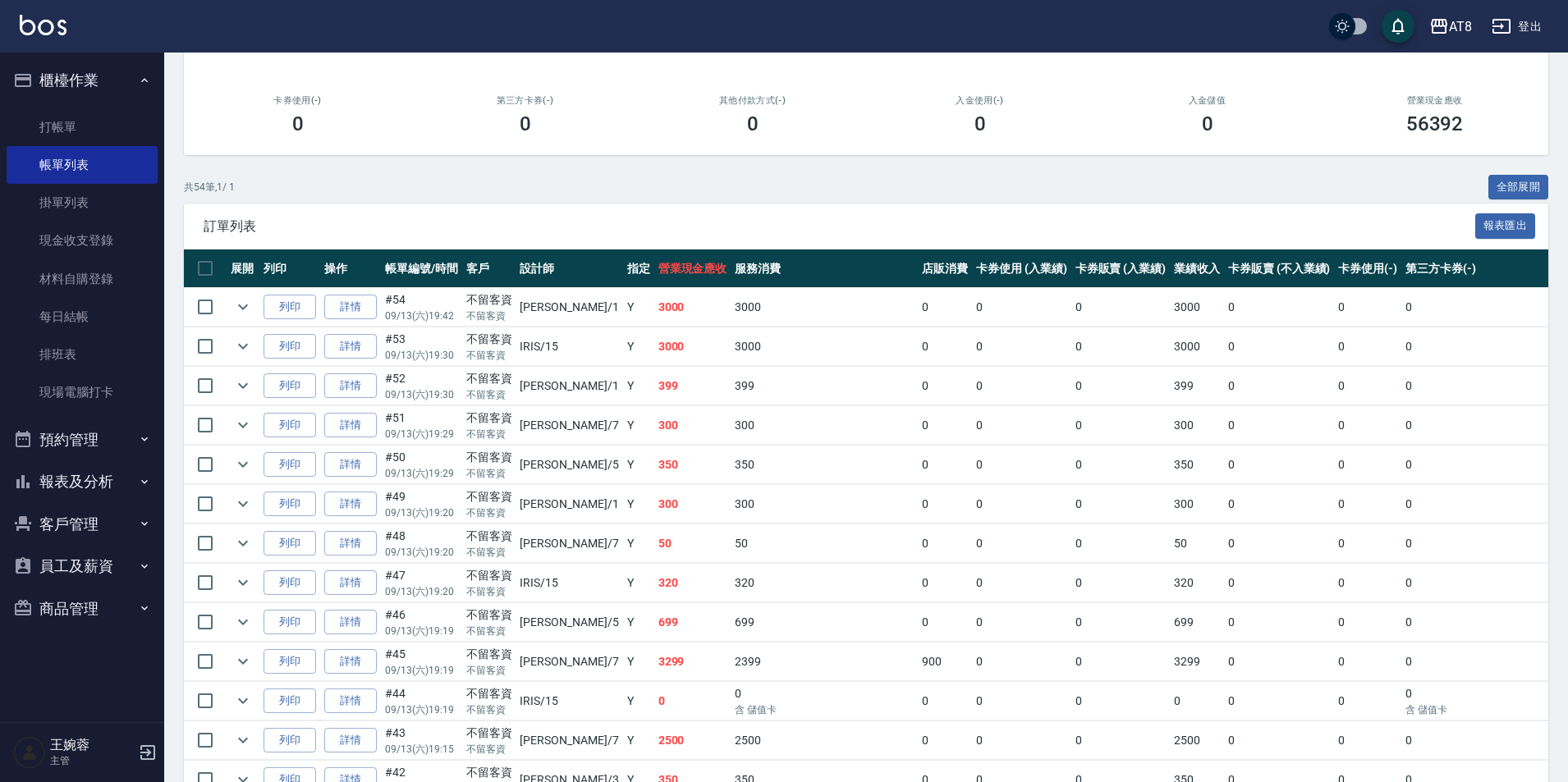
scroll to position [269, 0]
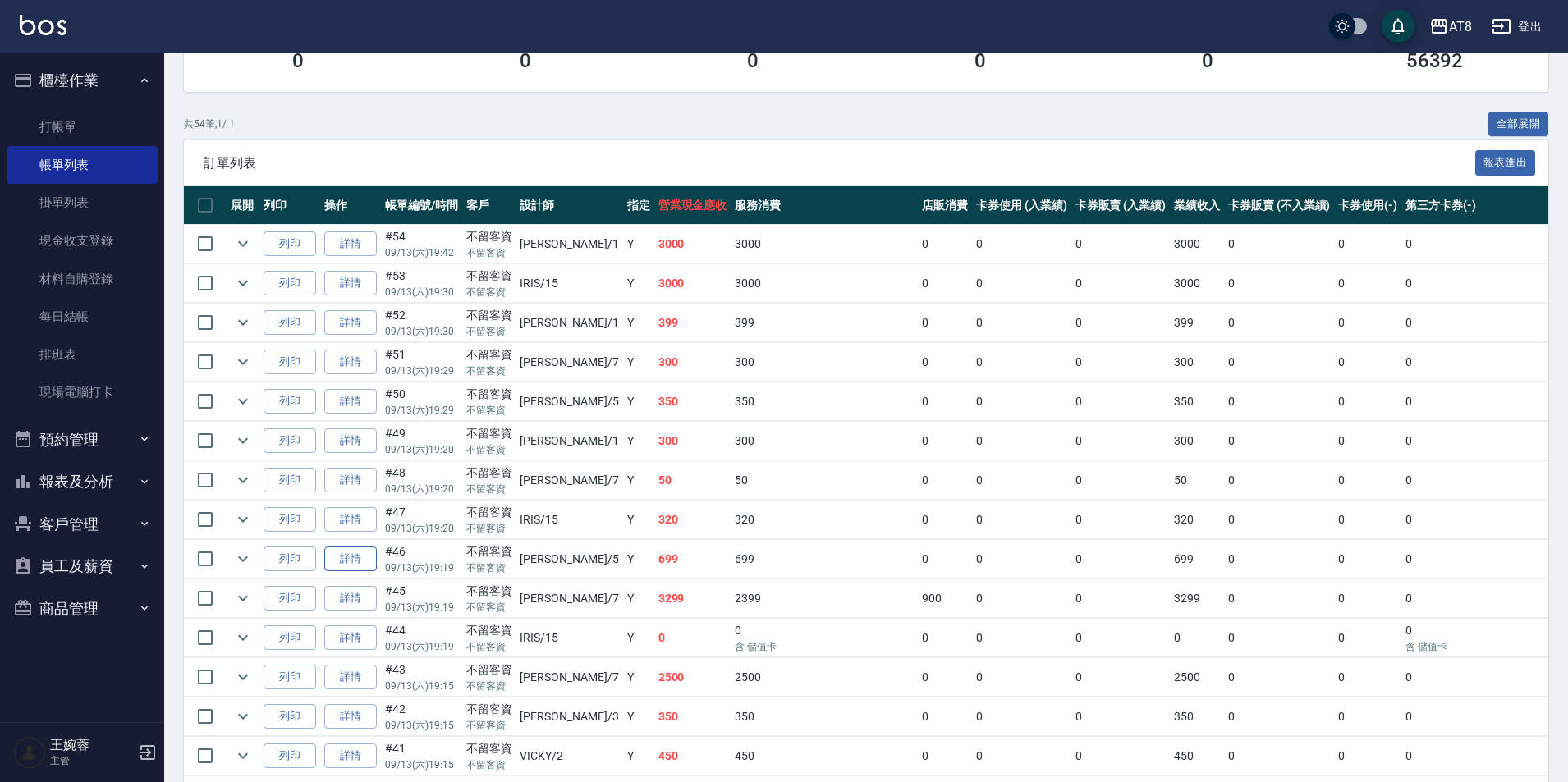
click at [372, 572] on link "詳情" at bounding box center [350, 559] width 53 height 25
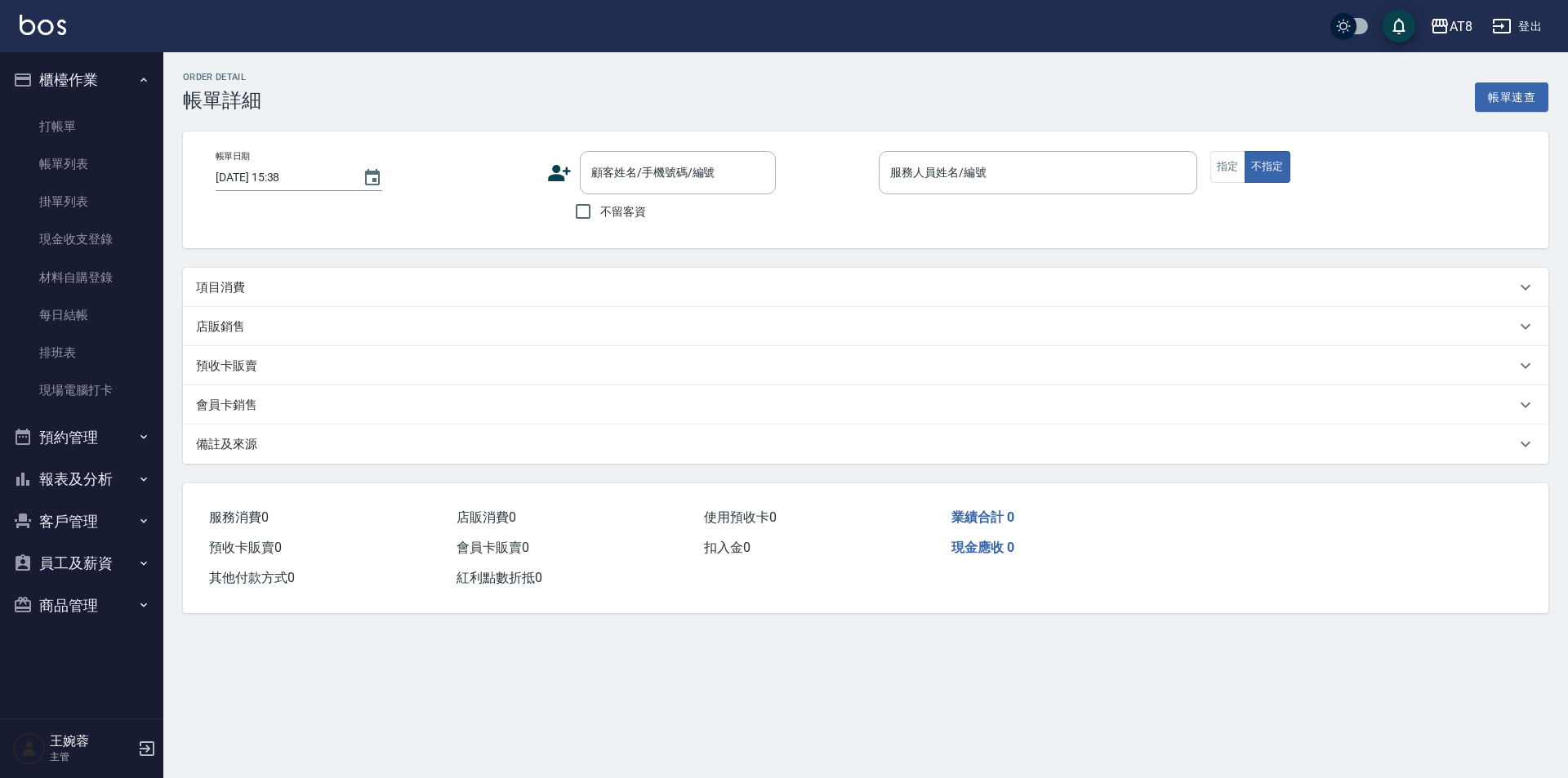
type input "[DATE] 19:19"
checkbox input "true"
type input "HANK-5"
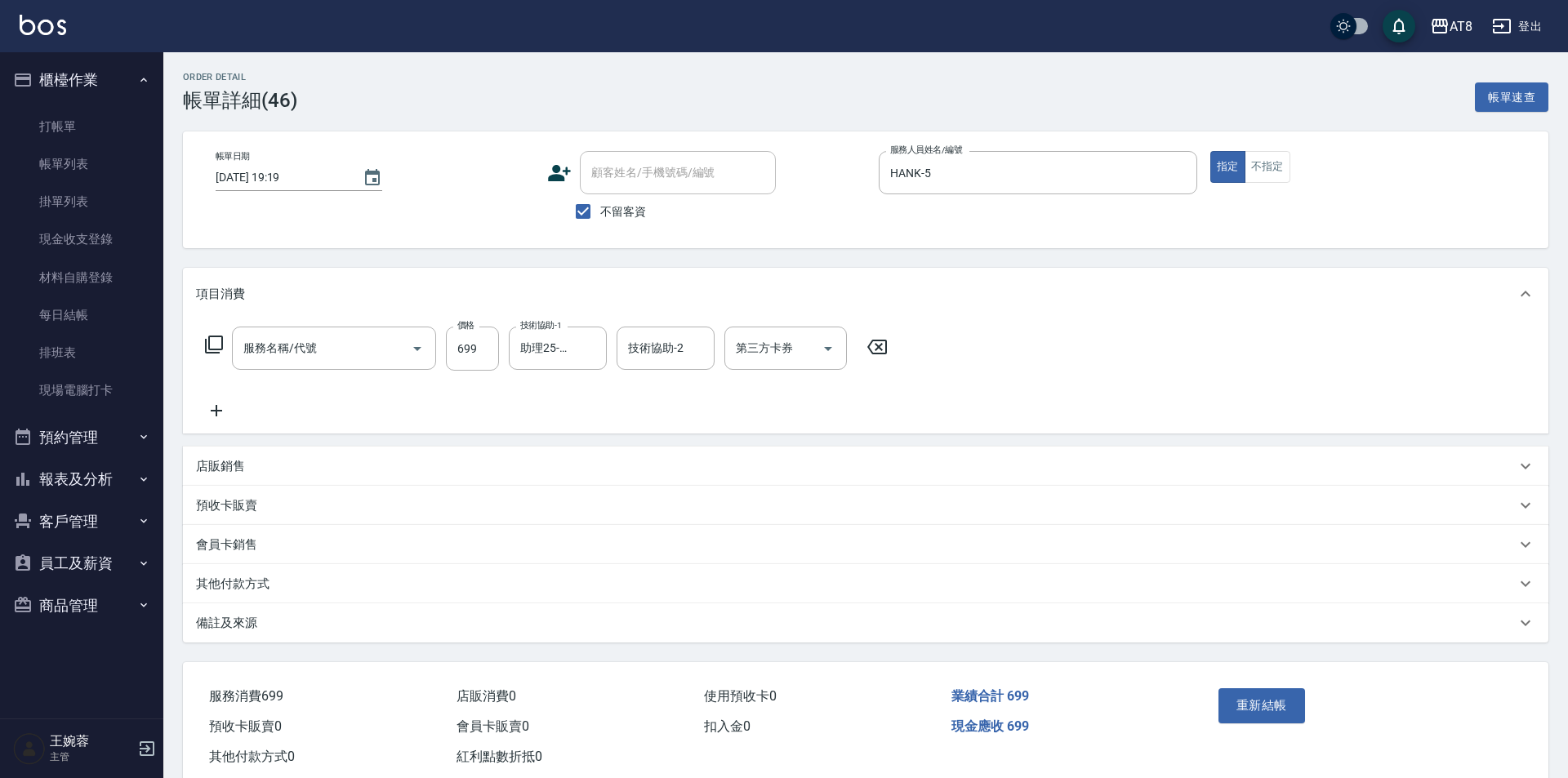
type input "SPA699(6699)"
click at [594, 357] on icon "Clear" at bounding box center [590, 349] width 16 height 16
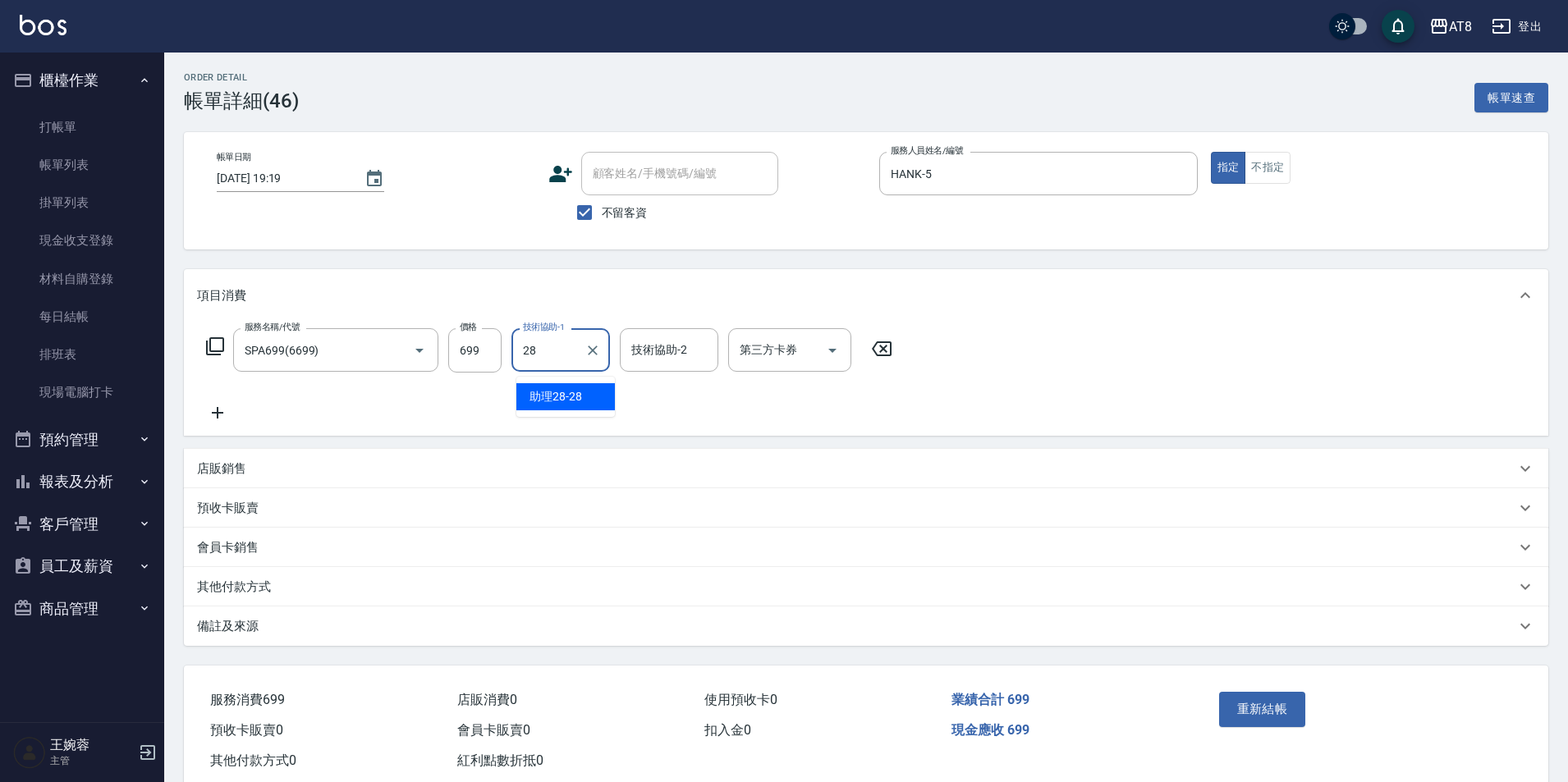
type input "助理28-28"
click at [1267, 727] on button "重新結帳" at bounding box center [1263, 710] width 87 height 35
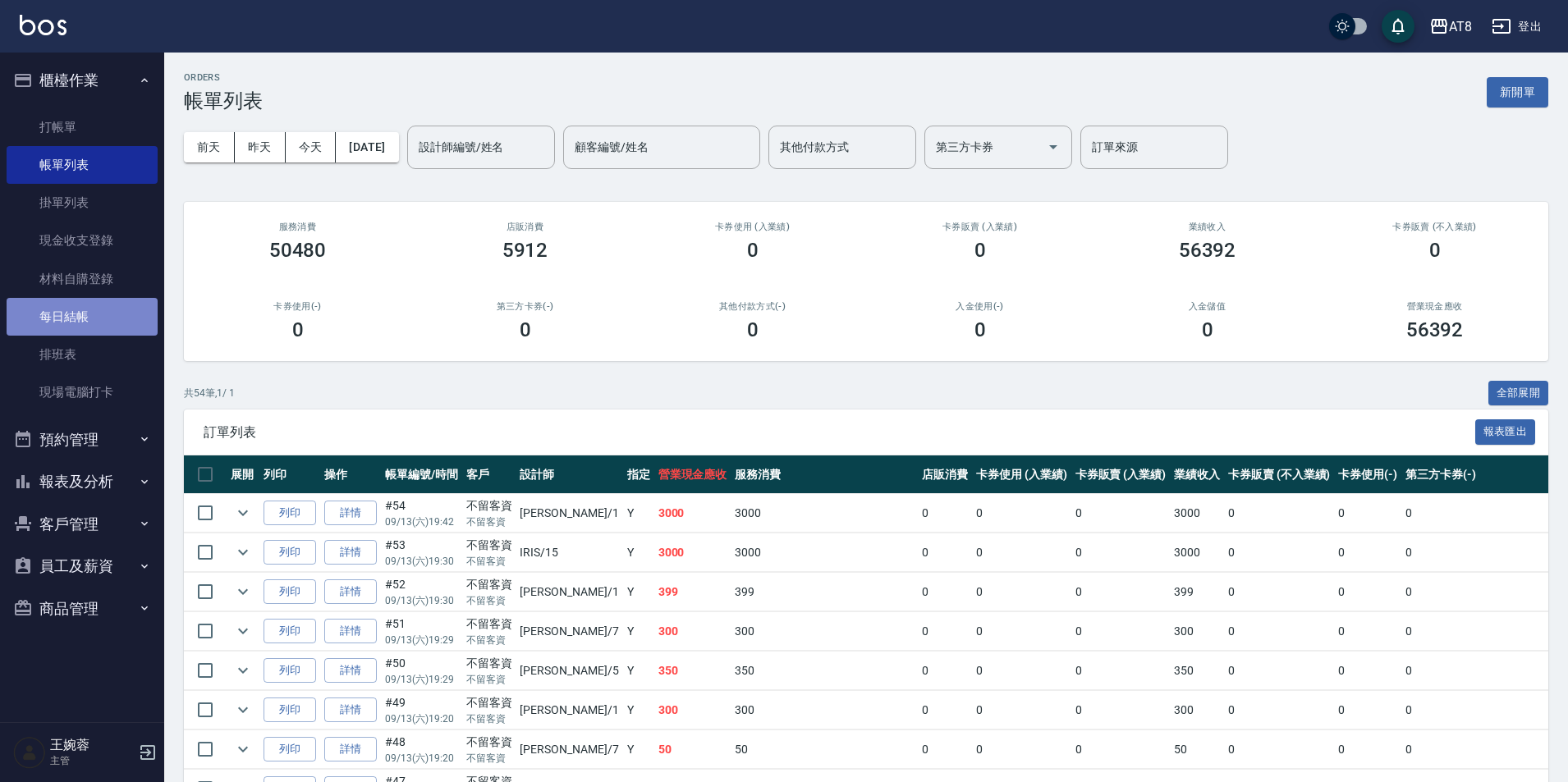
click at [89, 310] on link "每日結帳" at bounding box center [82, 317] width 151 height 38
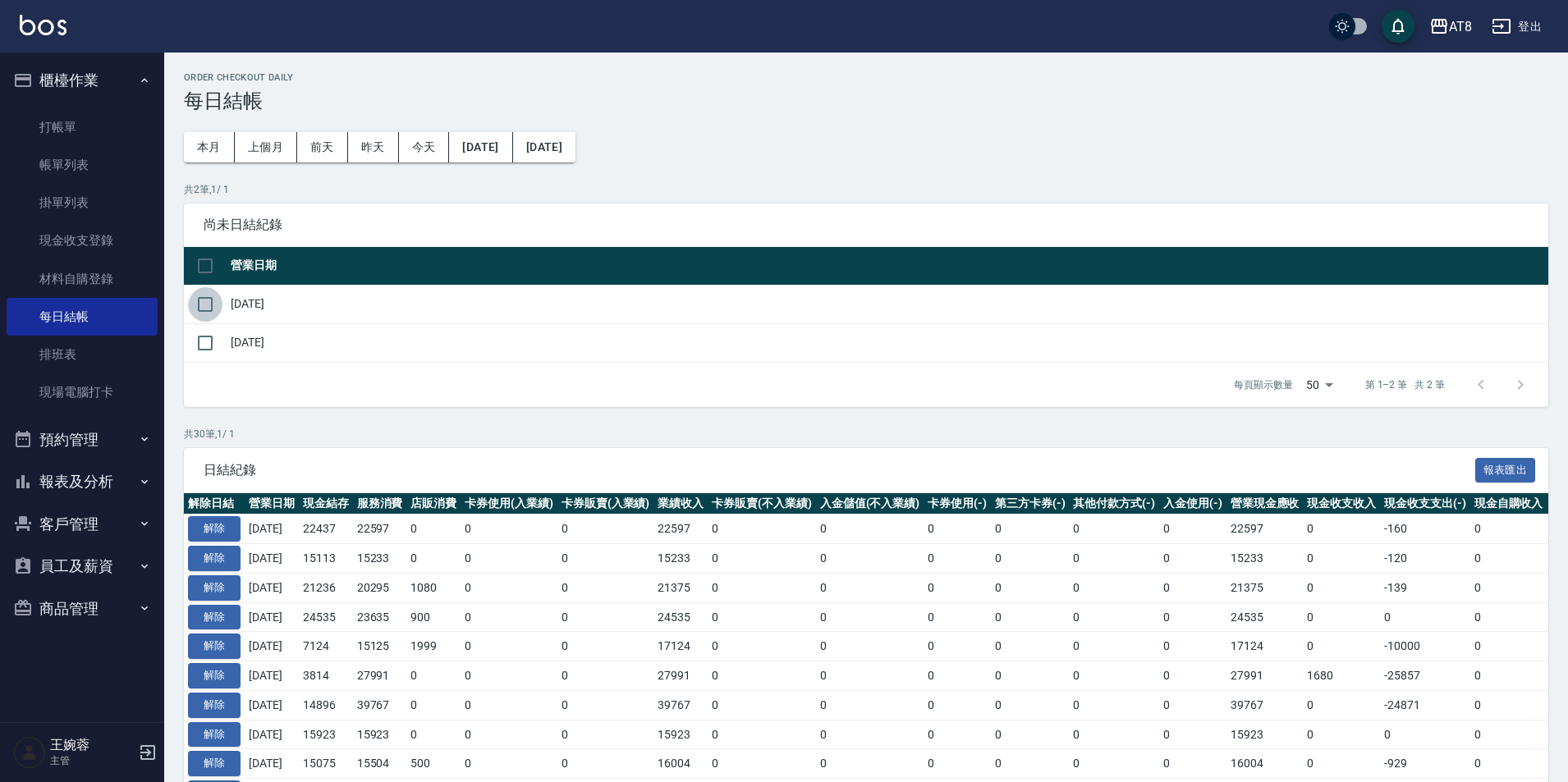
click at [197, 306] on input "checkbox" at bounding box center [206, 304] width 35 height 35
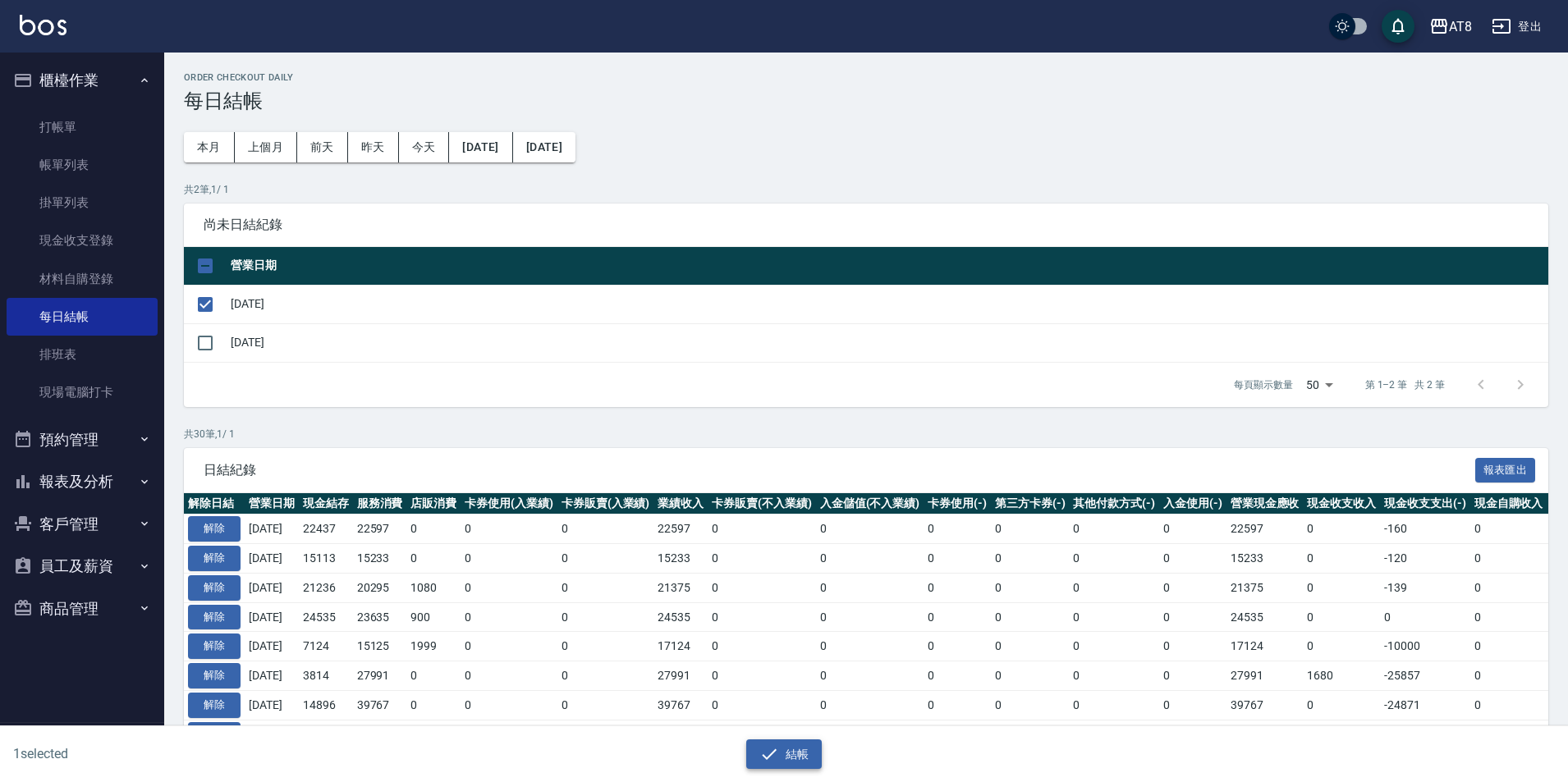
click at [789, 740] on button "結帳" at bounding box center [784, 755] width 76 height 30
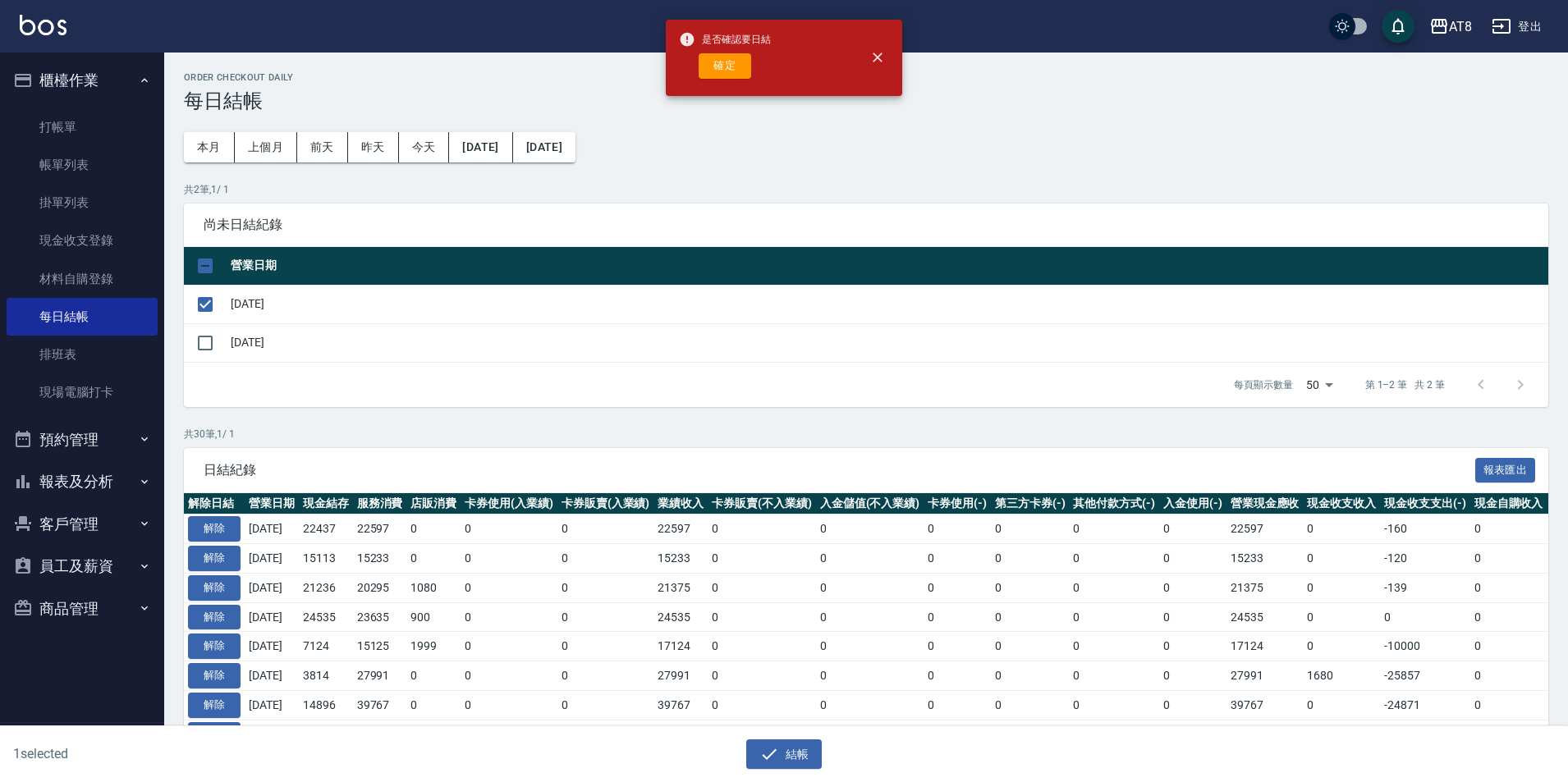
click at [742, 62] on button "確定" at bounding box center [725, 66] width 53 height 25
checkbox input "false"
